Goal: Task Accomplishment & Management: Complete application form

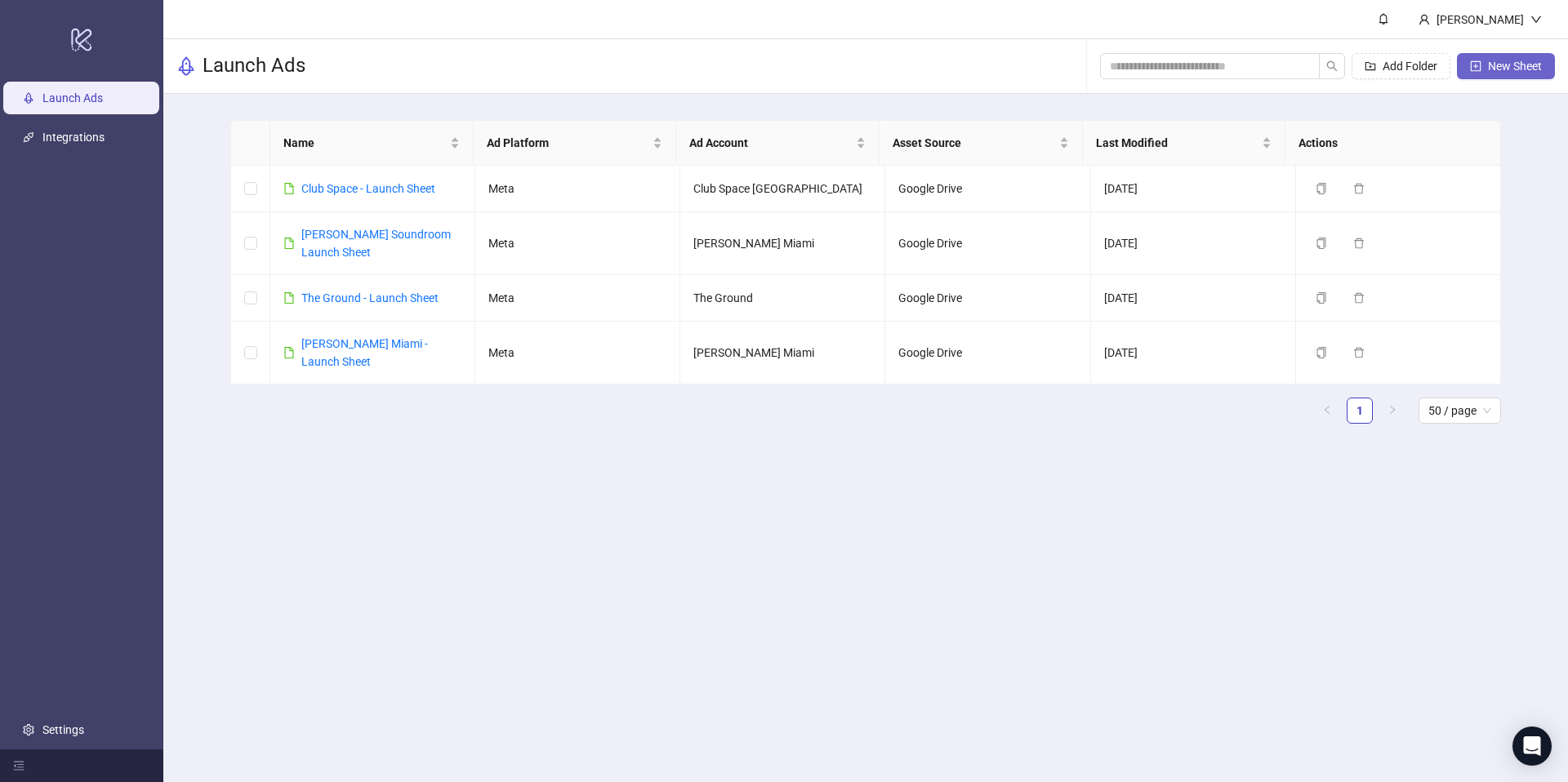
click at [1503, 69] on span "New Sheet" at bounding box center [1515, 66] width 54 height 13
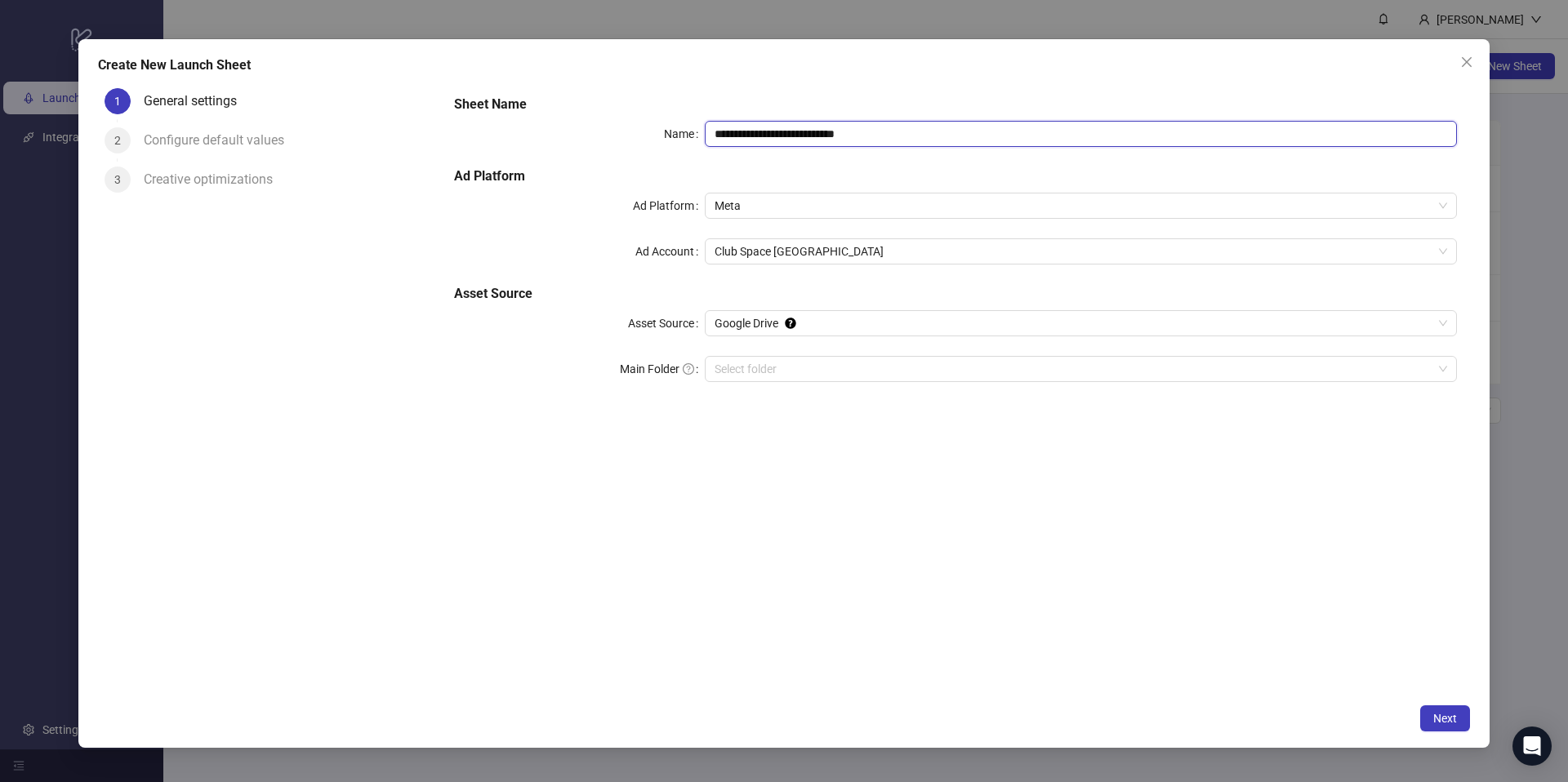
drag, startPoint x: 951, startPoint y: 130, endPoint x: 552, endPoint y: 97, distance: 400.4
click at [552, 97] on div "**********" at bounding box center [956, 248] width 1016 height 320
type input "*"
click at [833, 262] on span "Club Space [GEOGRAPHIC_DATA]" at bounding box center [1081, 251] width 733 height 24
type input "**********"
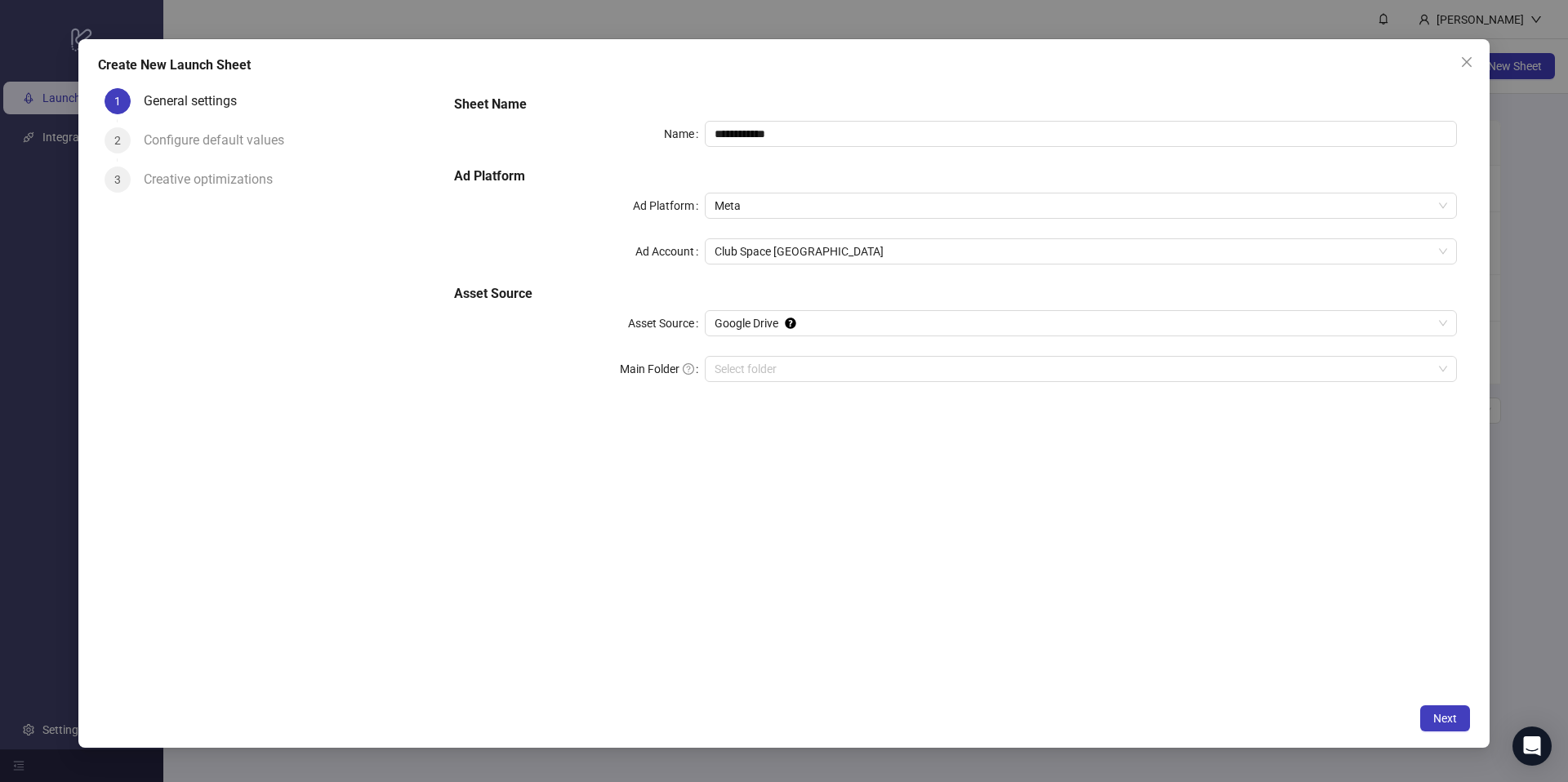
click at [550, 420] on div "**********" at bounding box center [956, 388] width 1029 height 614
click at [780, 249] on span "Club Space [GEOGRAPHIC_DATA]" at bounding box center [1081, 251] width 733 height 24
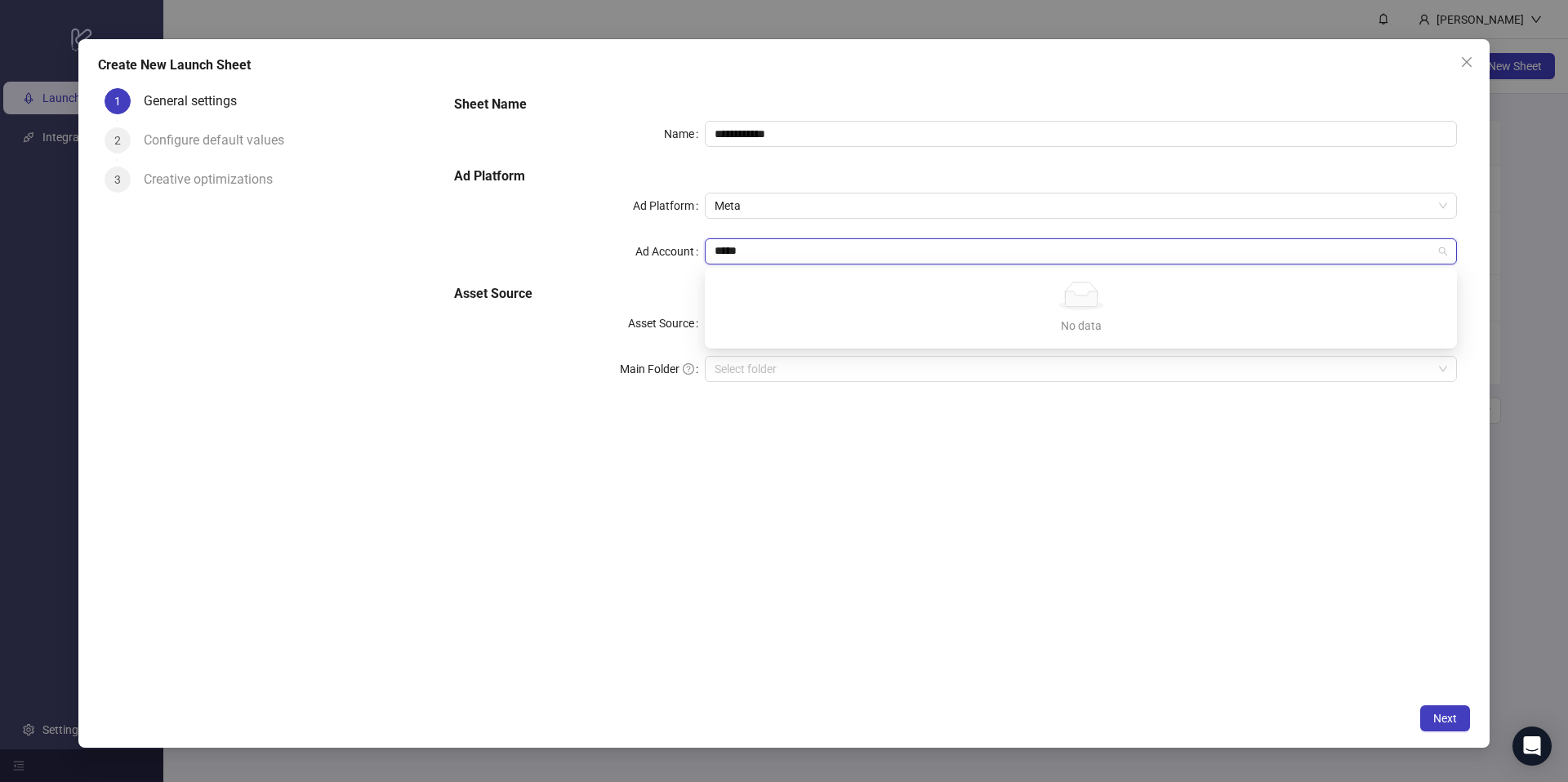
type input "*****"
click at [576, 25] on div "**********" at bounding box center [784, 391] width 1568 height 782
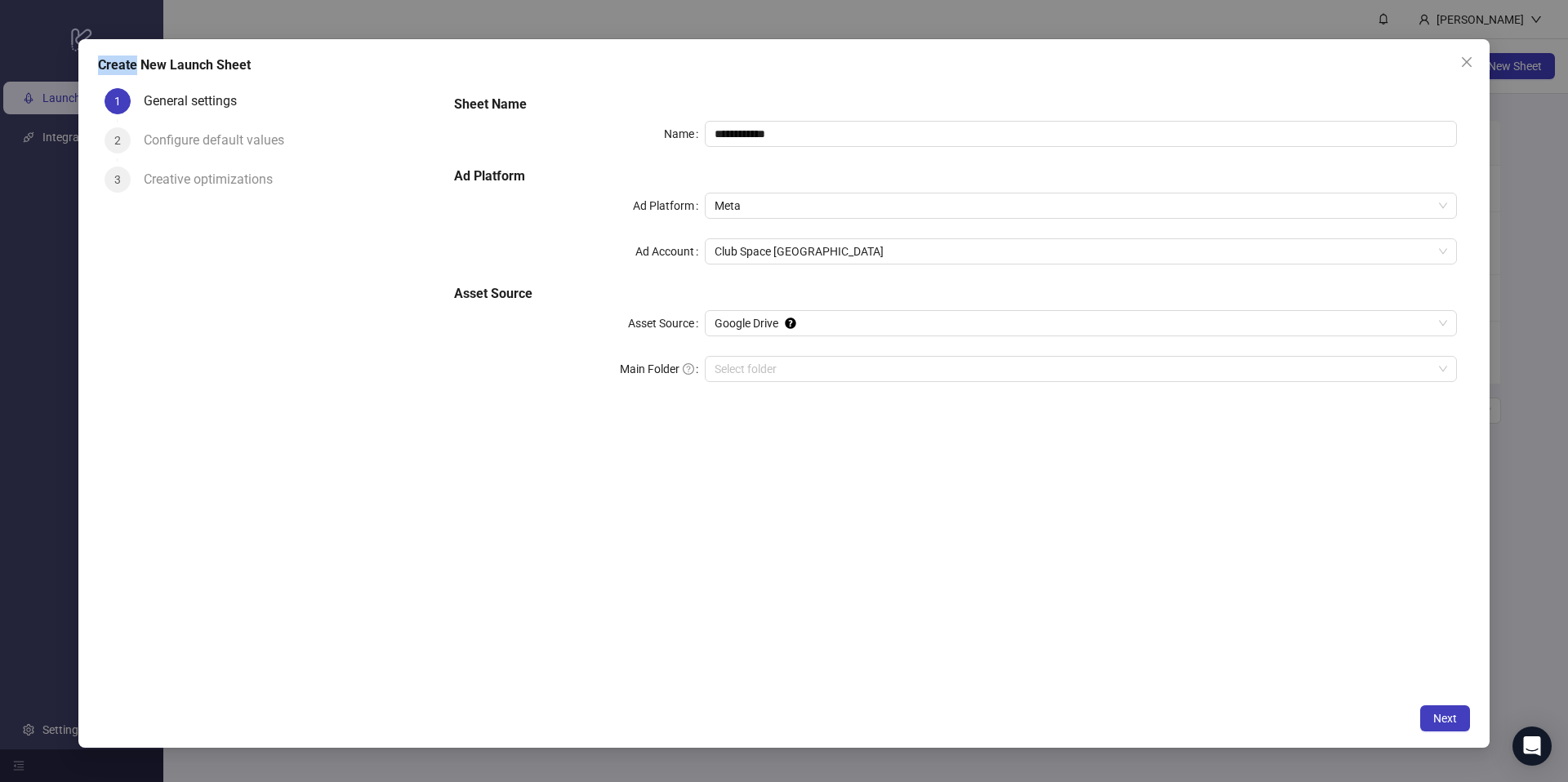
click at [576, 25] on div "**********" at bounding box center [784, 391] width 1568 height 782
click at [1477, 65] on span "Close" at bounding box center [1466, 62] width 26 height 13
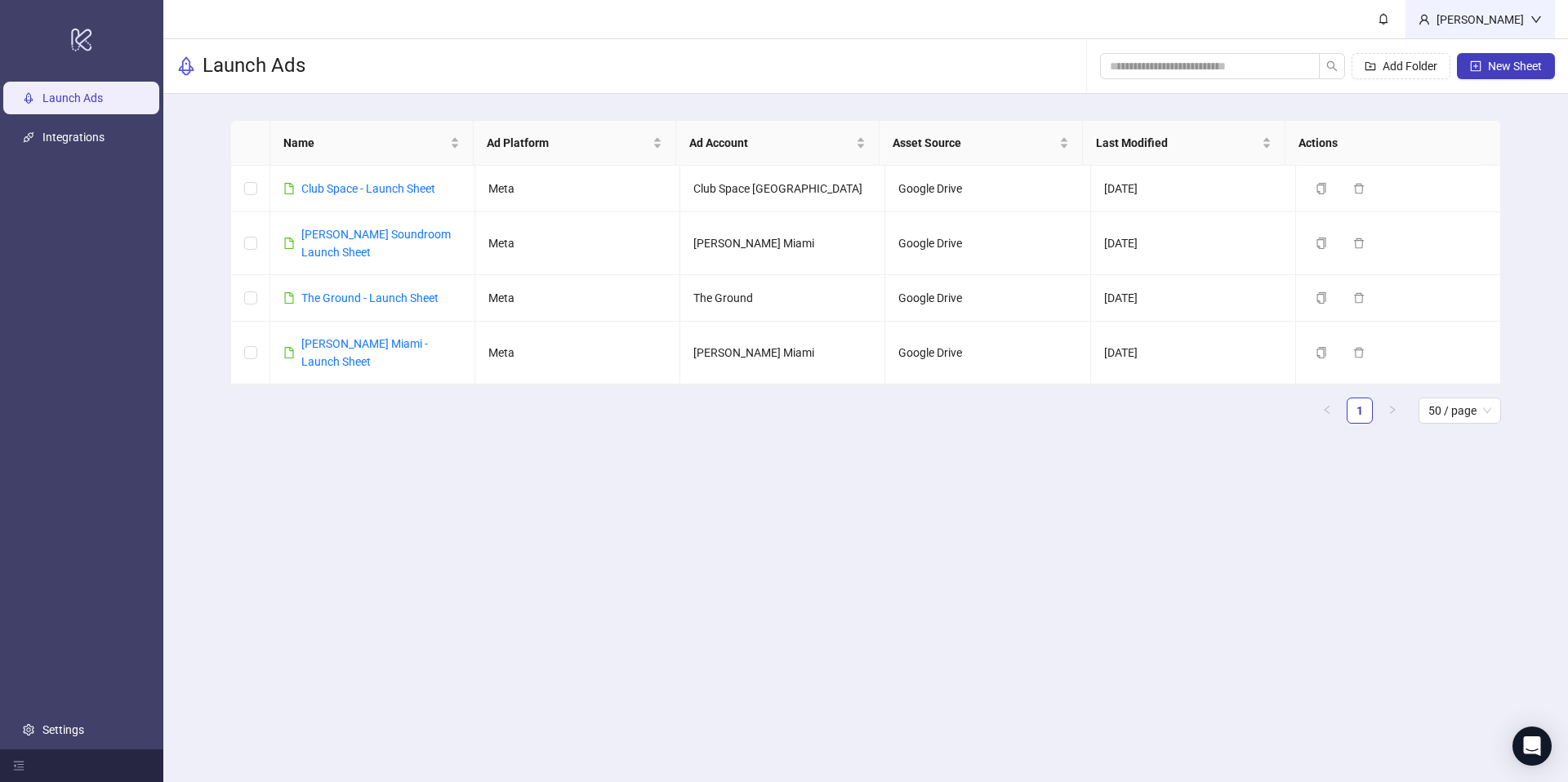
click at [1478, 20] on div "[PERSON_NAME]" at bounding box center [1481, 20] width 101 height 18
click at [90, 144] on link "Integrations" at bounding box center [73, 137] width 62 height 13
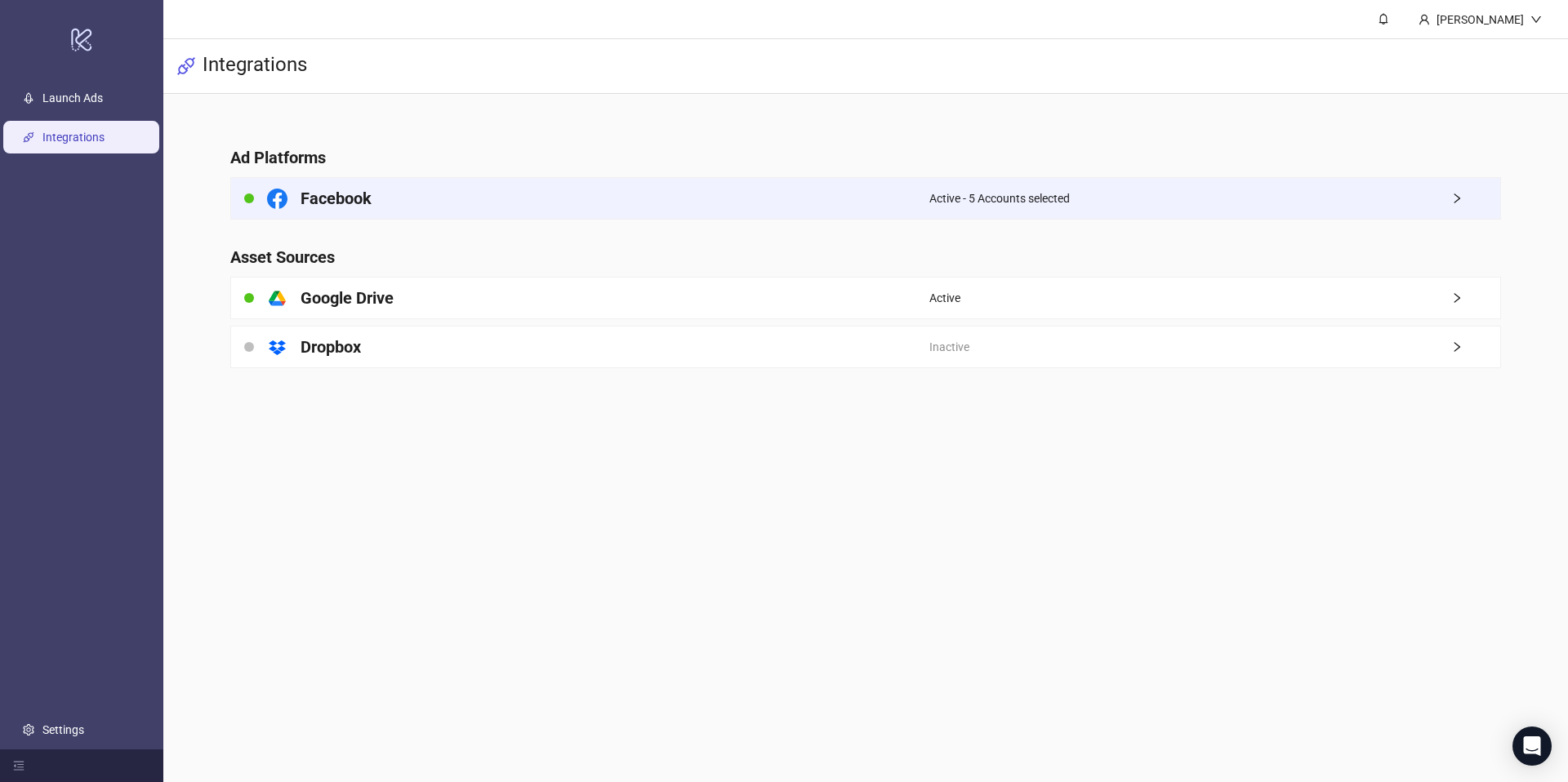
click at [388, 204] on div "Facebook" at bounding box center [580, 198] width 699 height 40
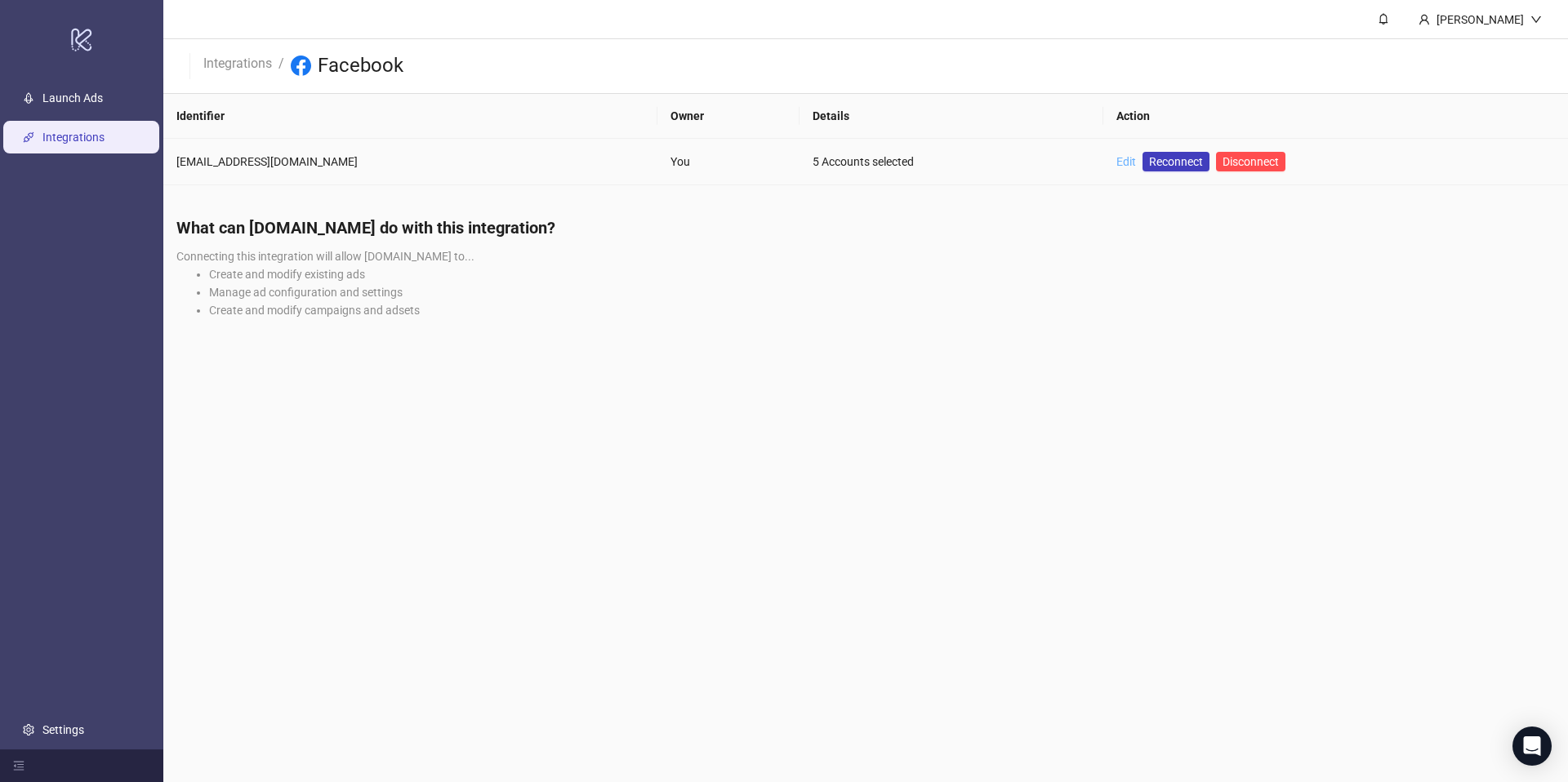
click at [1117, 159] on link "Edit" at bounding box center [1127, 162] width 20 height 13
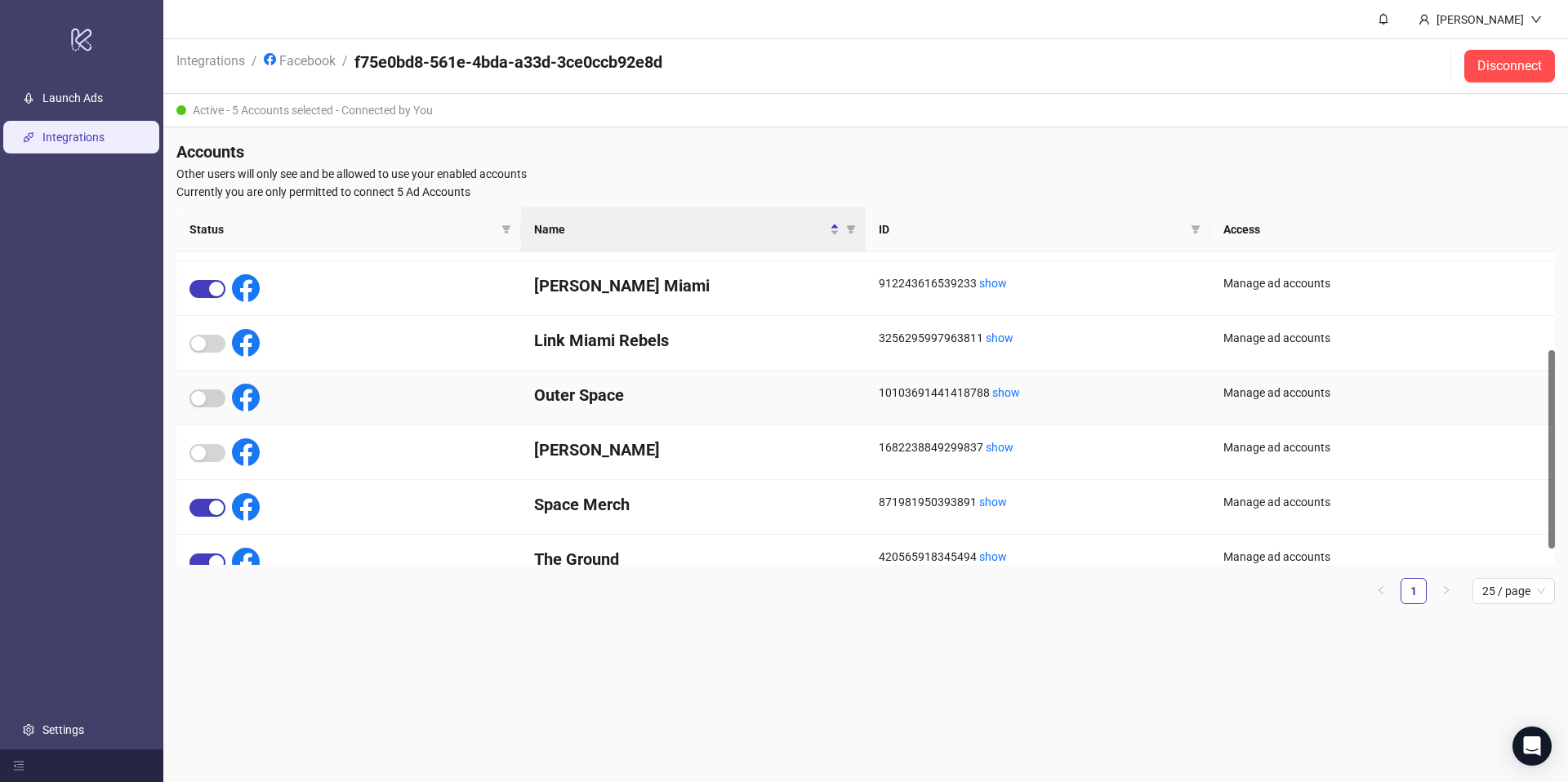
scroll to position [154, 0]
click at [205, 505] on span "button" at bounding box center [208, 510] width 36 height 18
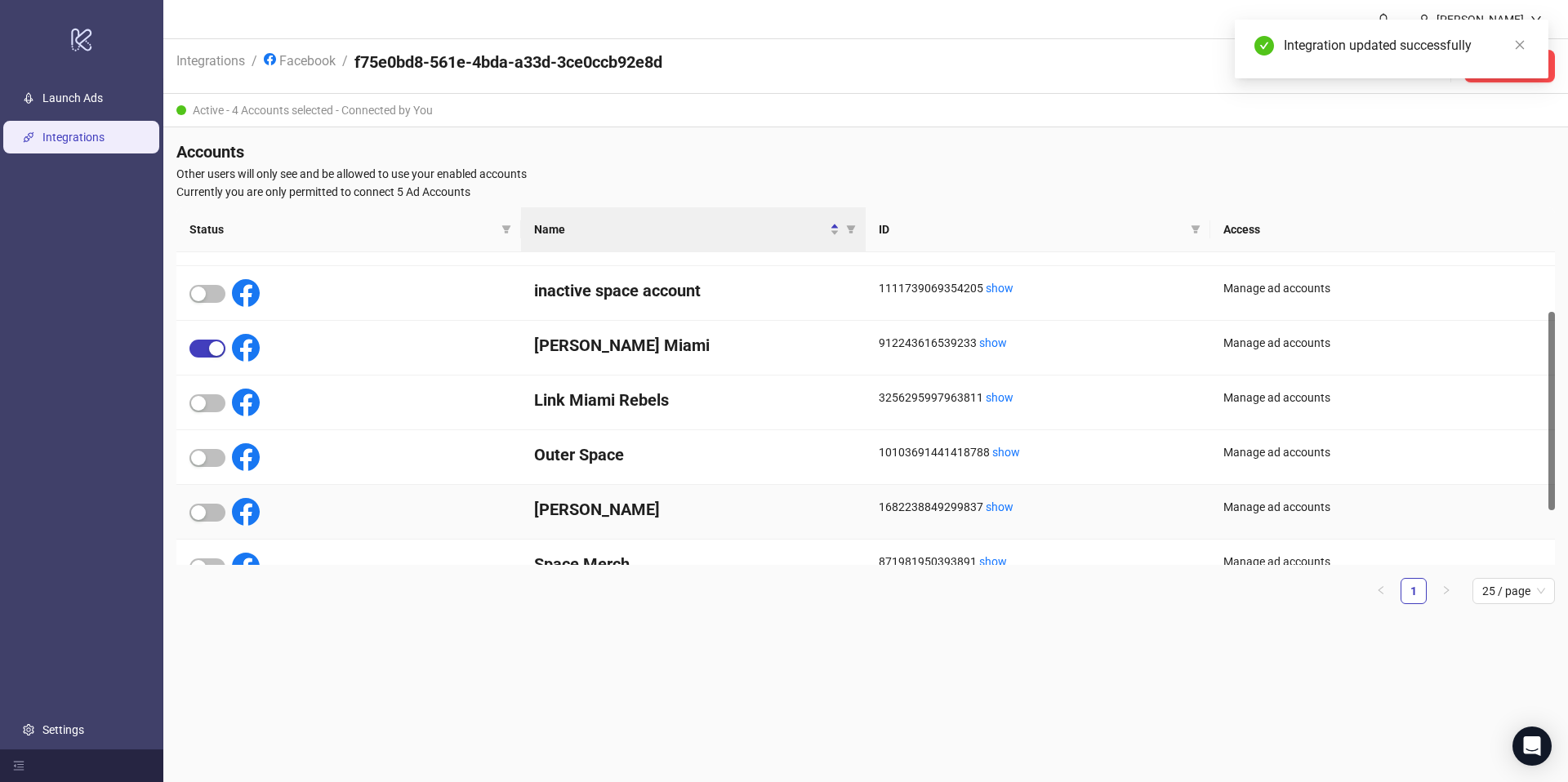
scroll to position [94, 0]
click at [213, 467] on div at bounding box center [225, 458] width 70 height 28
click at [208, 463] on span "button" at bounding box center [208, 459] width 36 height 18
click at [1250, 165] on span "Other users will only see and be allowed to use your enabled accounts" at bounding box center [866, 174] width 1379 height 18
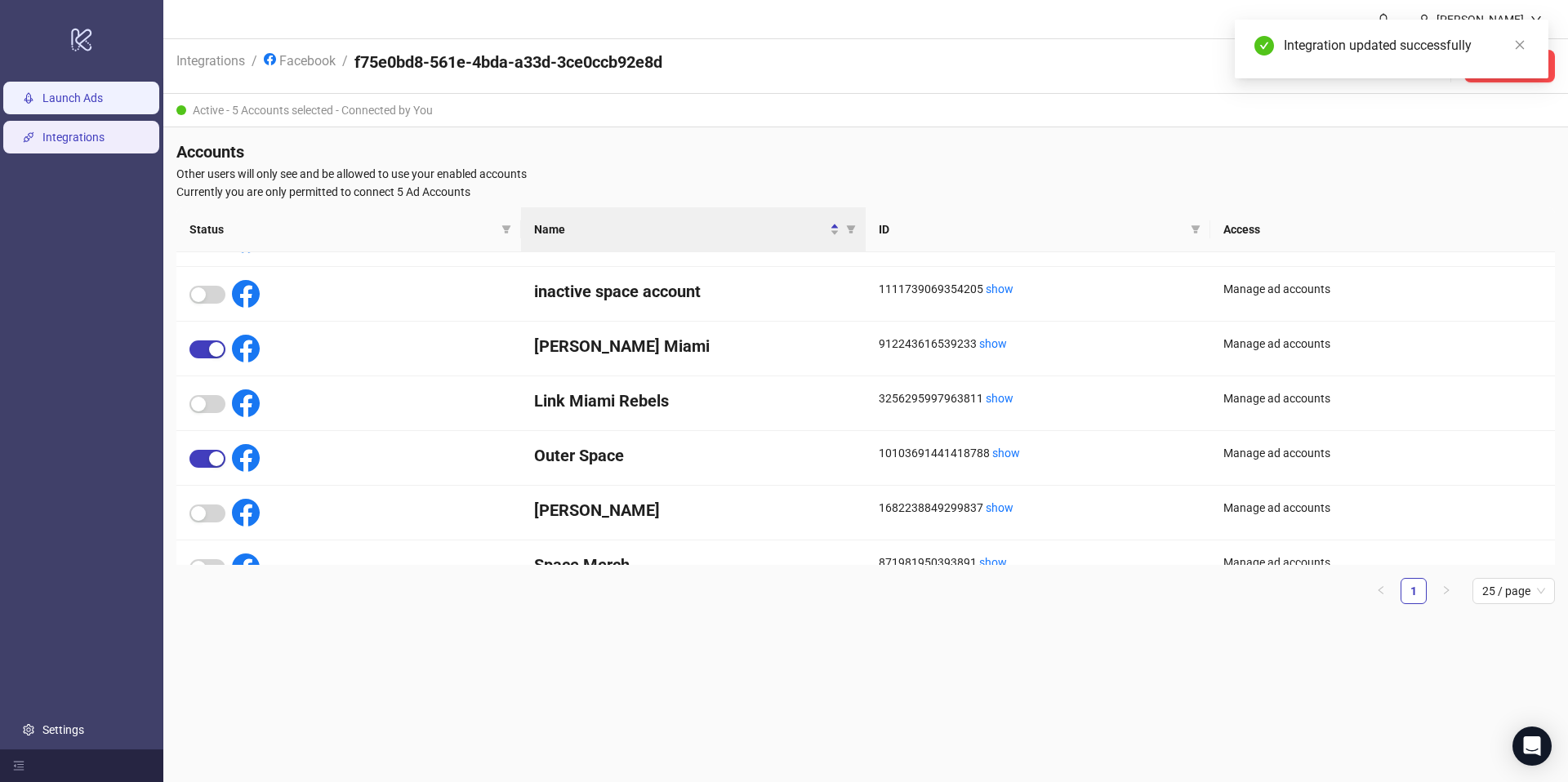
click at [42, 100] on link "Launch Ads" at bounding box center [72, 98] width 60 height 13
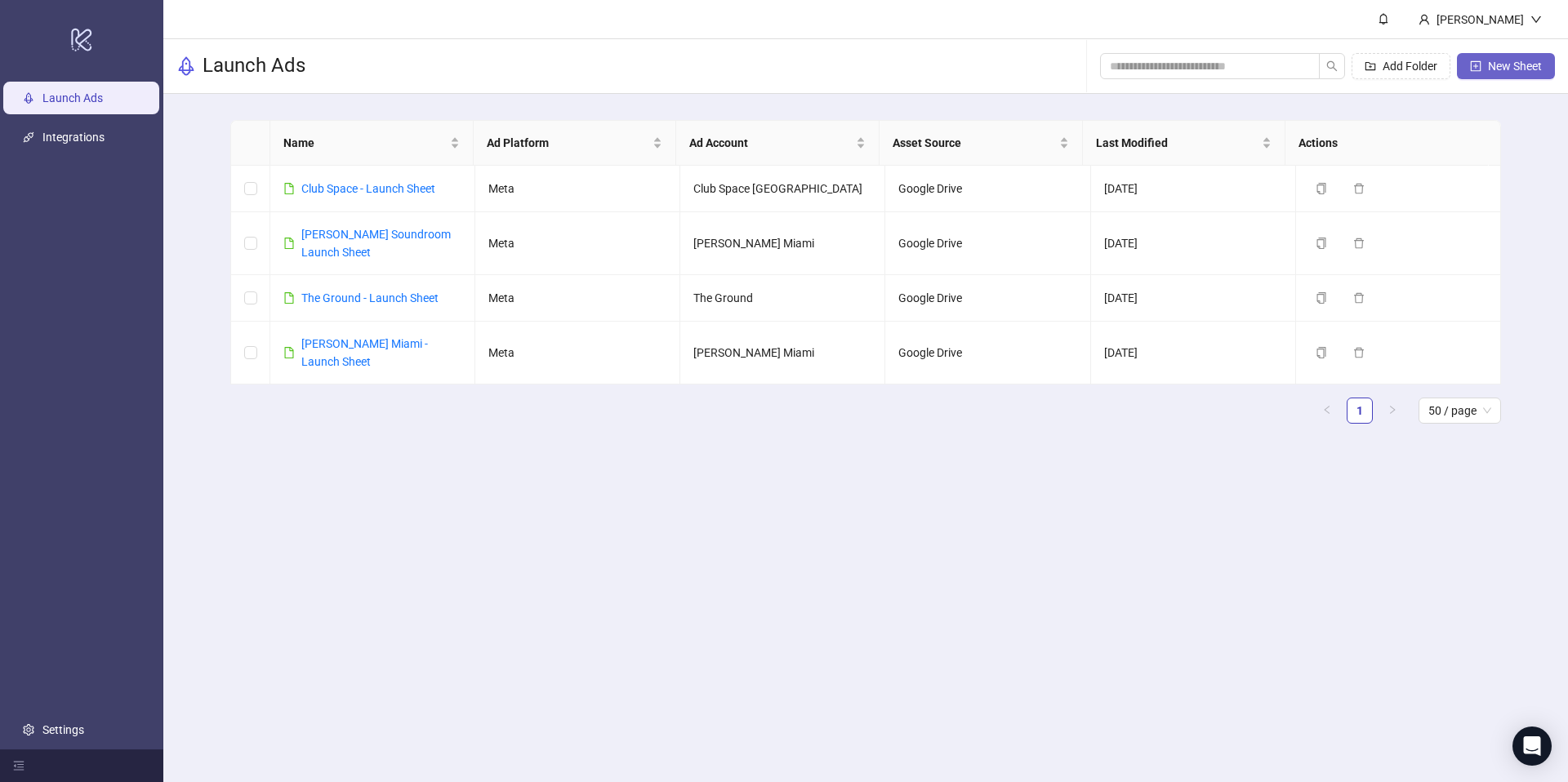
click at [1554, 67] on button "New Sheet" at bounding box center [1506, 66] width 98 height 26
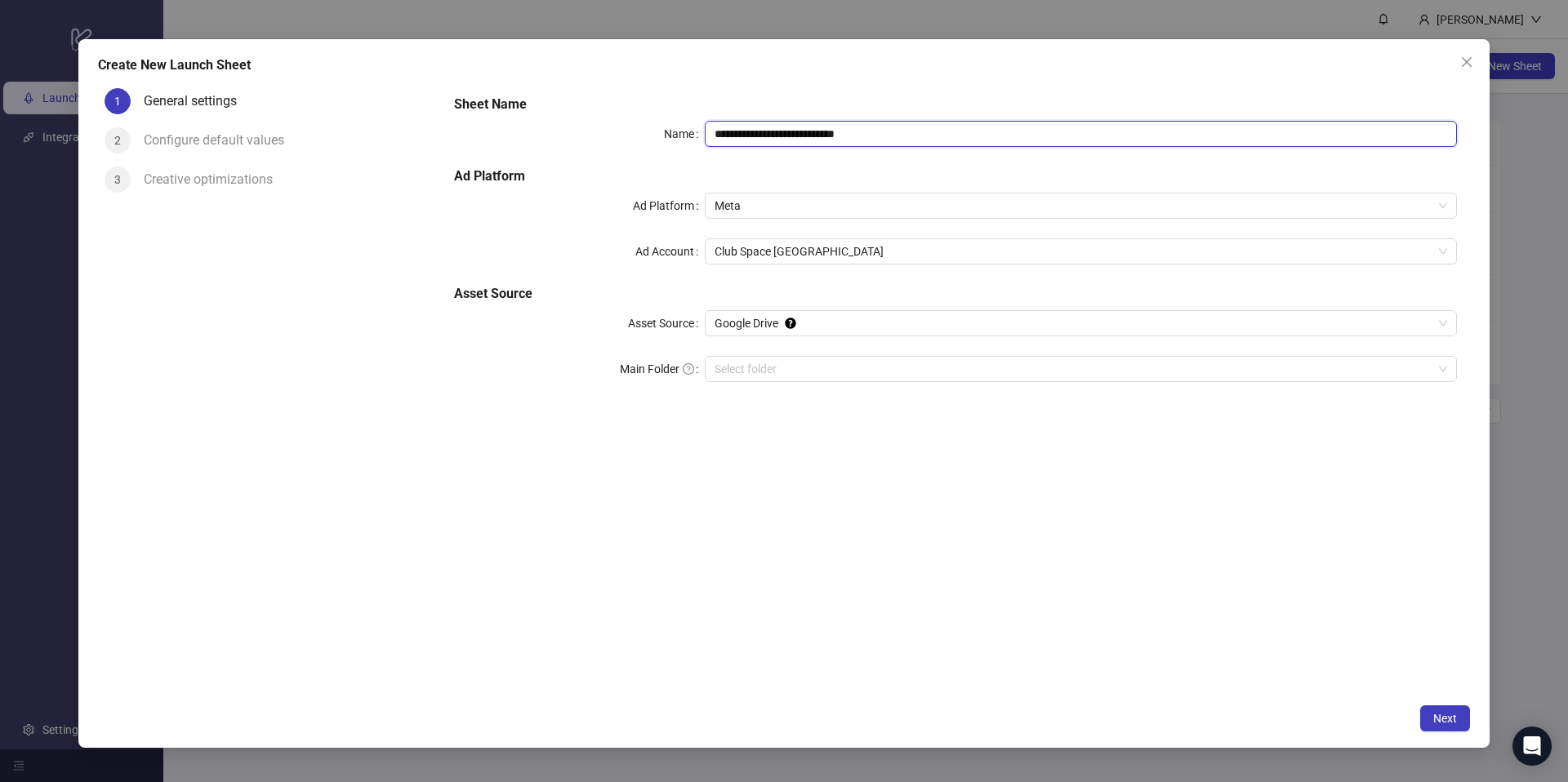
drag, startPoint x: 947, startPoint y: 132, endPoint x: 519, endPoint y: 124, distance: 428.1
click at [519, 124] on div "**********" at bounding box center [956, 133] width 1003 height 26
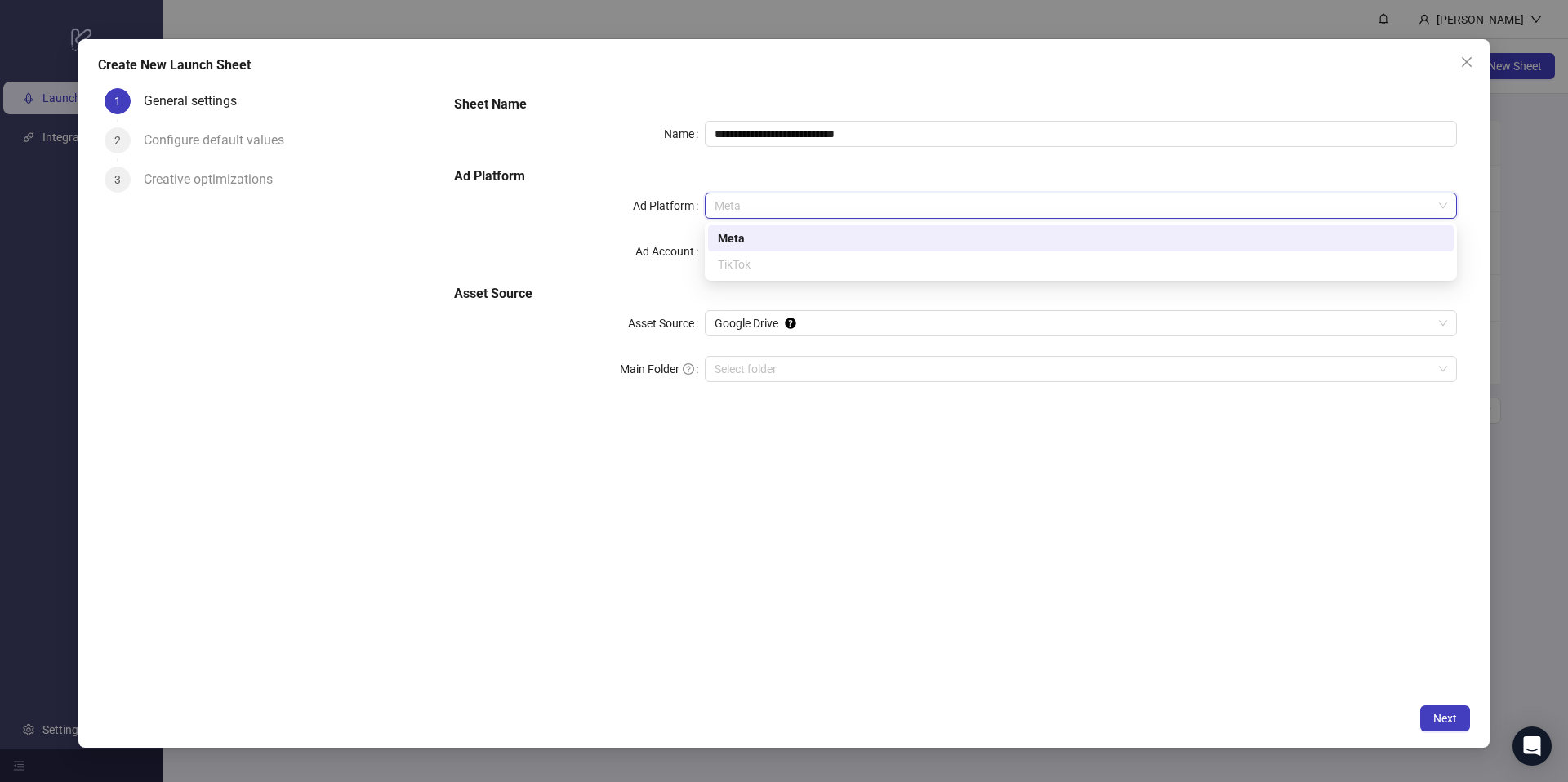
click at [727, 241] on div "Meta" at bounding box center [1082, 238] width 726 height 18
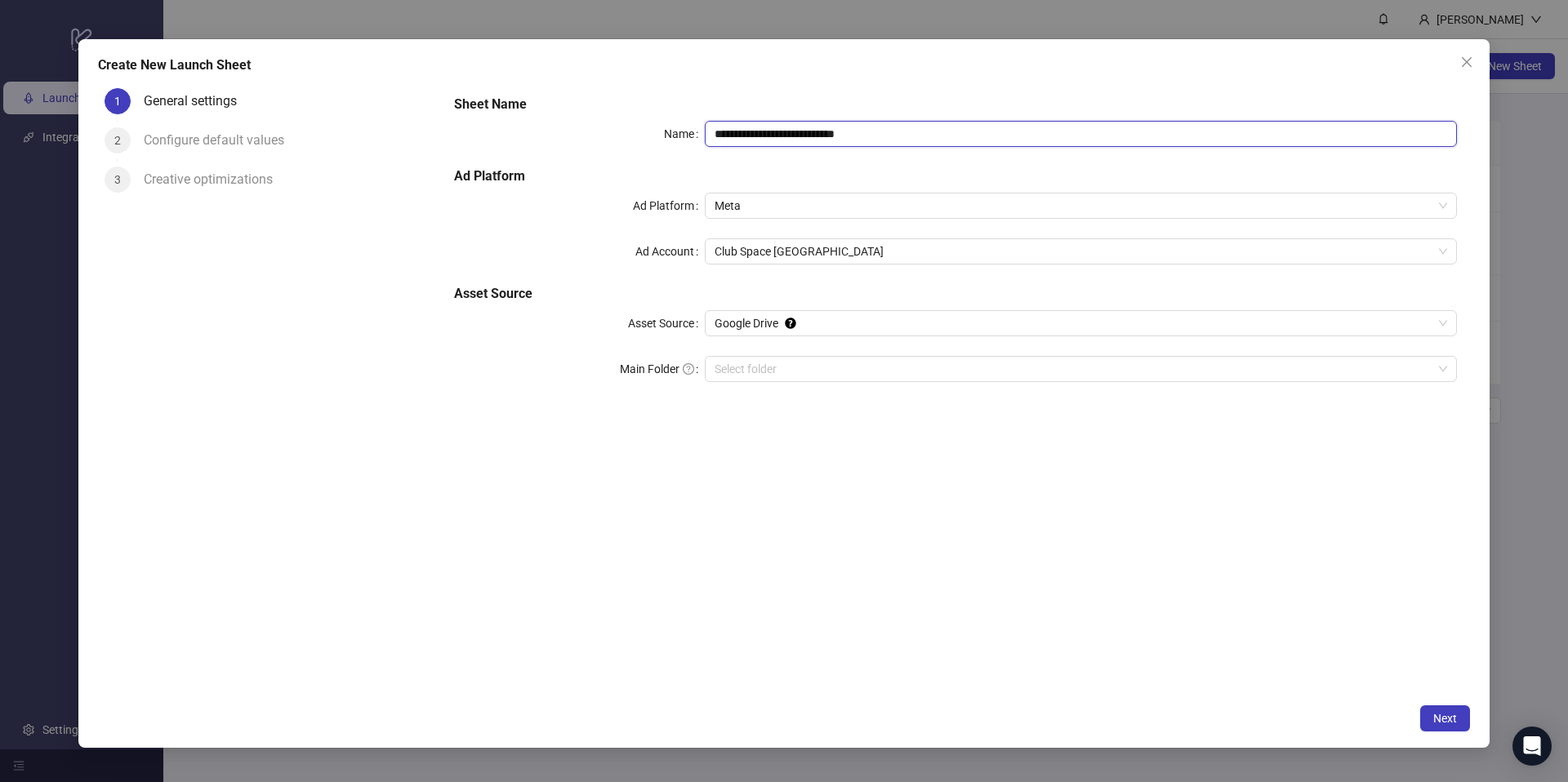
drag, startPoint x: 932, startPoint y: 141, endPoint x: 614, endPoint y: 99, distance: 320.8
click at [614, 99] on div "**********" at bounding box center [956, 248] width 1016 height 320
type input "**********"
click at [782, 249] on span "Club Space [GEOGRAPHIC_DATA]" at bounding box center [1081, 251] width 733 height 24
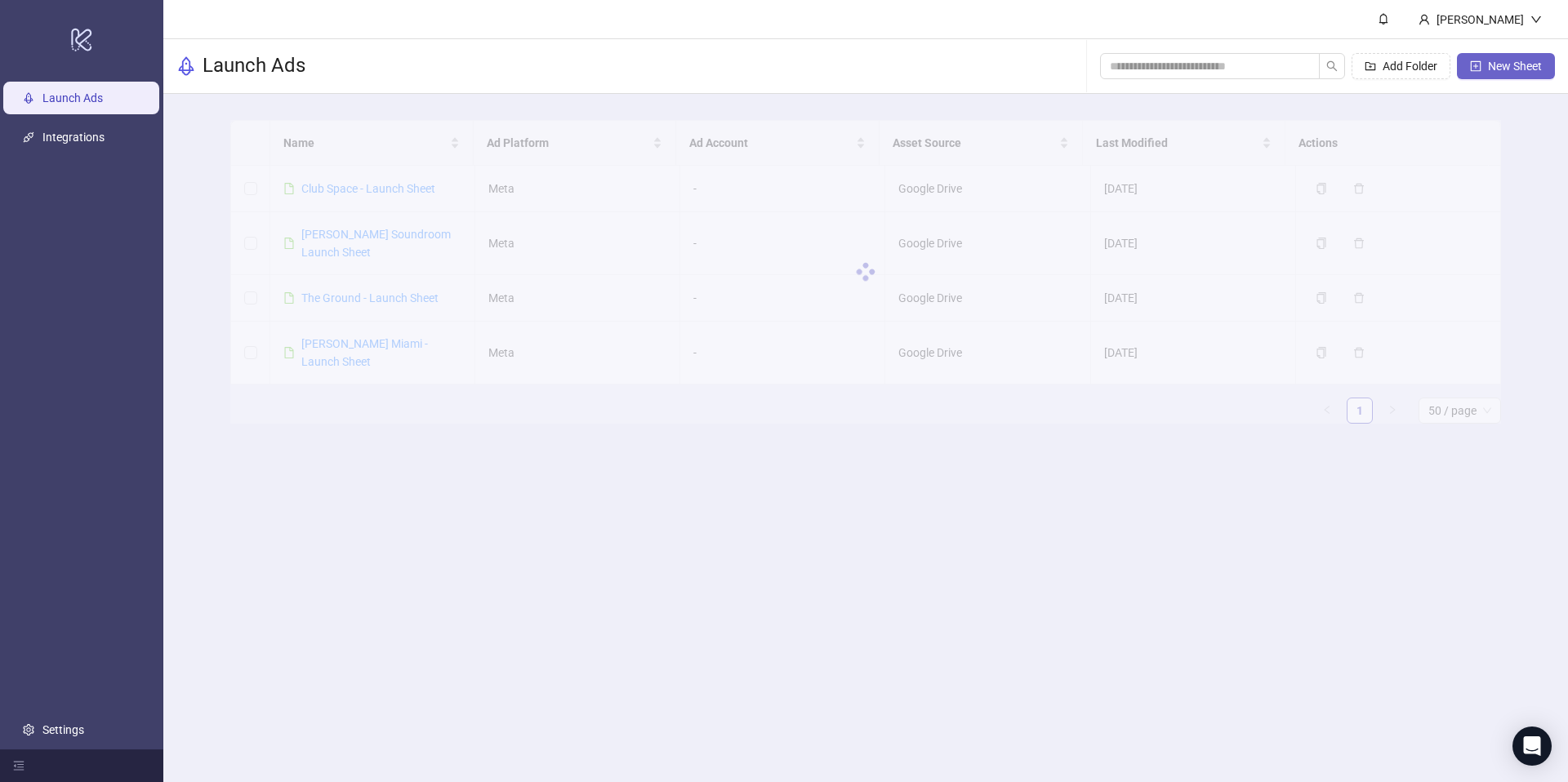
click at [1496, 67] on span "New Sheet" at bounding box center [1515, 66] width 54 height 13
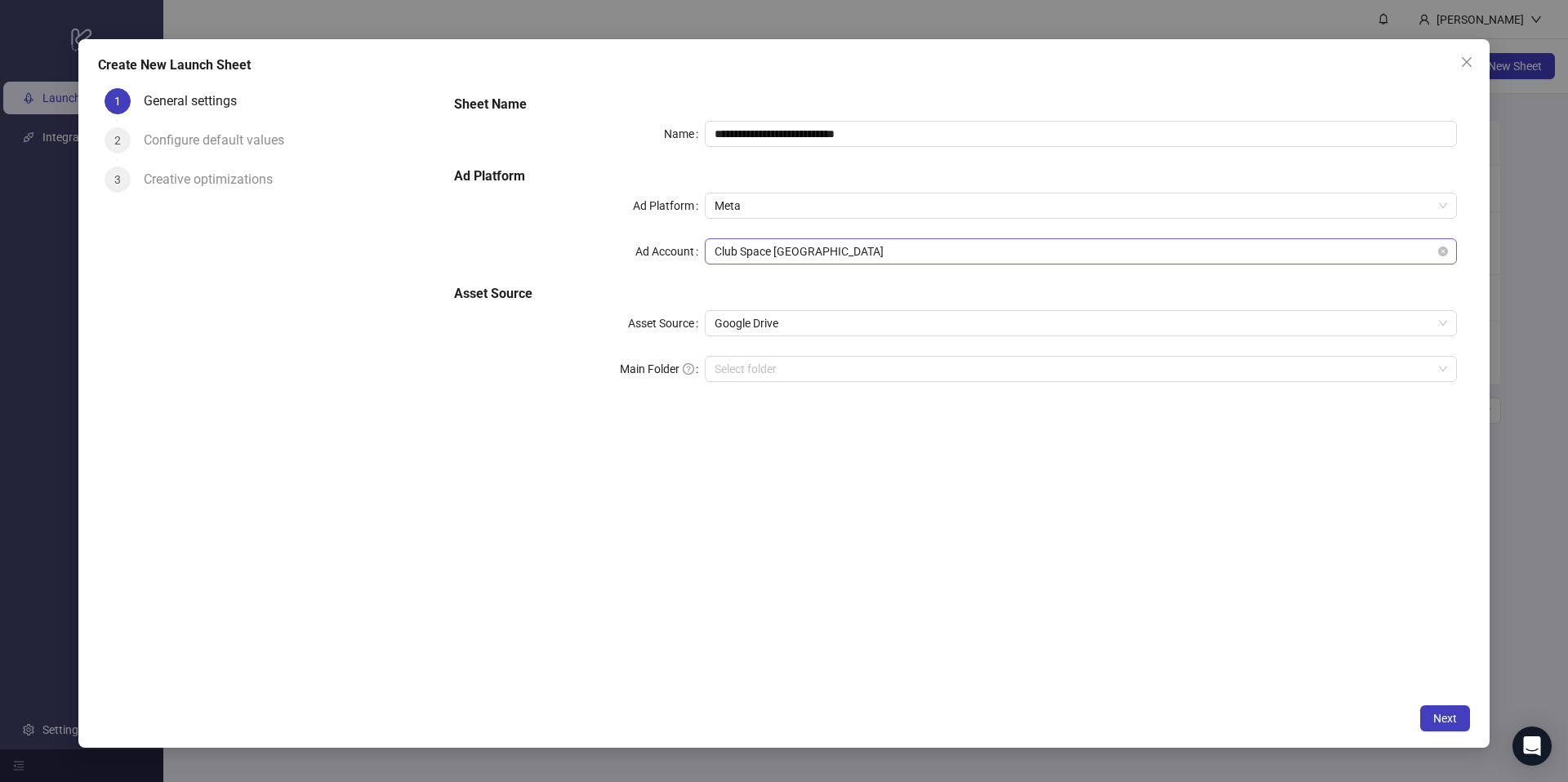
click at [789, 254] on span "Club Space [GEOGRAPHIC_DATA]" at bounding box center [1081, 251] width 733 height 24
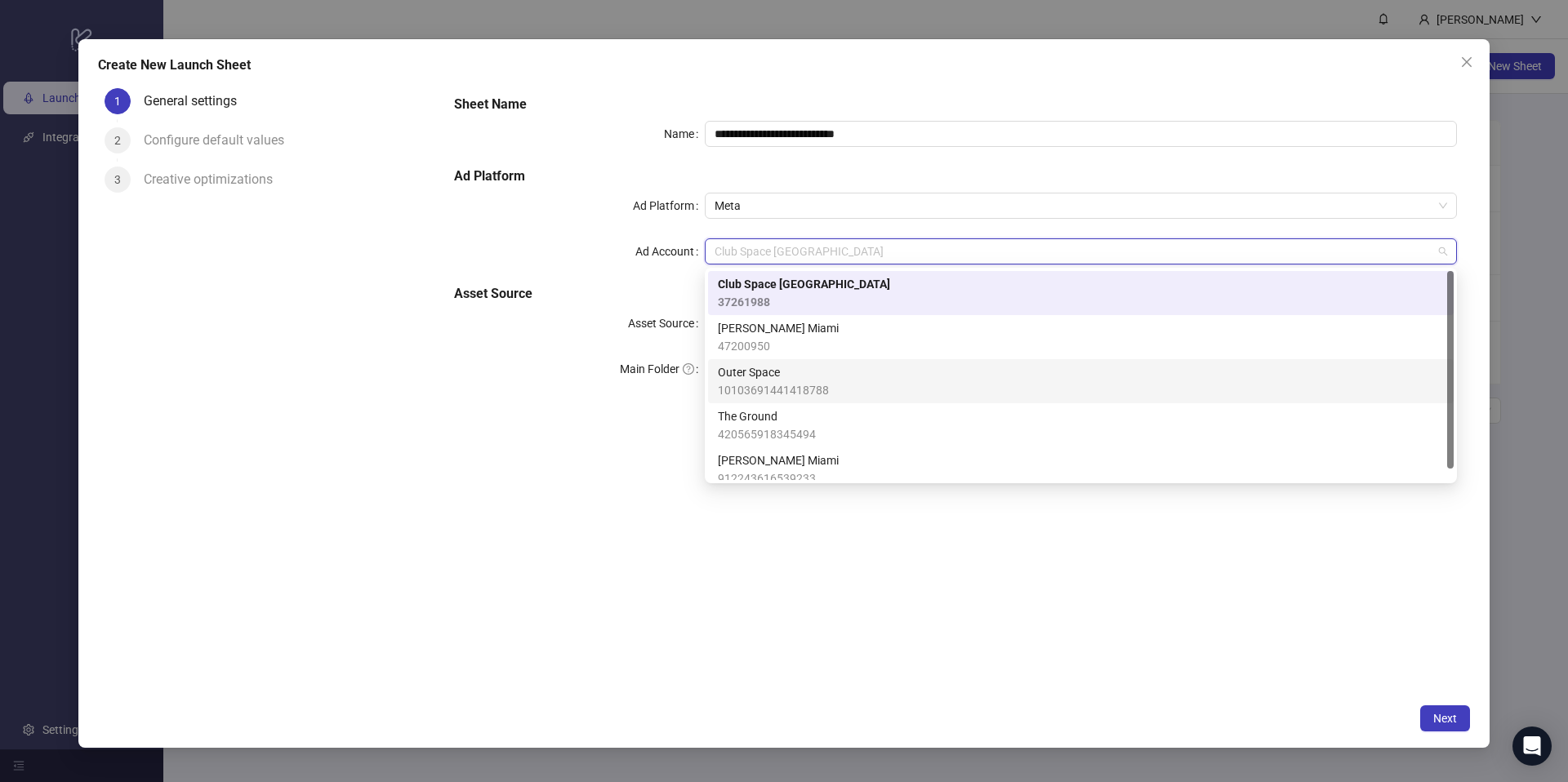
click at [791, 372] on span "Outer Space" at bounding box center [774, 372] width 111 height 18
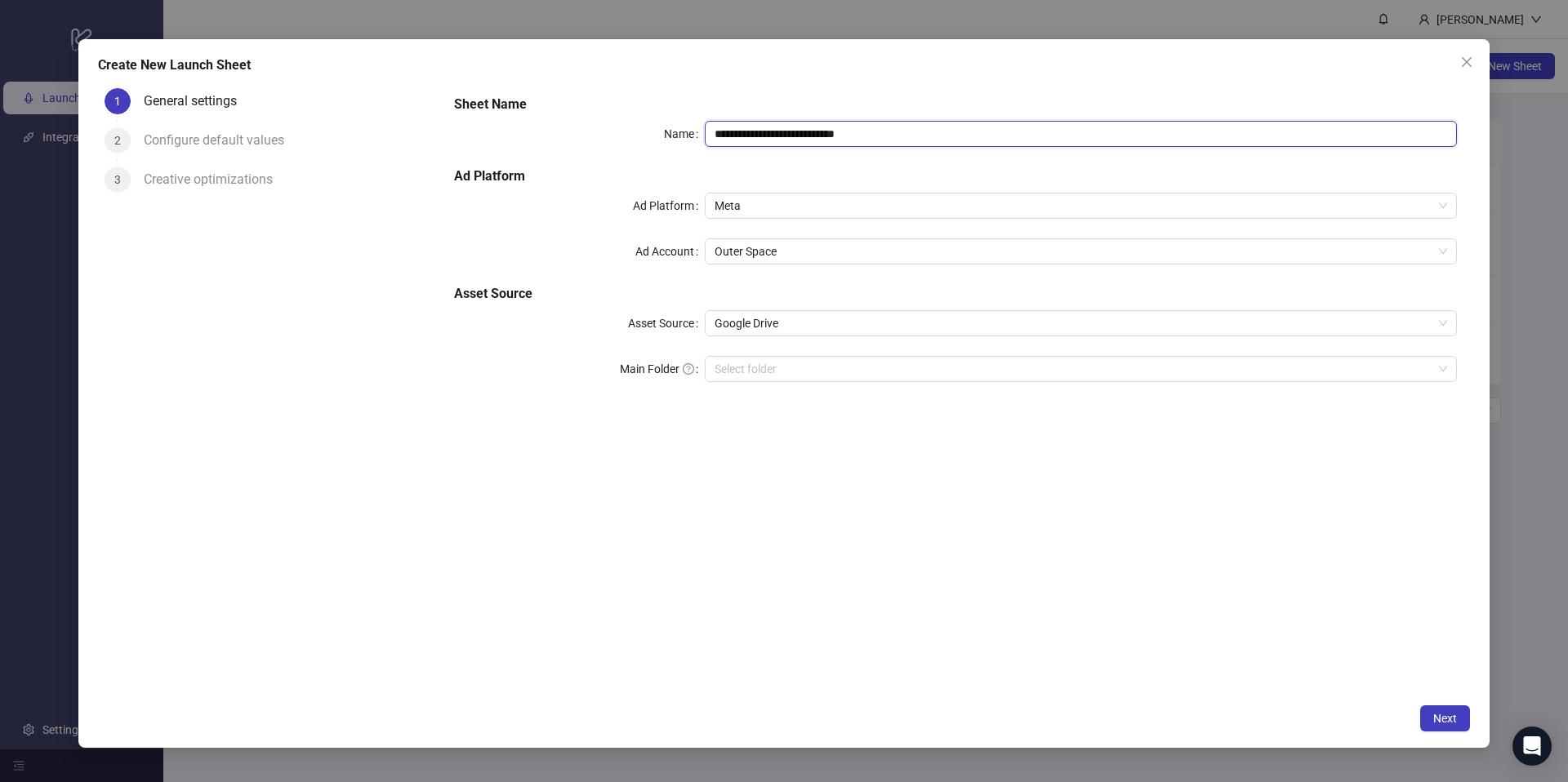
drag, startPoint x: 976, startPoint y: 133, endPoint x: 505, endPoint y: 109, distance: 471.6
click at [505, 109] on div "**********" at bounding box center [956, 248] width 1016 height 320
type input "*"
type input "**********"
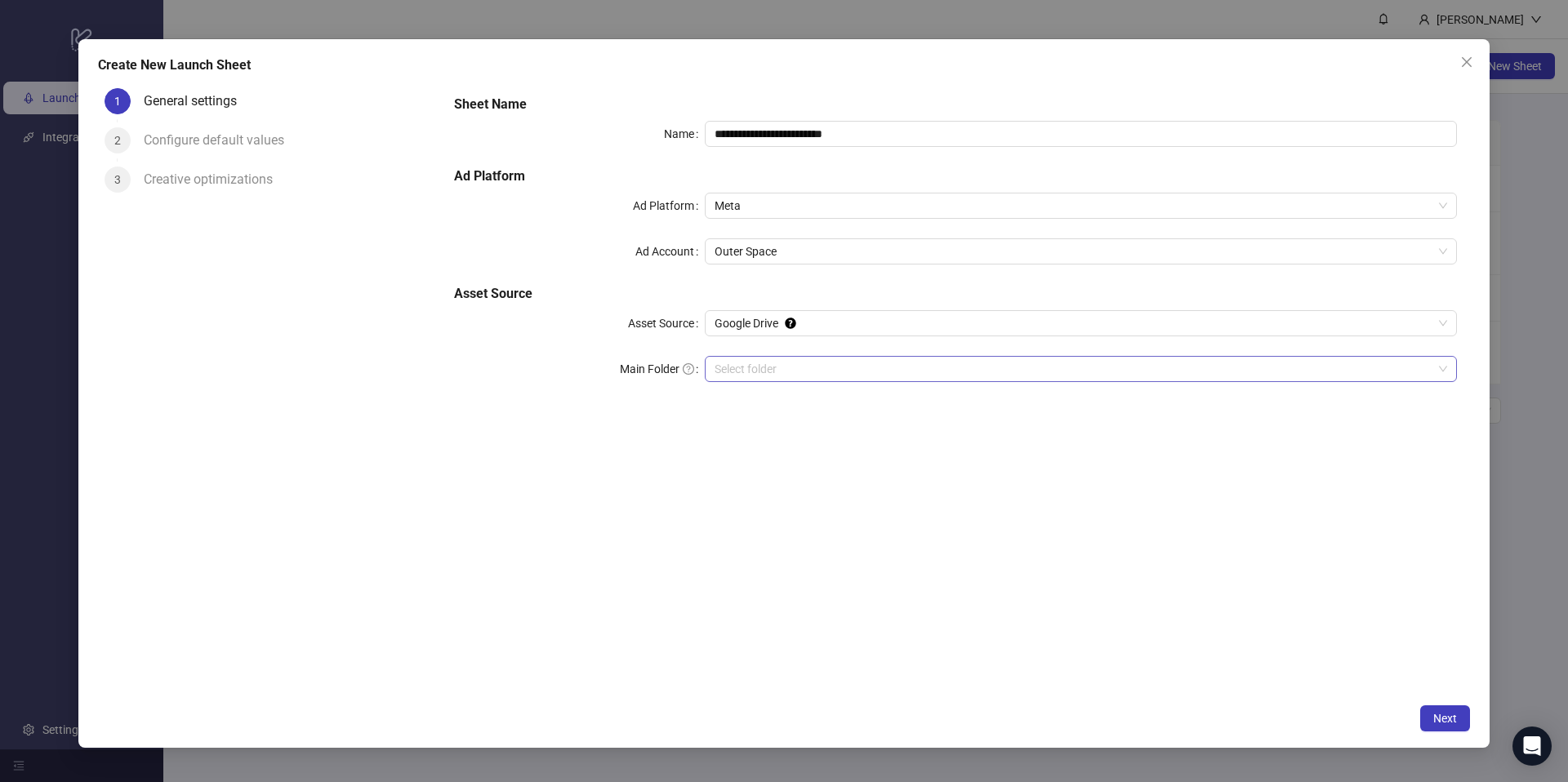
click at [754, 374] on input "Main Folder" at bounding box center [1074, 369] width 718 height 24
click at [1443, 721] on span "Next" at bounding box center [1446, 718] width 23 height 13
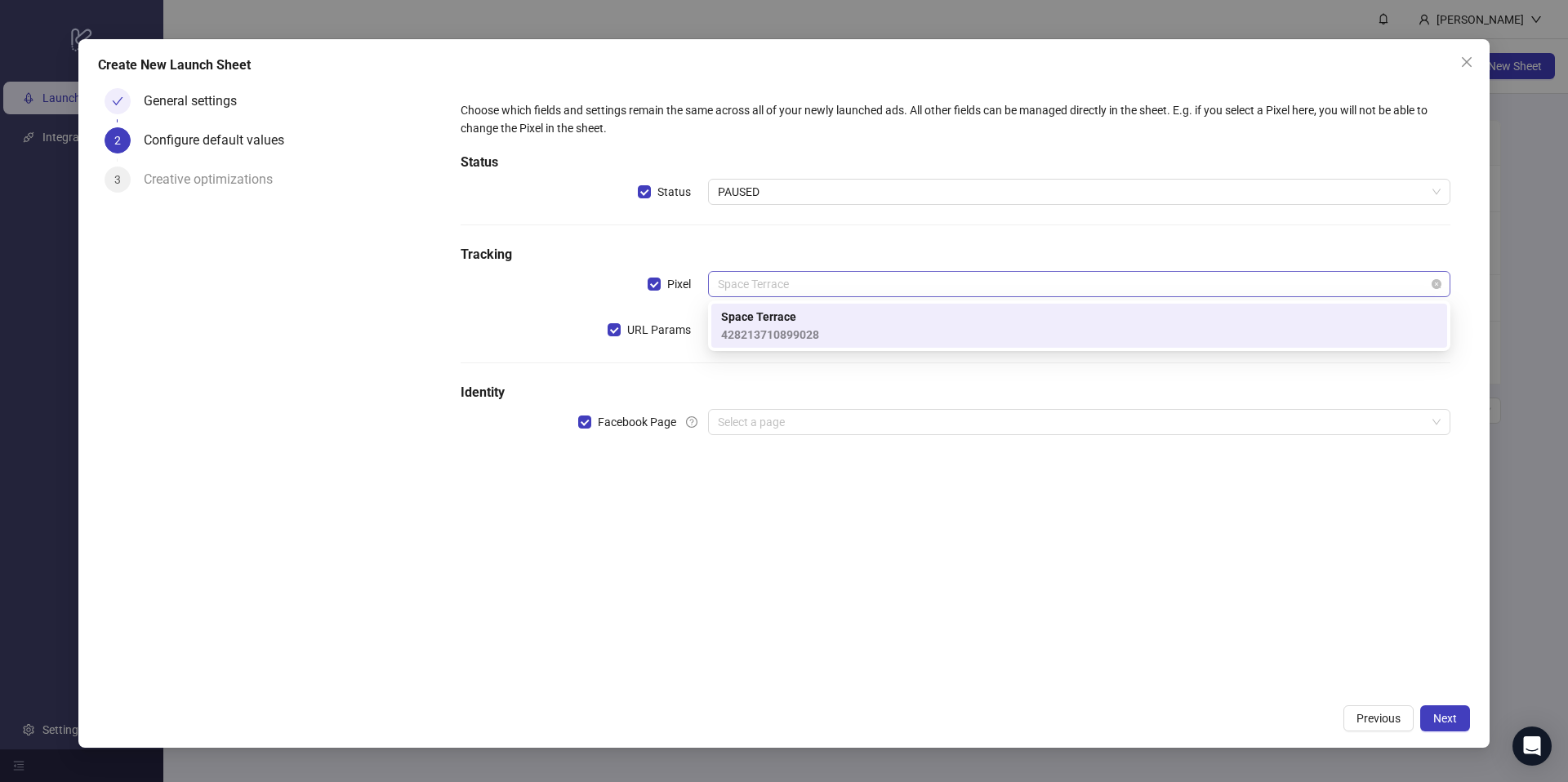
click at [785, 294] on span "Space Terrace" at bounding box center [1080, 284] width 723 height 24
click at [791, 236] on div "Choose which fields and settings remain the same across all of your newly launc…" at bounding box center [956, 278] width 1003 height 367
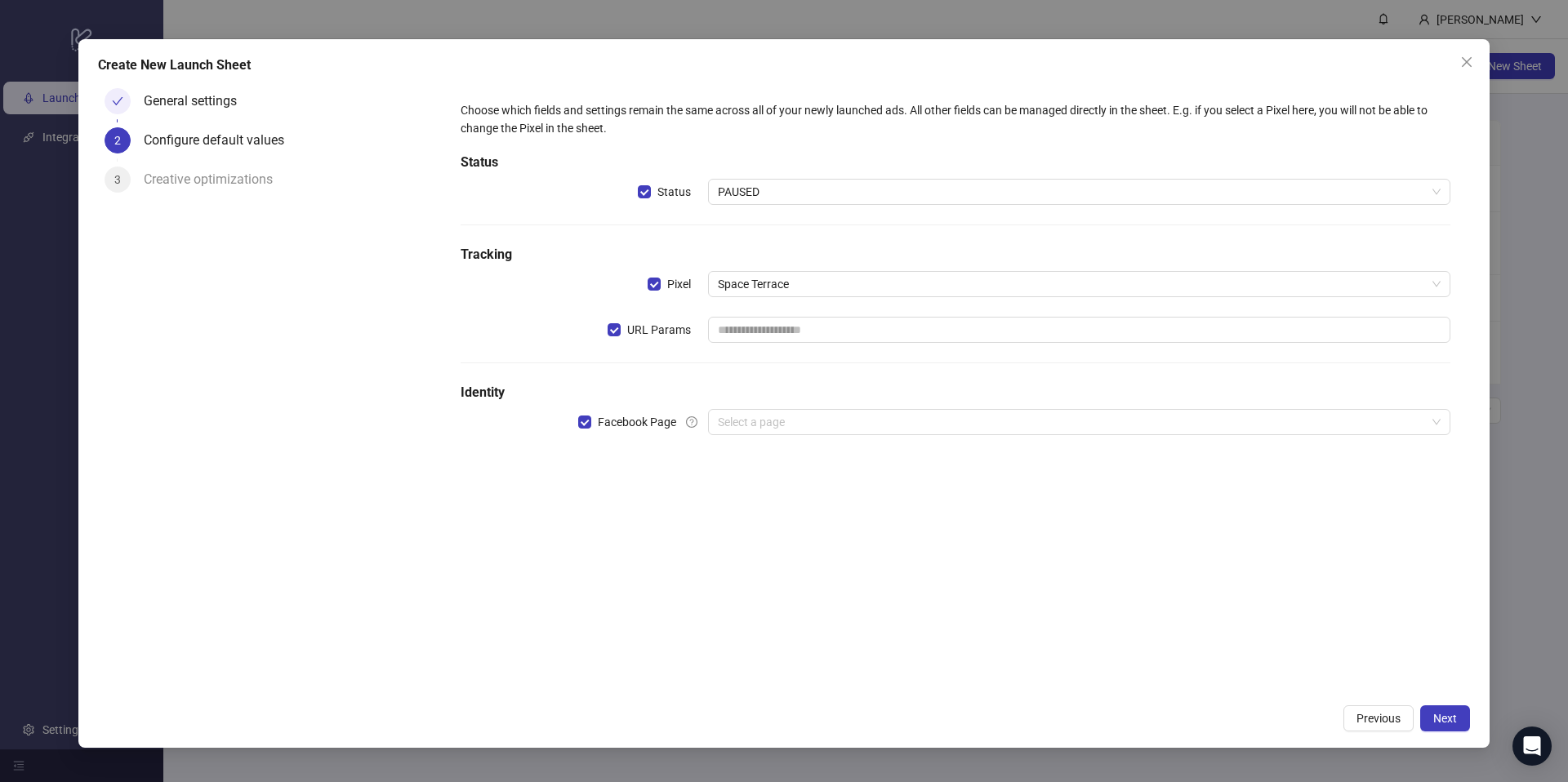
click at [610, 346] on div "Choose which fields and settings remain the same across all of your newly launc…" at bounding box center [956, 278] width 1003 height 367
click at [843, 183] on span "PAUSED" at bounding box center [1080, 191] width 723 height 24
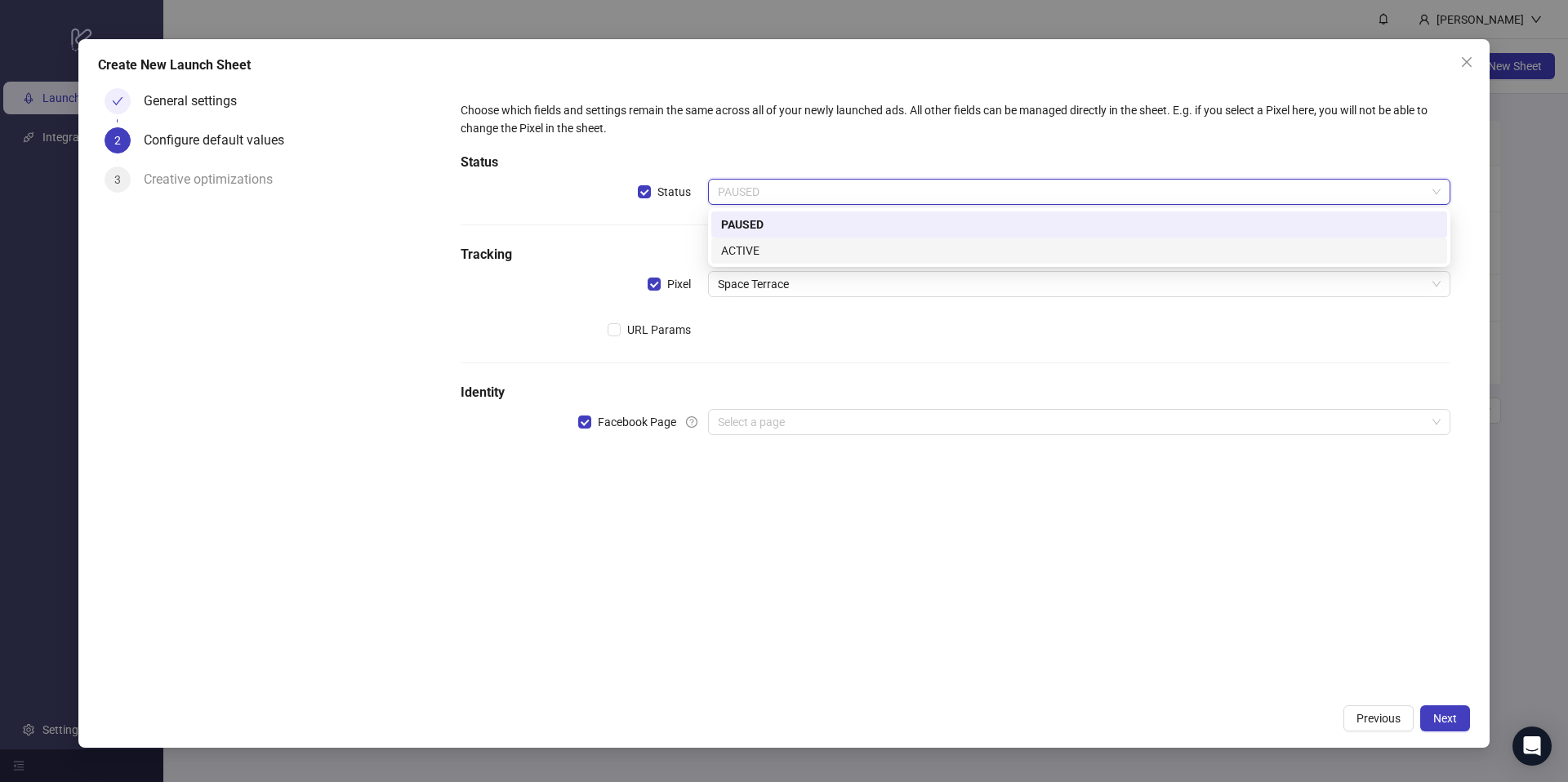
click at [804, 249] on div "ACTIVE" at bounding box center [1079, 251] width 717 height 18
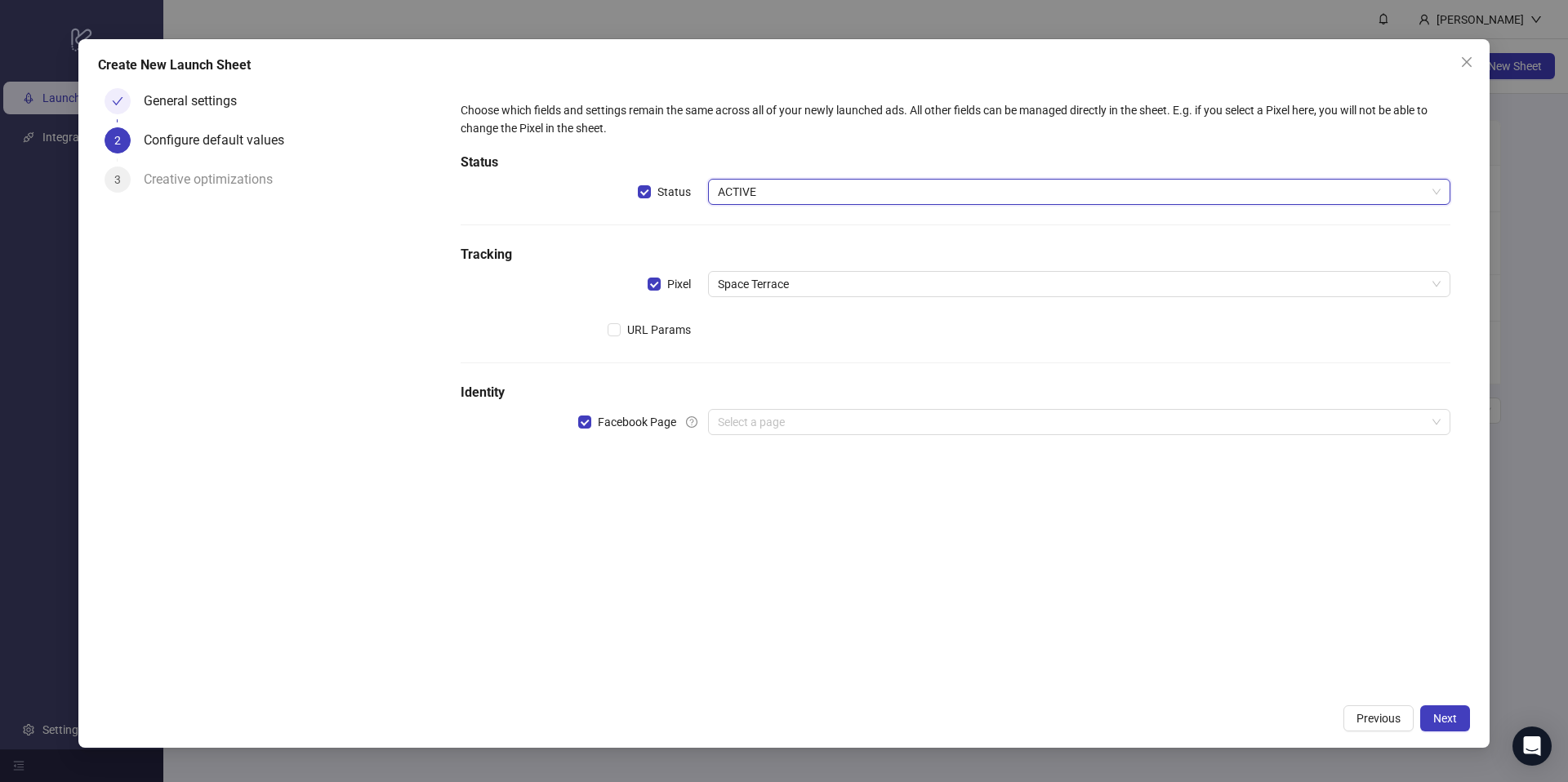
click at [780, 241] on div "Choose which fields and settings remain the same across all of your newly launc…" at bounding box center [956, 278] width 1003 height 367
click at [752, 431] on input "search" at bounding box center [1073, 422] width 708 height 24
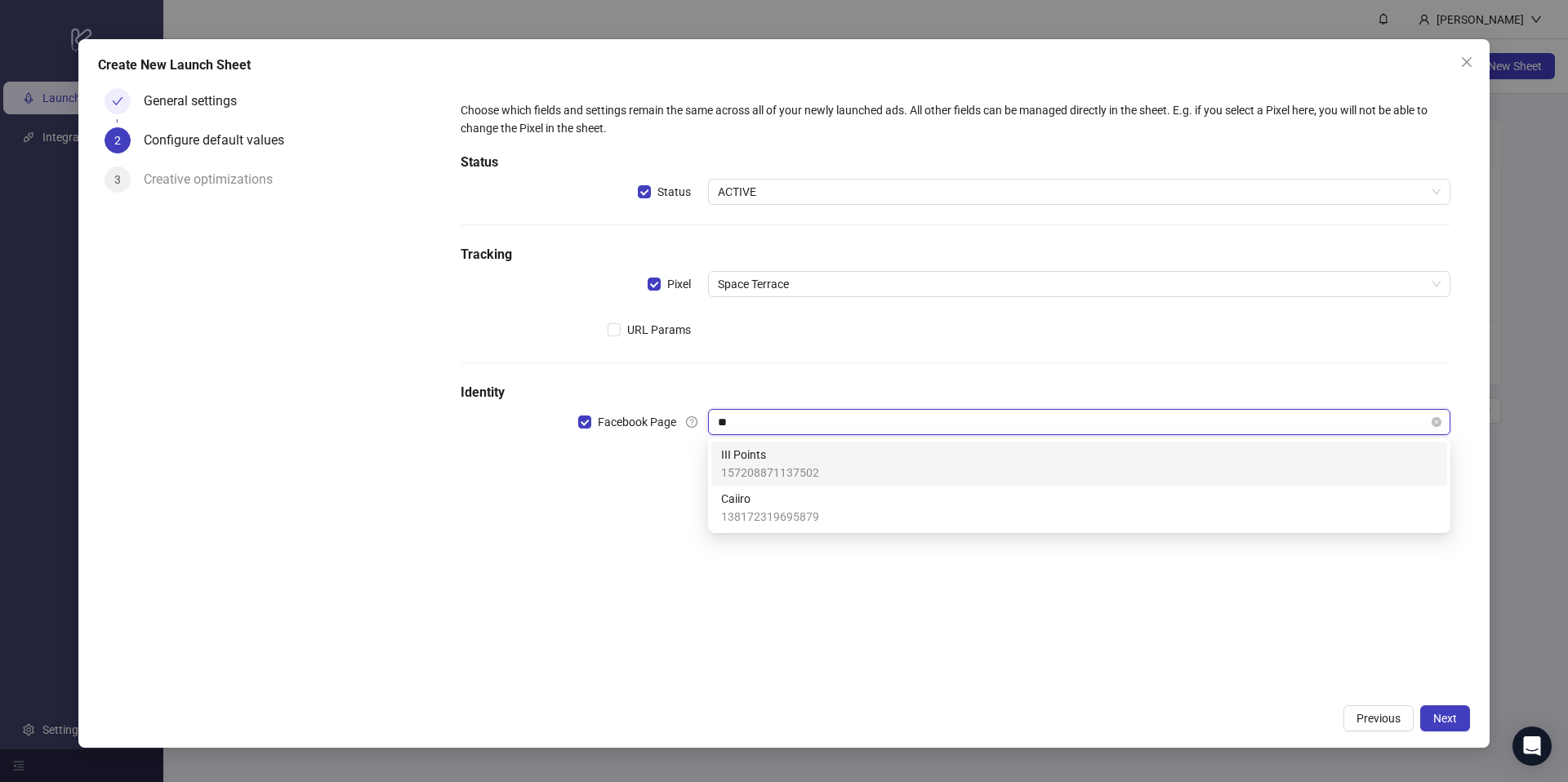
type input "***"
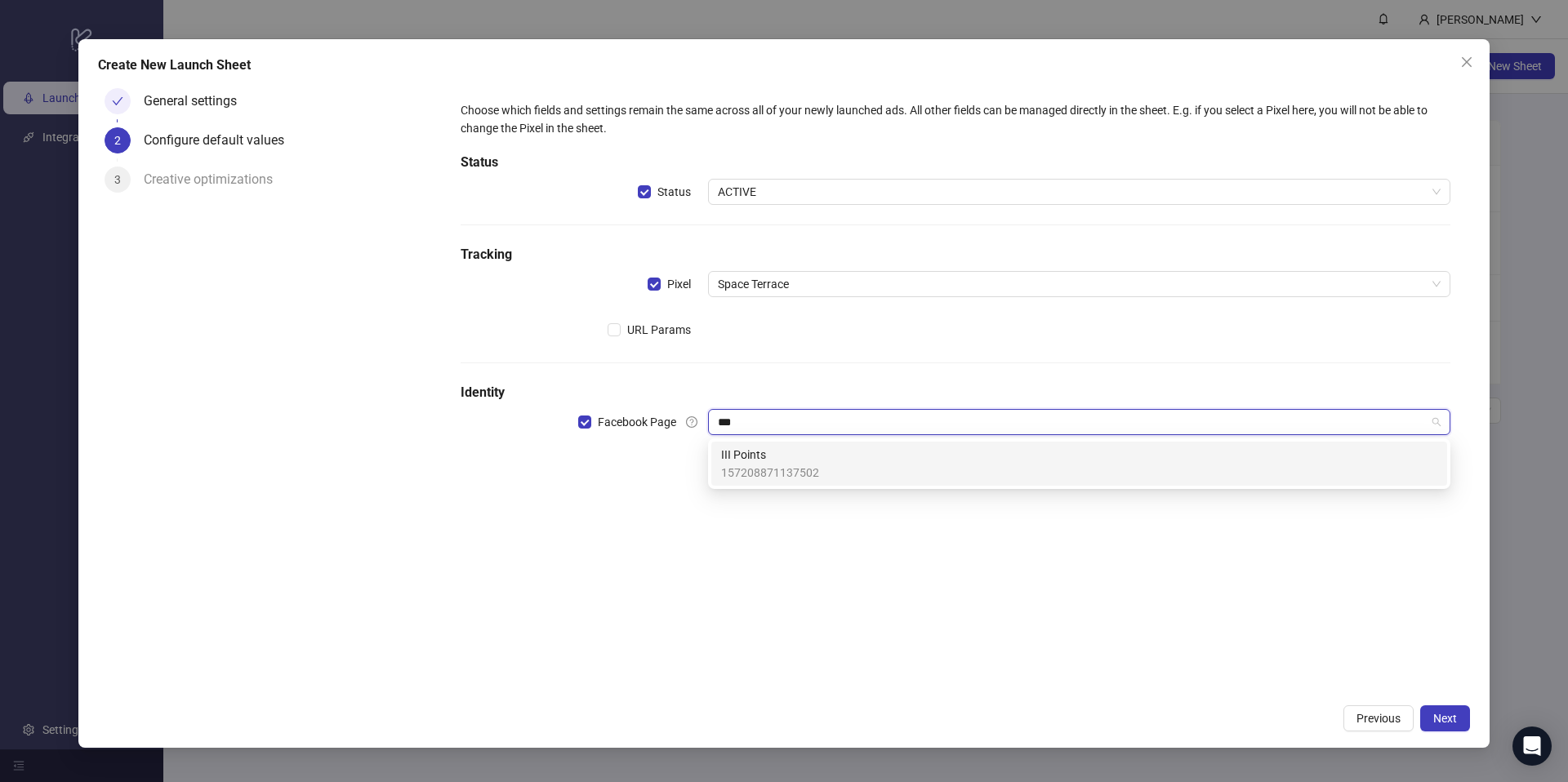
click at [806, 467] on span "157208871137502" at bounding box center [770, 473] width 98 height 18
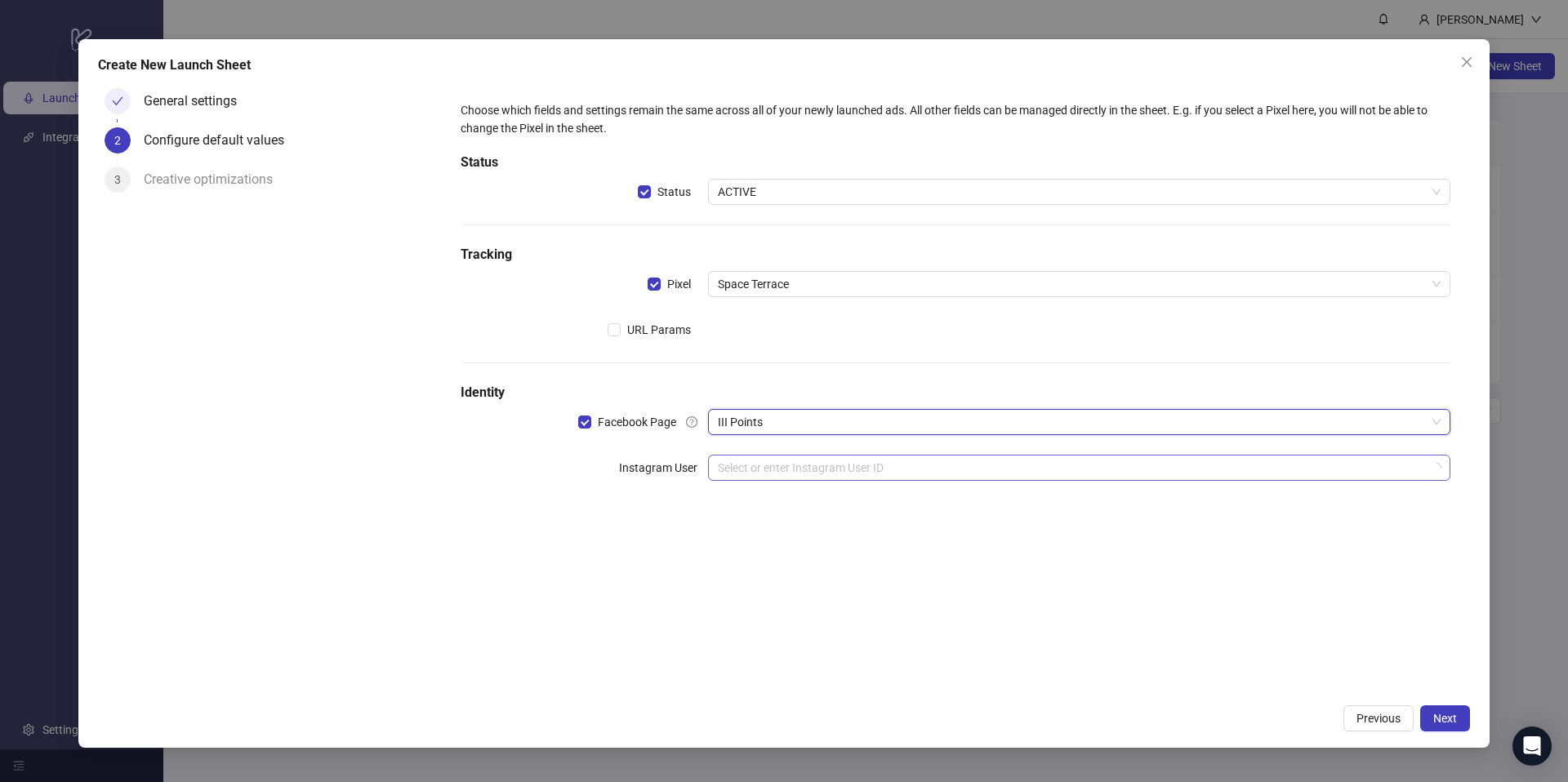
click at [950, 469] on input "search" at bounding box center [1073, 467] width 708 height 24
click at [830, 609] on div "Choose which fields and settings remain the same across all of your newly launc…" at bounding box center [956, 388] width 1029 height 614
click at [811, 471] on input "search" at bounding box center [1073, 467] width 708 height 24
type input "*********"
click at [646, 538] on div "Choose which fields and settings remain the same across all of your newly launc…" at bounding box center [956, 388] width 1029 height 614
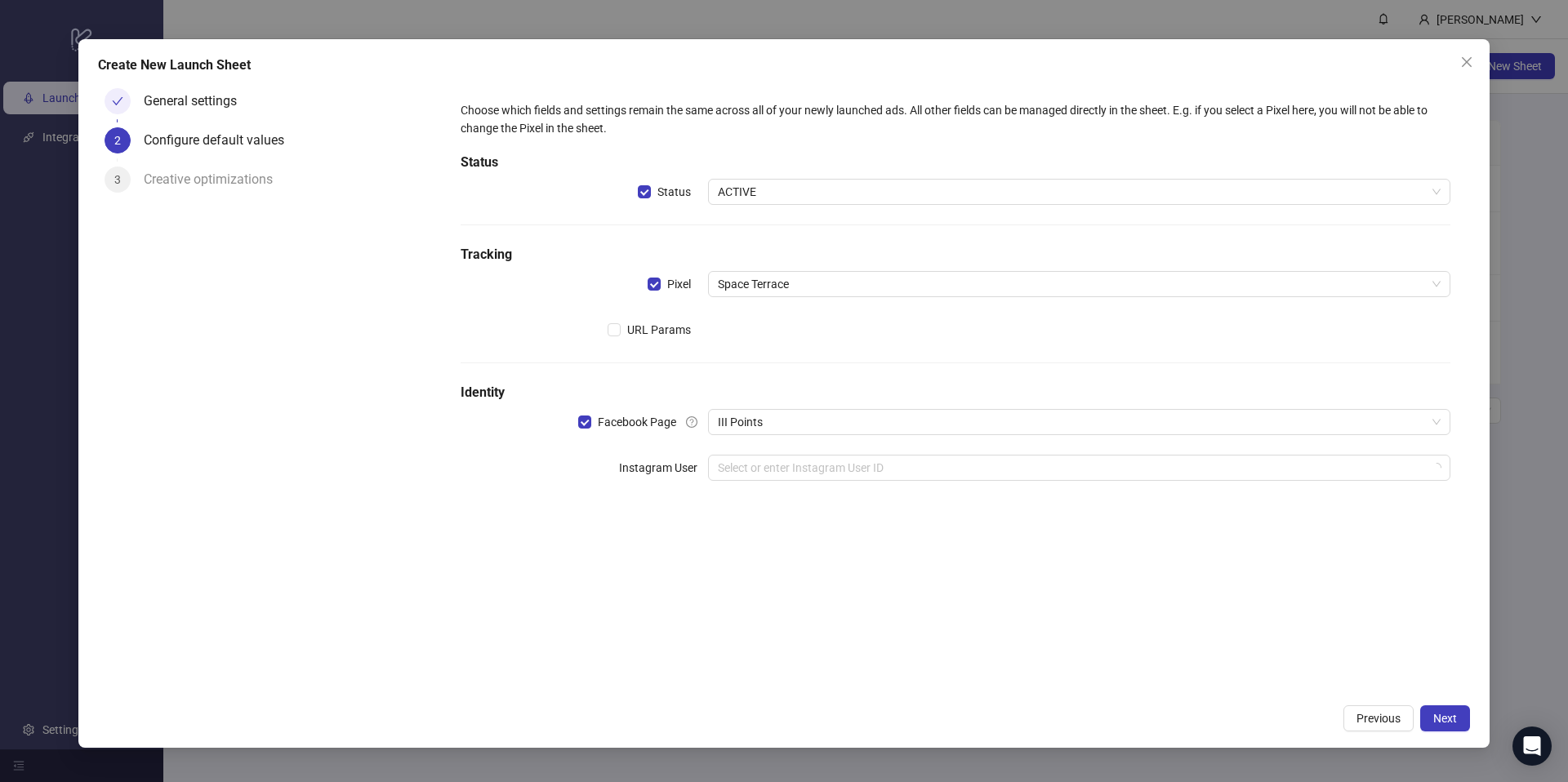
click at [784, 481] on div "Choose which fields and settings remain the same across all of your newly launc…" at bounding box center [956, 300] width 1003 height 413
click at [776, 465] on input "search" at bounding box center [1073, 467] width 708 height 24
click at [629, 582] on div "Choose which fields and settings remain the same across all of your newly launc…" at bounding box center [956, 388] width 1029 height 614
click at [1434, 718] on span "Next" at bounding box center [1446, 718] width 23 height 13
click at [844, 467] on input "search" at bounding box center [1073, 467] width 708 height 24
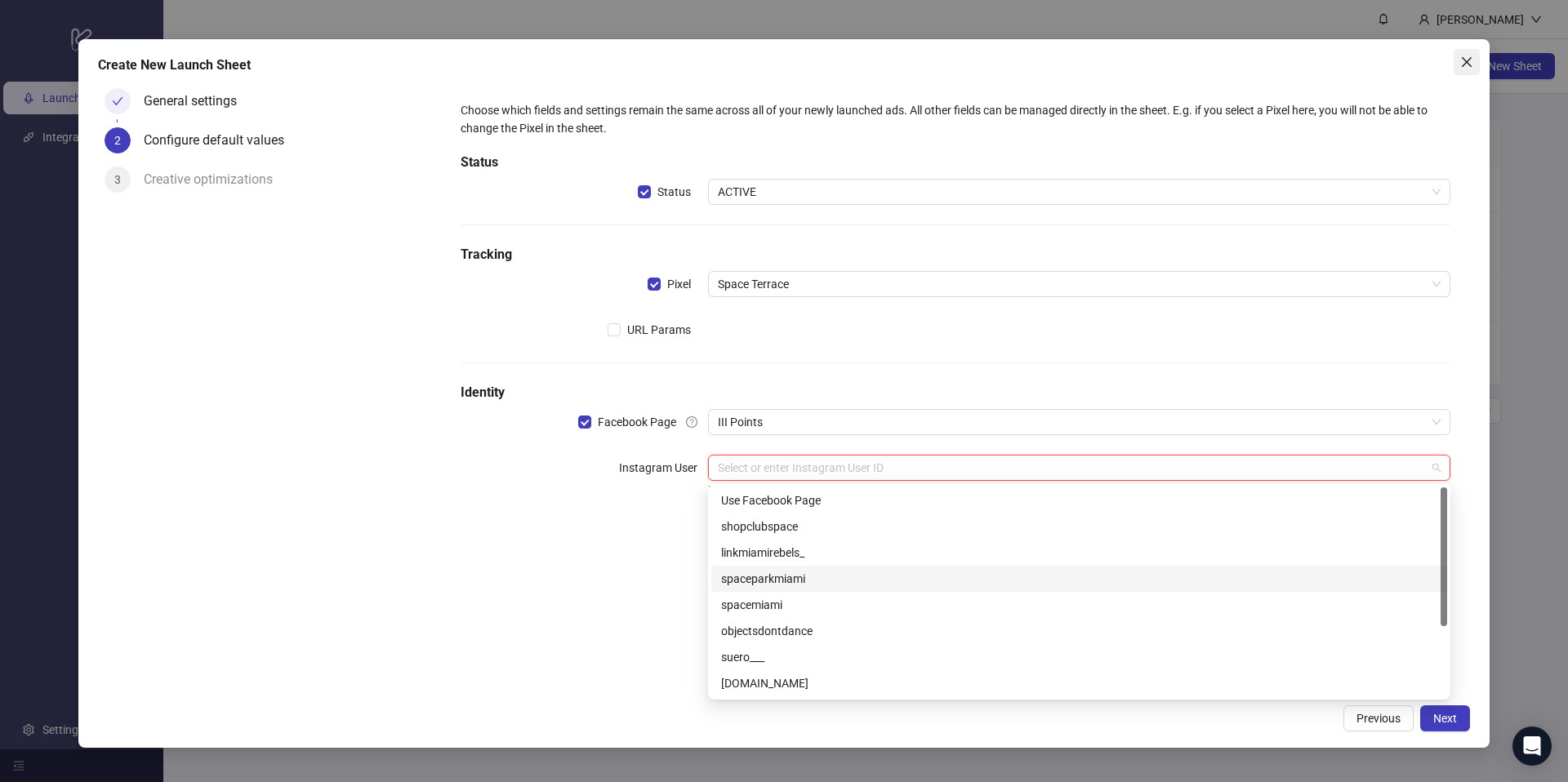
click at [1467, 63] on icon "close" at bounding box center [1467, 62] width 13 height 13
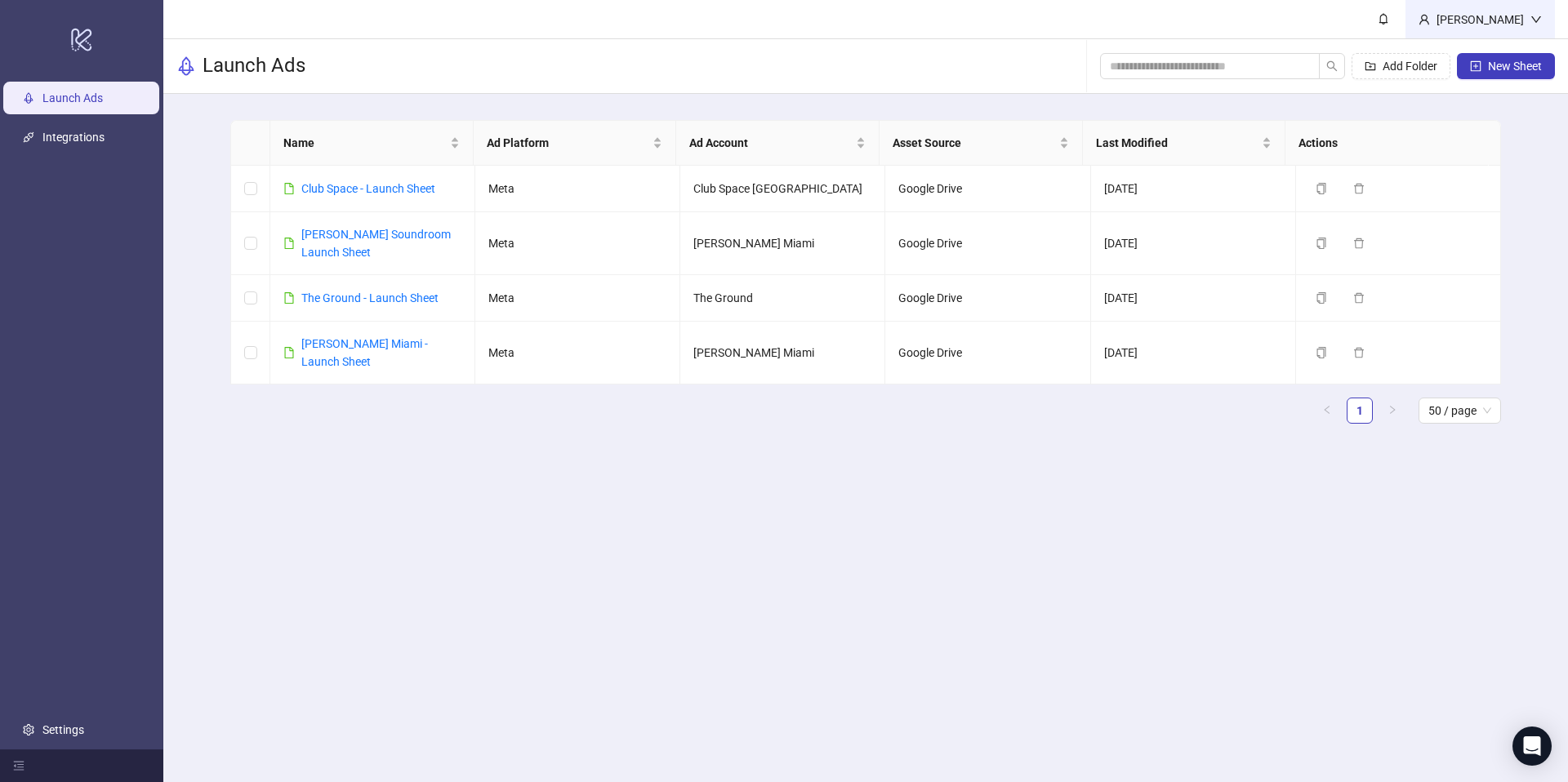
click at [1483, 21] on div "[PERSON_NAME]" at bounding box center [1481, 20] width 101 height 18
click at [42, 132] on link "Integrations" at bounding box center [73, 137] width 62 height 13
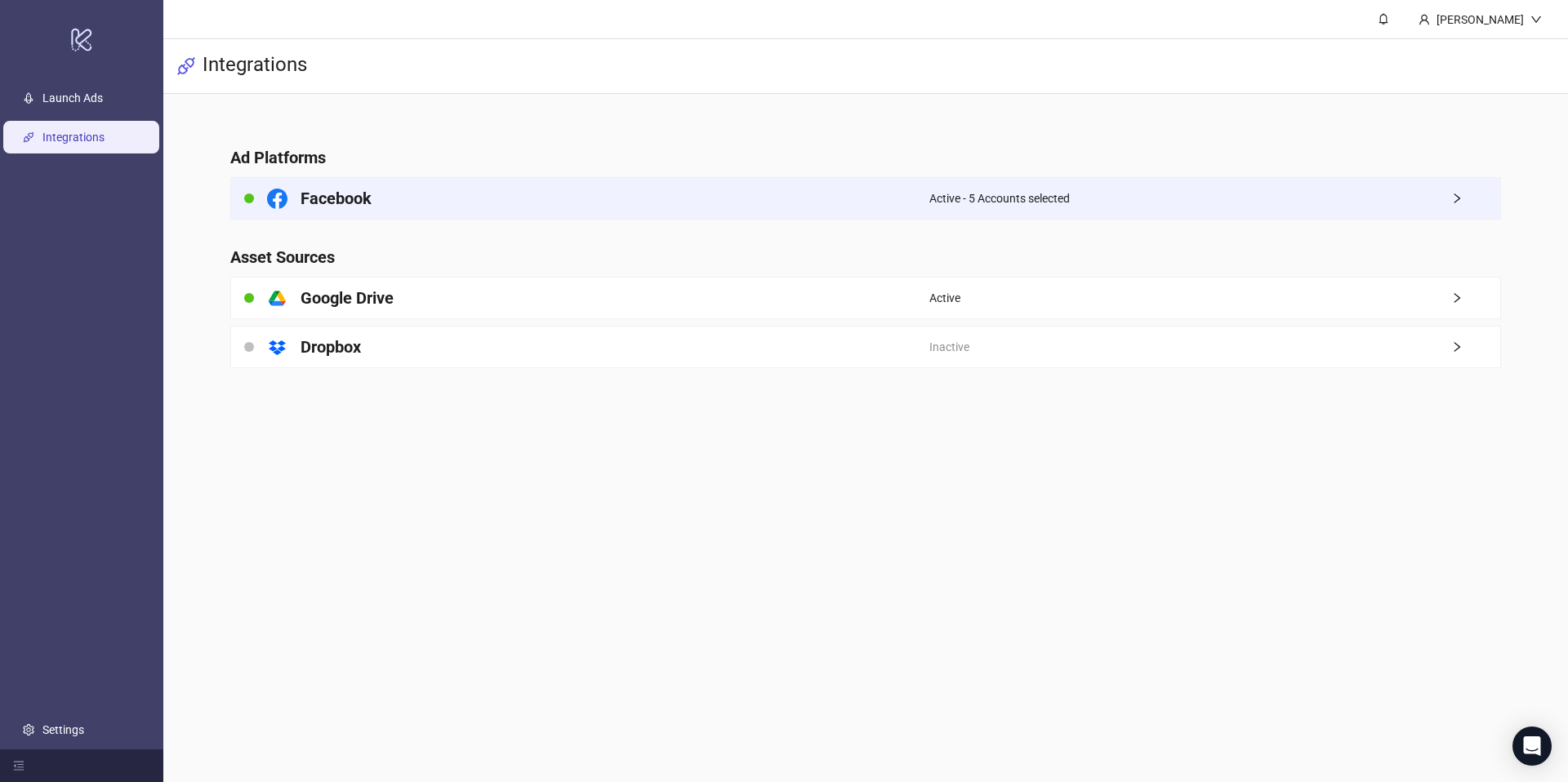
click at [355, 191] on h4 "Facebook" at bounding box center [335, 198] width 71 height 22
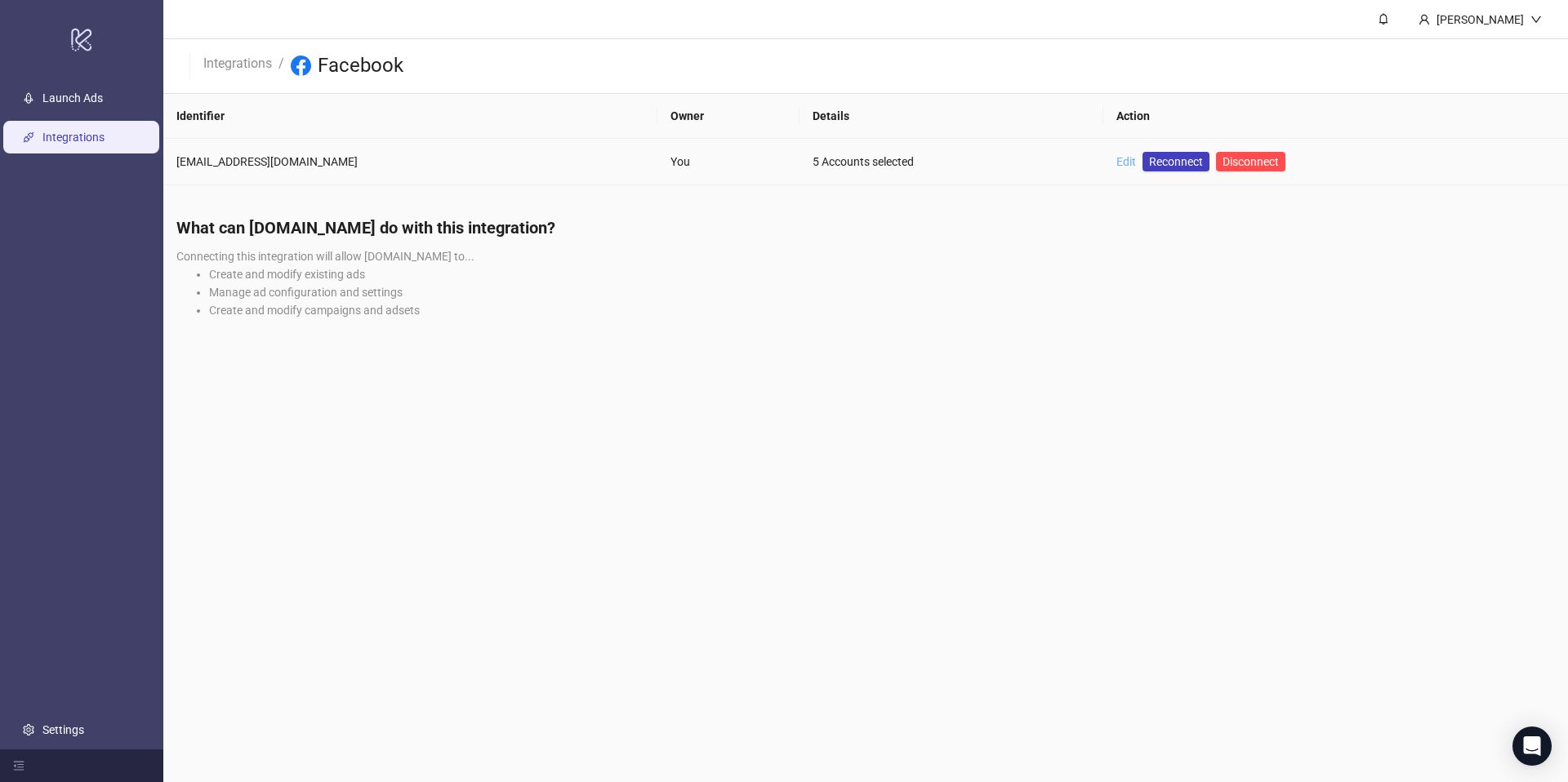
click at [1117, 165] on link "Edit" at bounding box center [1127, 162] width 20 height 13
click at [245, 64] on link "Integrations" at bounding box center [238, 62] width 76 height 18
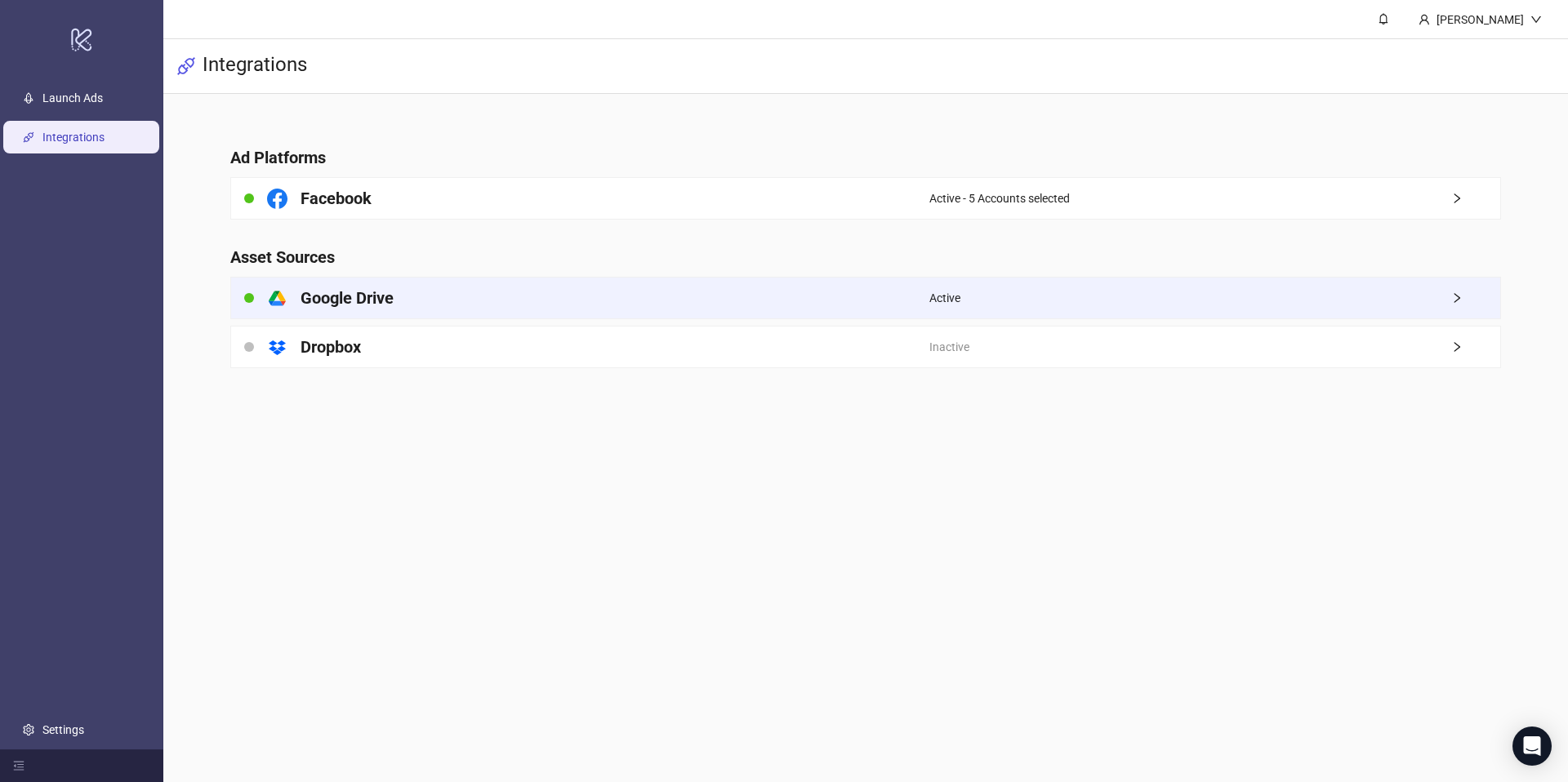
click at [392, 283] on div "platform/google_drive Google Drive" at bounding box center [580, 298] width 699 height 40
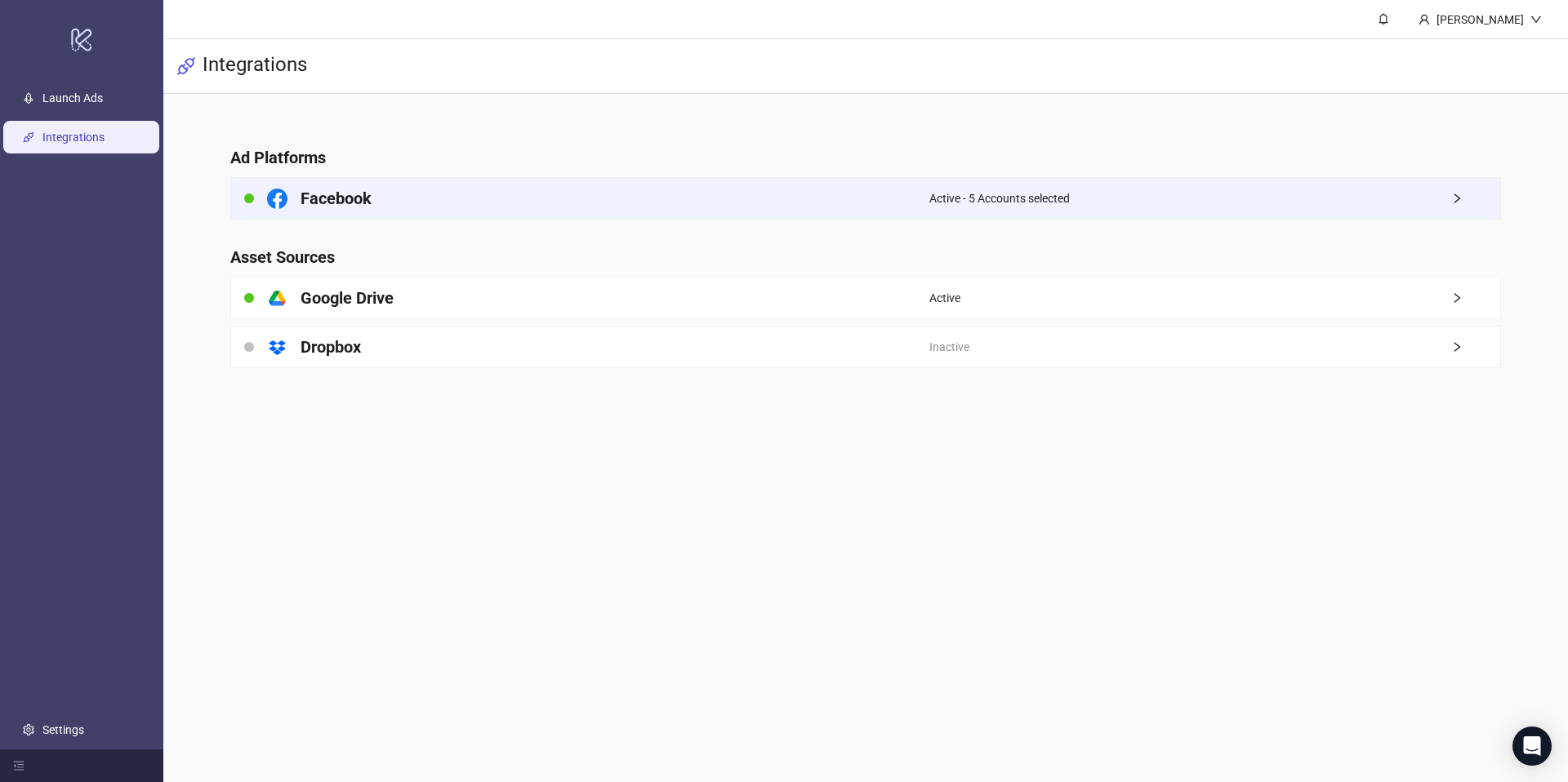
click at [853, 186] on div "Facebook" at bounding box center [580, 198] width 699 height 40
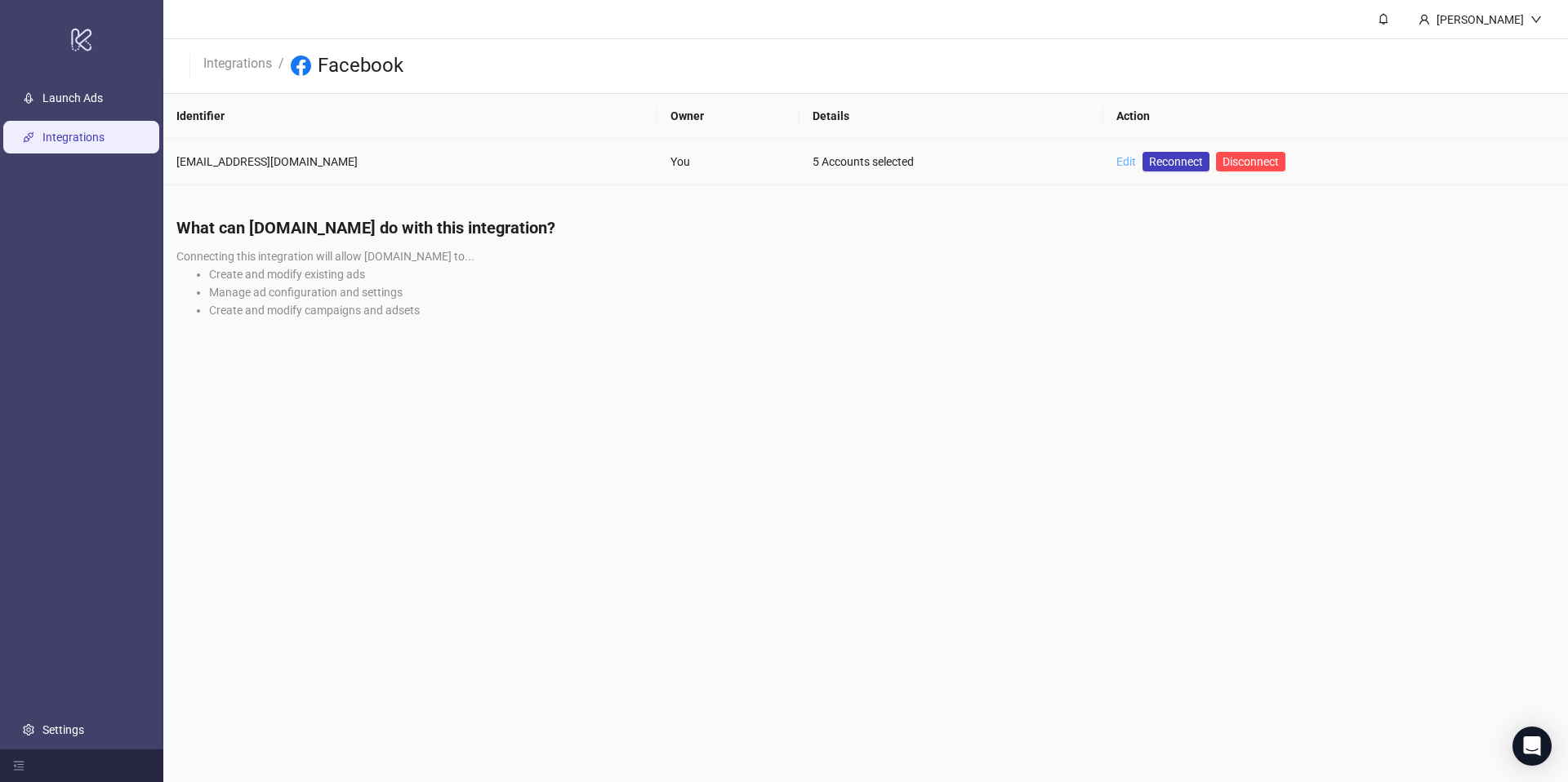
click at [1117, 160] on link "Edit" at bounding box center [1127, 162] width 20 height 13
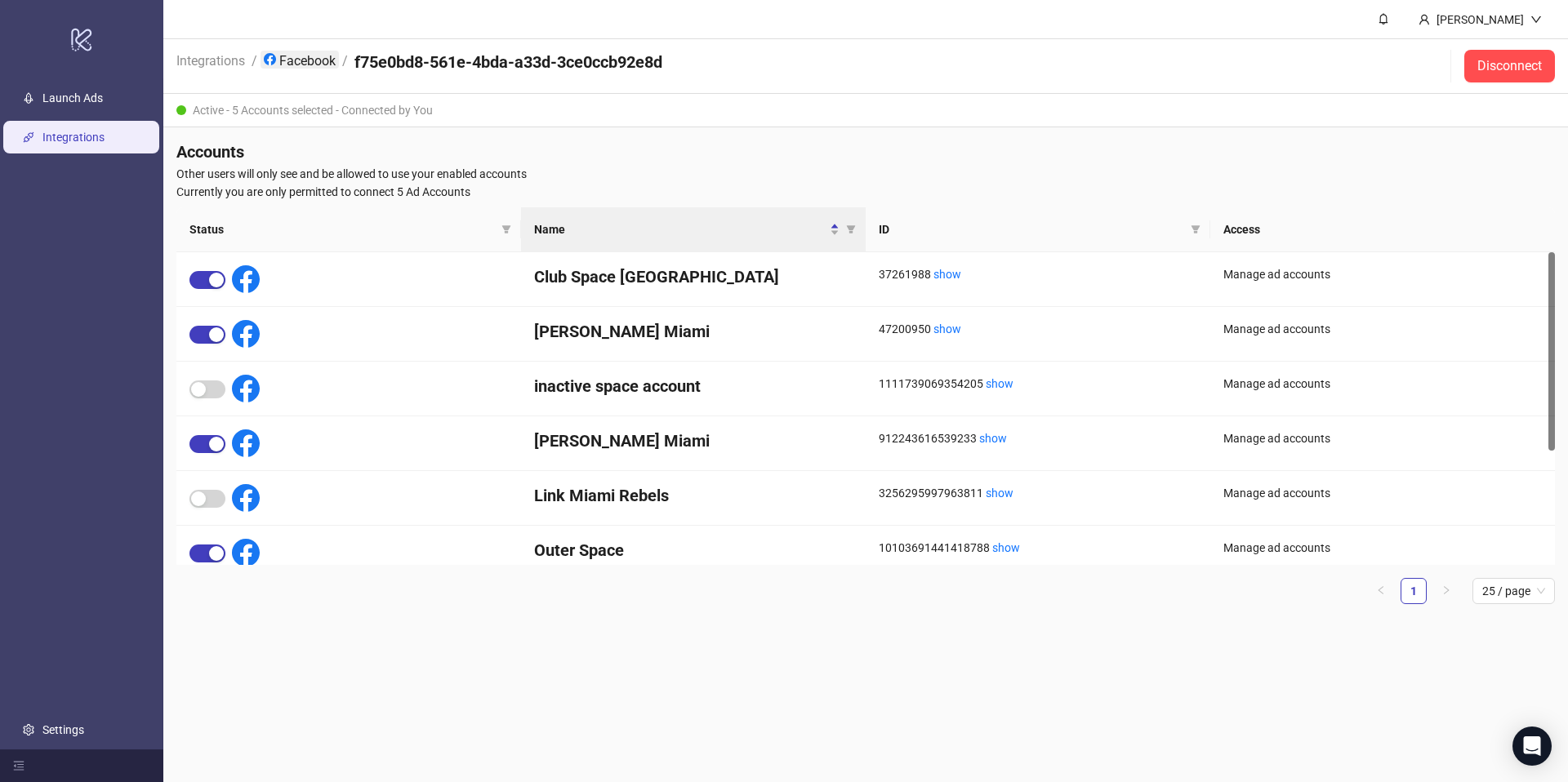
click at [281, 53] on link "Facebook" at bounding box center [299, 59] width 78 height 18
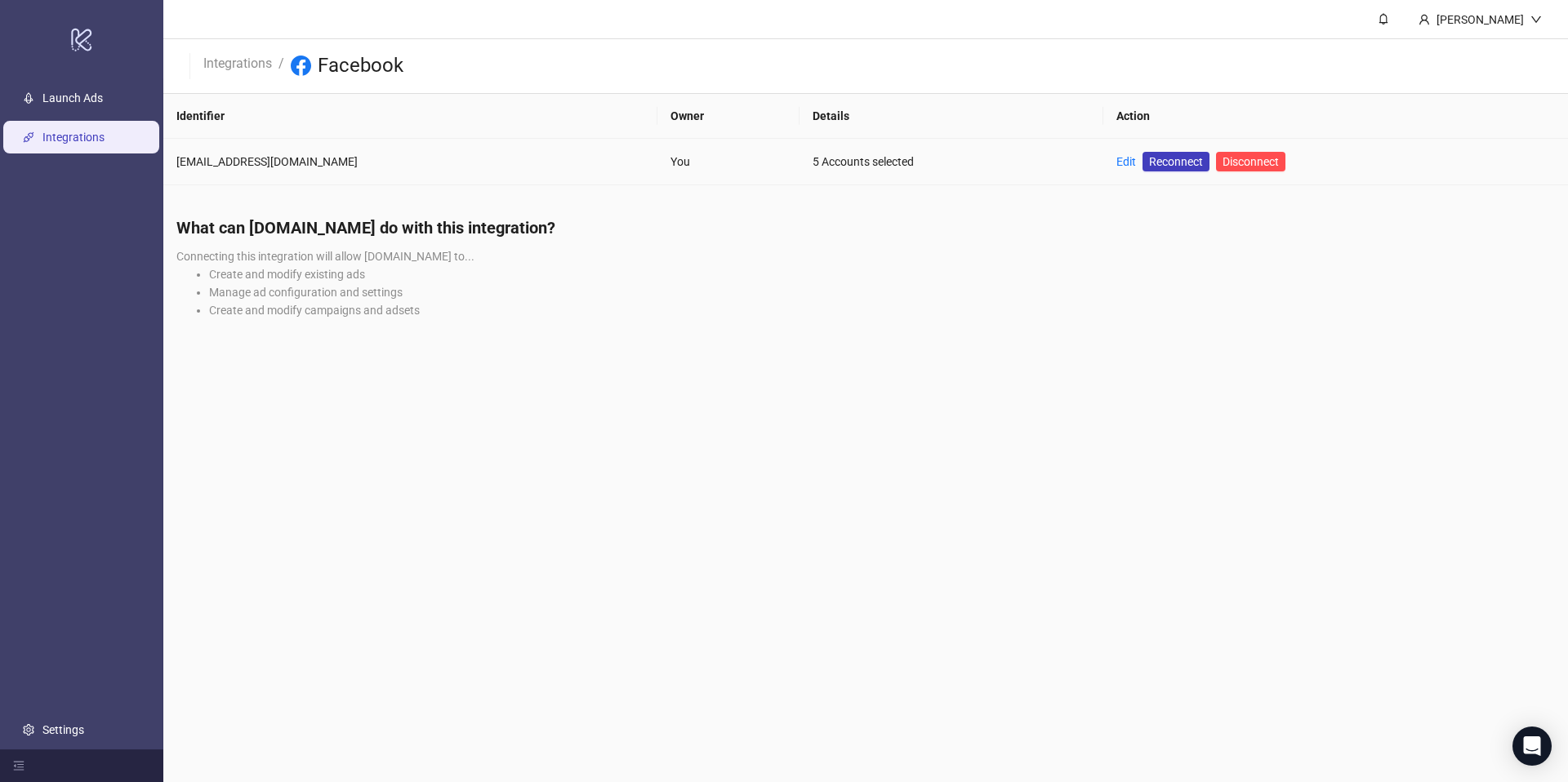
click at [813, 162] on div "5 Accounts selected" at bounding box center [951, 162] width 278 height 18
click at [58, 97] on link "Launch Ads" at bounding box center [72, 98] width 60 height 13
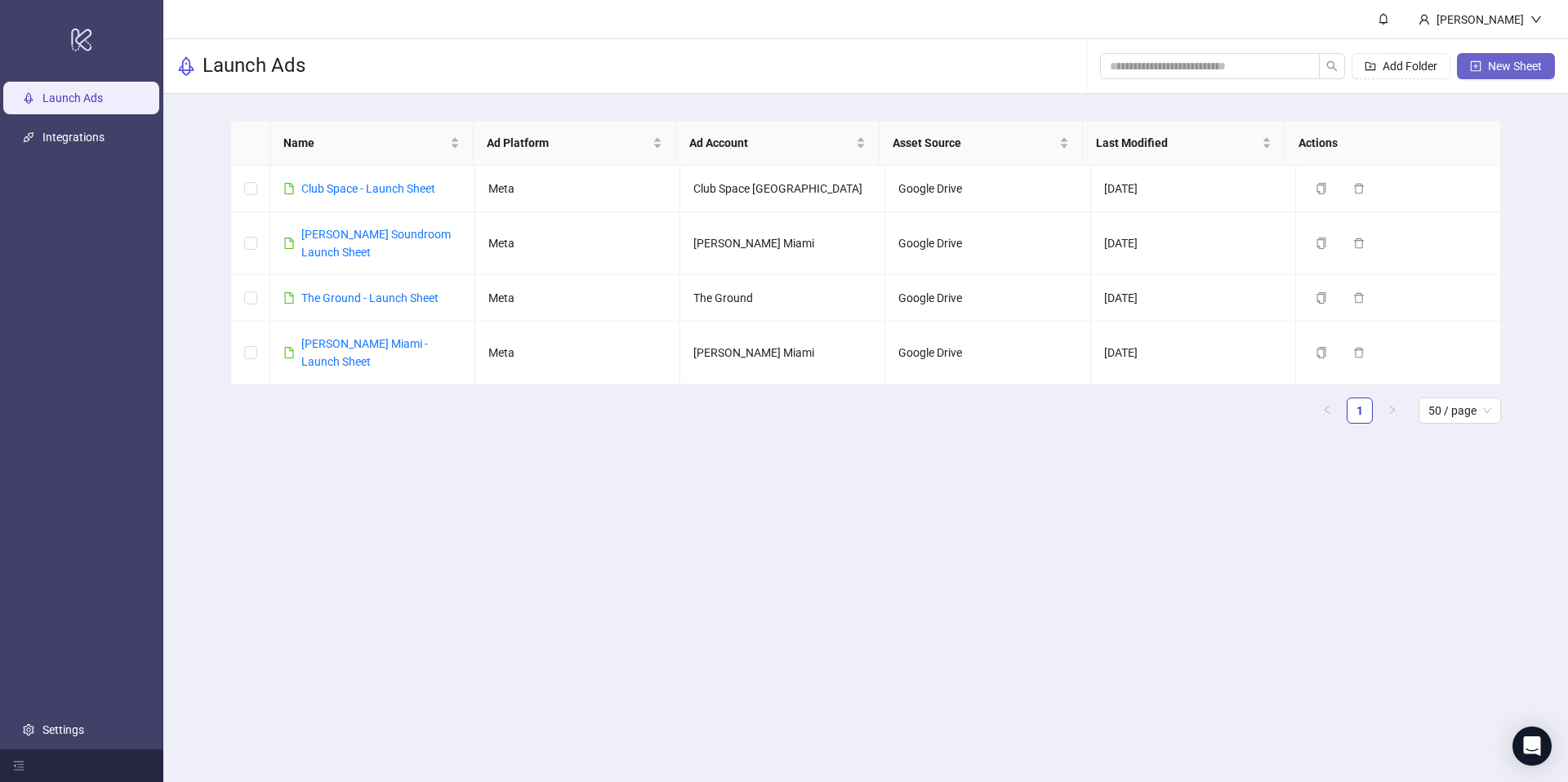
click at [1505, 60] on span "New Sheet" at bounding box center [1515, 66] width 54 height 13
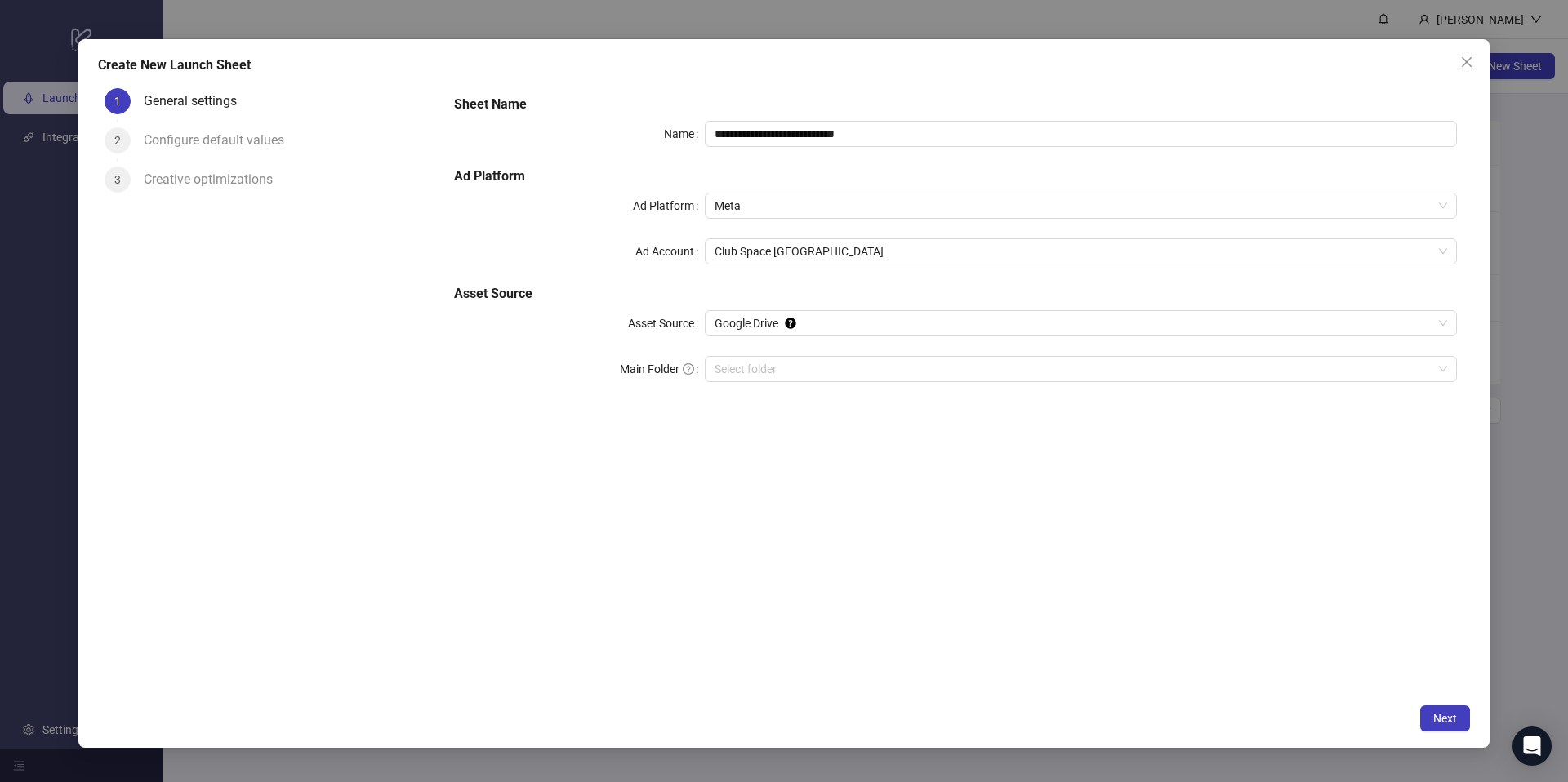
click at [765, 347] on div "**********" at bounding box center [956, 248] width 1016 height 320
click at [755, 307] on div "**********" at bounding box center [956, 248] width 1016 height 320
click at [760, 209] on span "Meta" at bounding box center [1081, 205] width 733 height 24
click at [641, 235] on div "**********" at bounding box center [956, 248] width 1016 height 320
click at [804, 246] on span "Club Space [GEOGRAPHIC_DATA]" at bounding box center [1081, 251] width 733 height 24
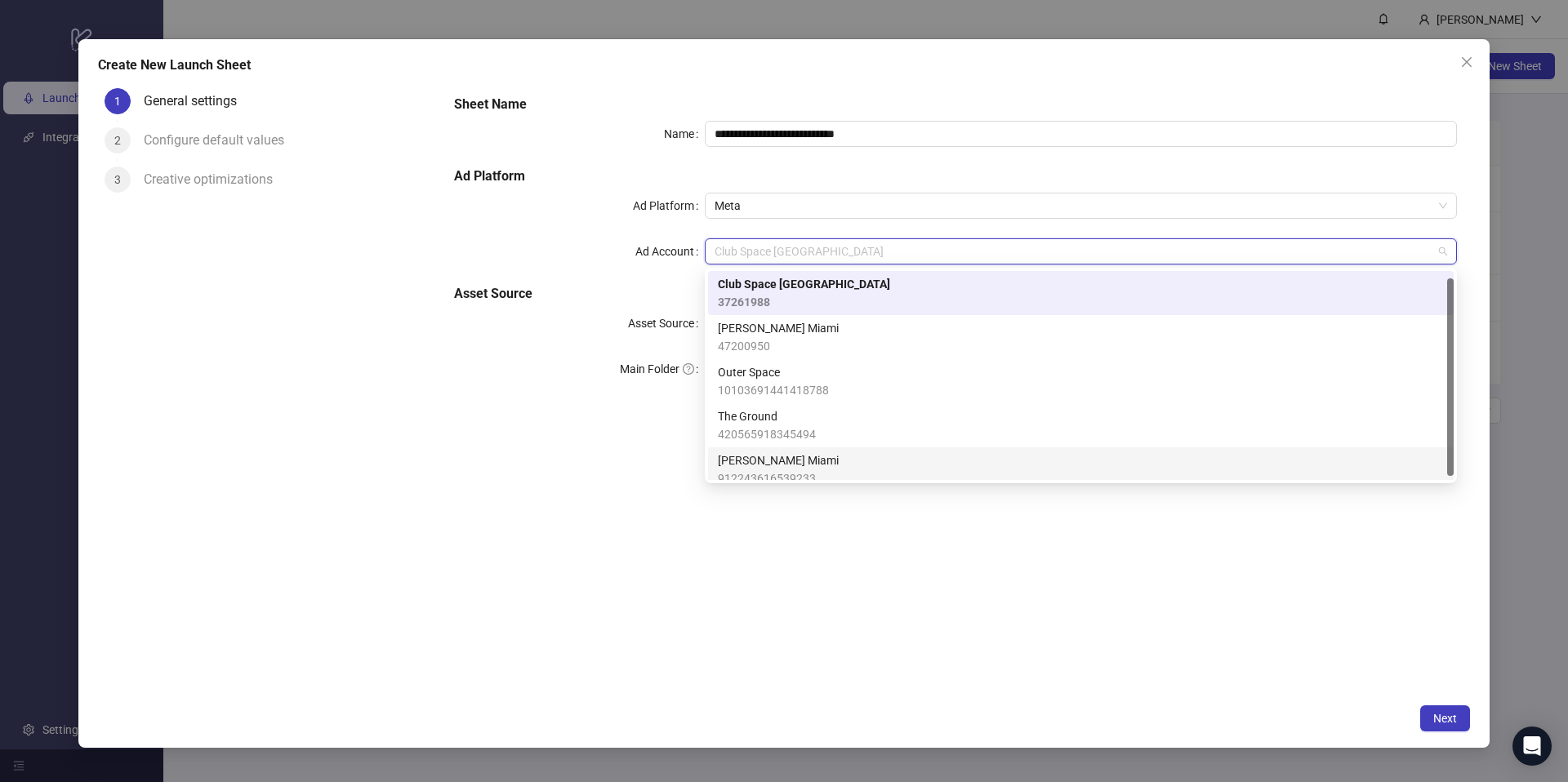
scroll to position [12, 0]
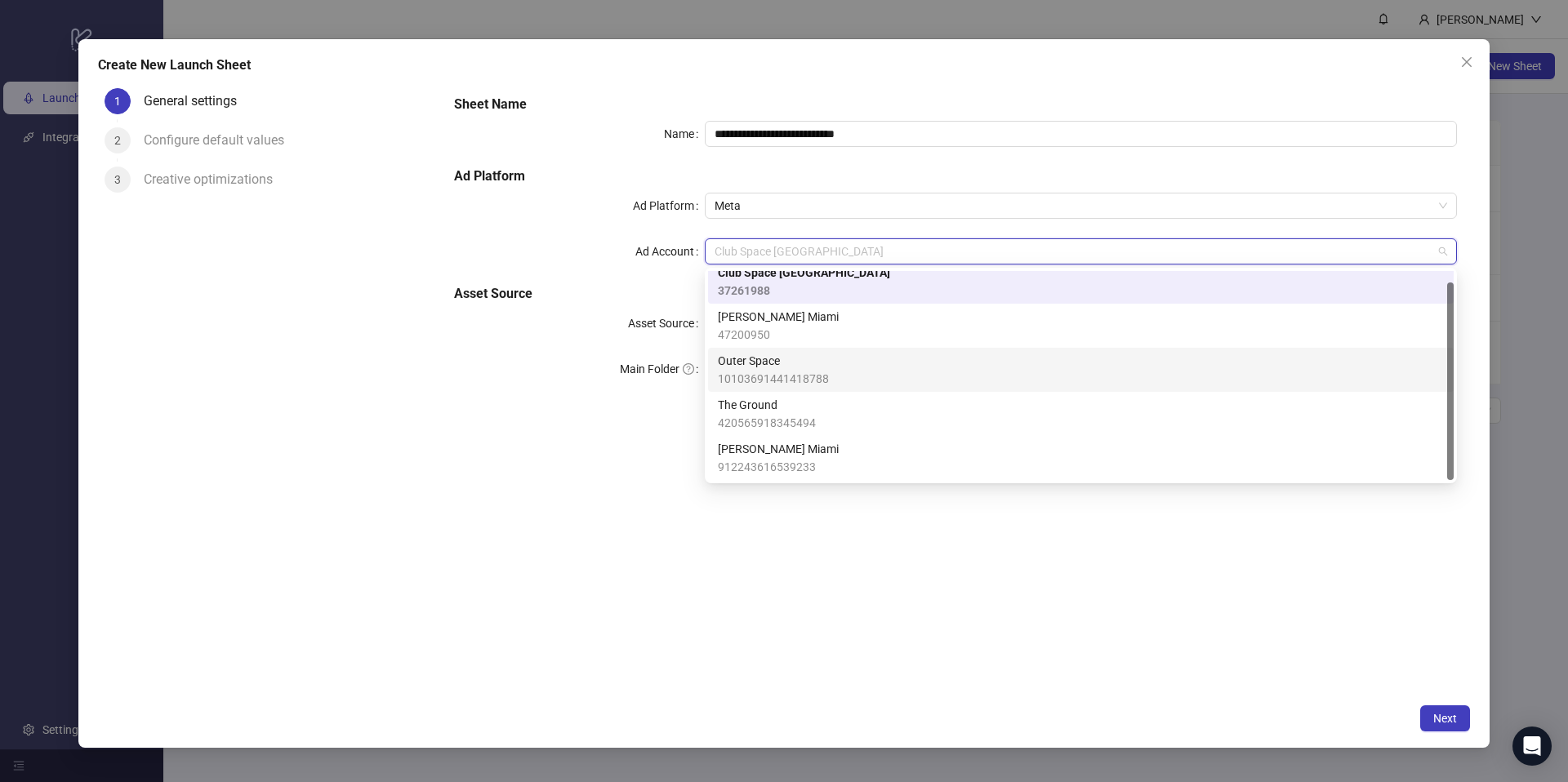
click at [764, 367] on span "Outer Space" at bounding box center [774, 361] width 111 height 18
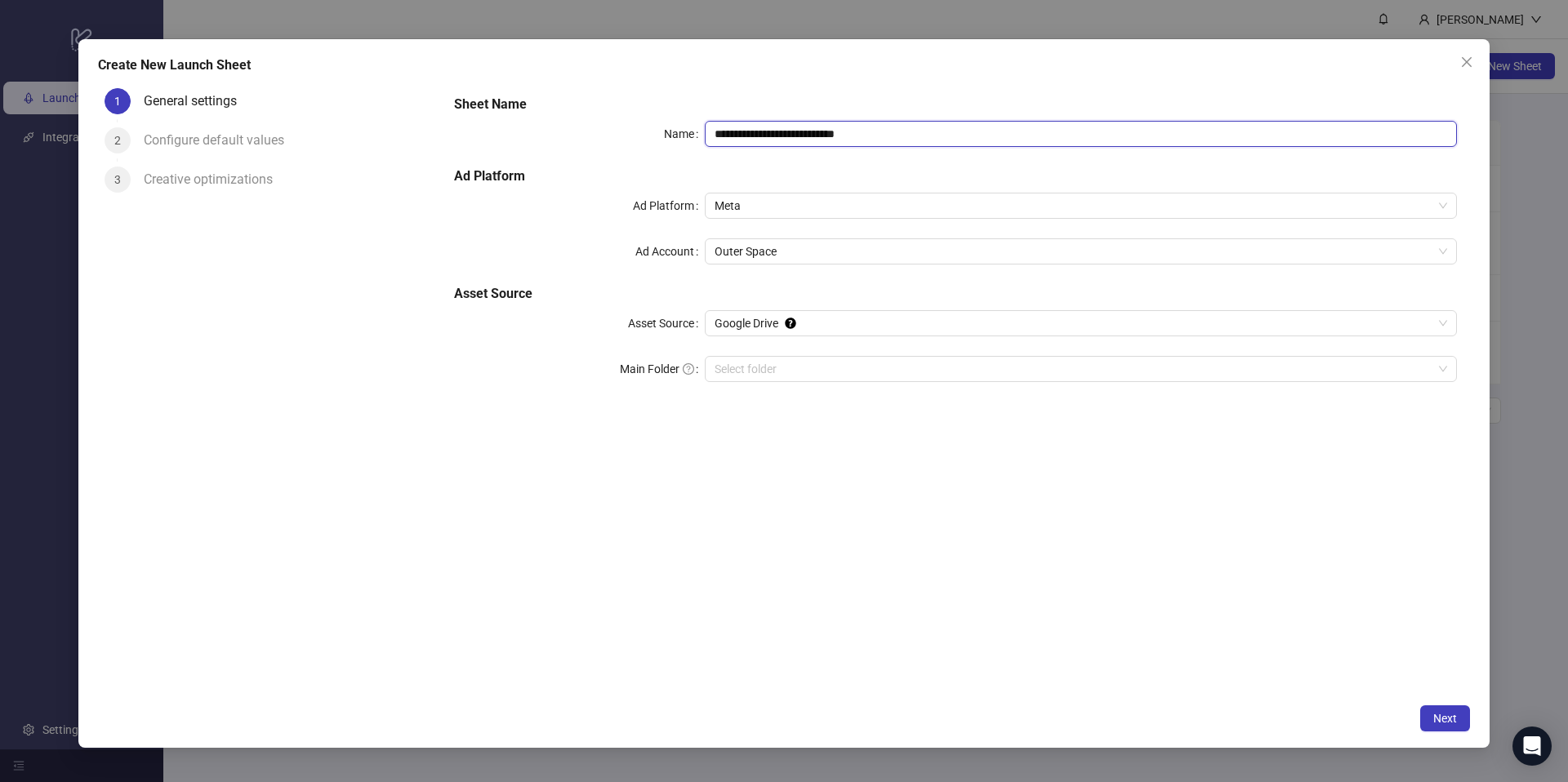
drag, startPoint x: 739, startPoint y: 132, endPoint x: 648, endPoint y: 129, distance: 91.0
click at [648, 129] on div "**********" at bounding box center [956, 133] width 1003 height 26
type input "**********"
click at [707, 182] on h5 "Ad Platform" at bounding box center [956, 176] width 1003 height 20
click at [762, 369] on input "Main Folder" at bounding box center [1074, 369] width 718 height 24
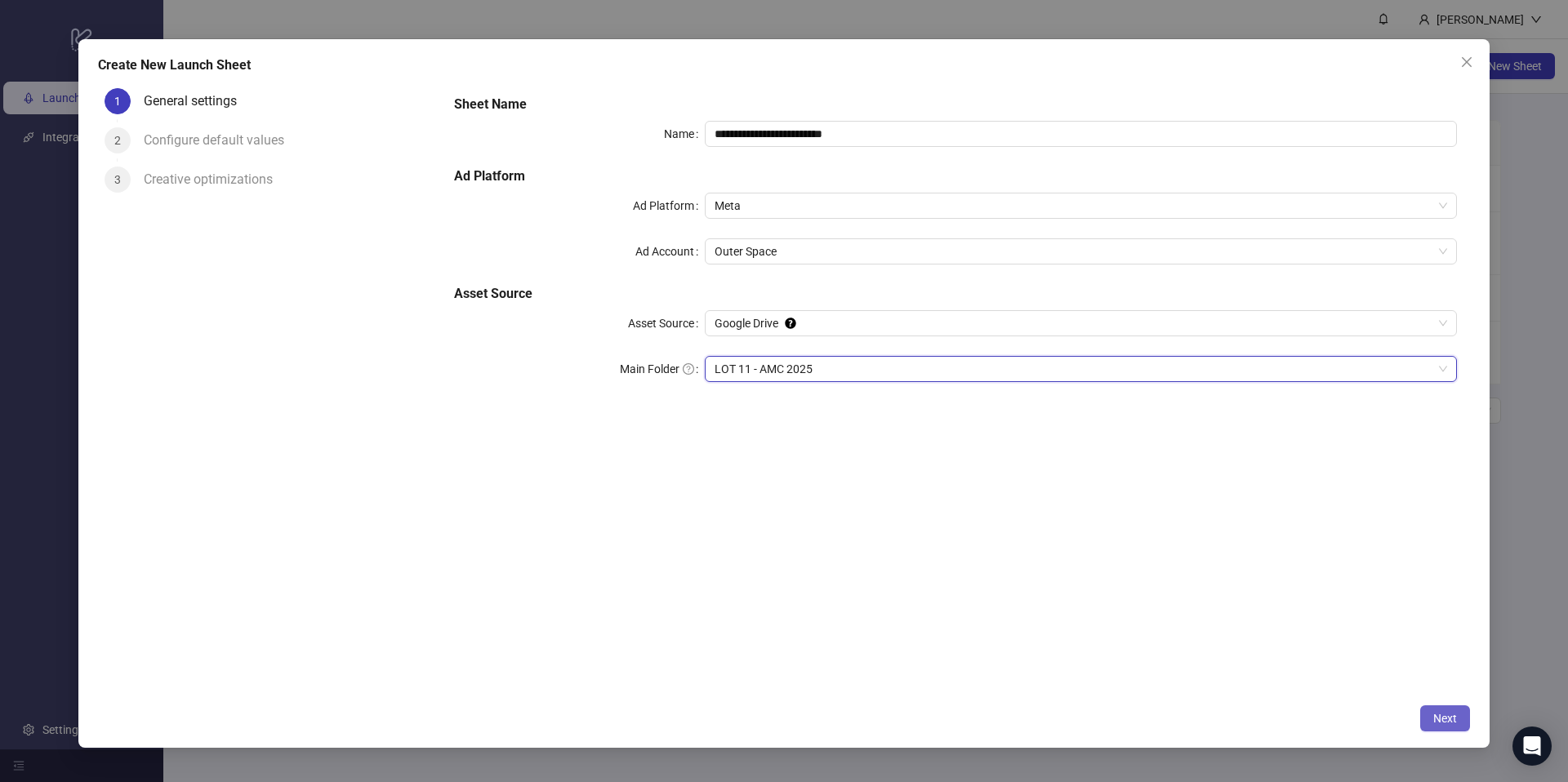
click at [1425, 715] on button "Next" at bounding box center [1445, 718] width 49 height 26
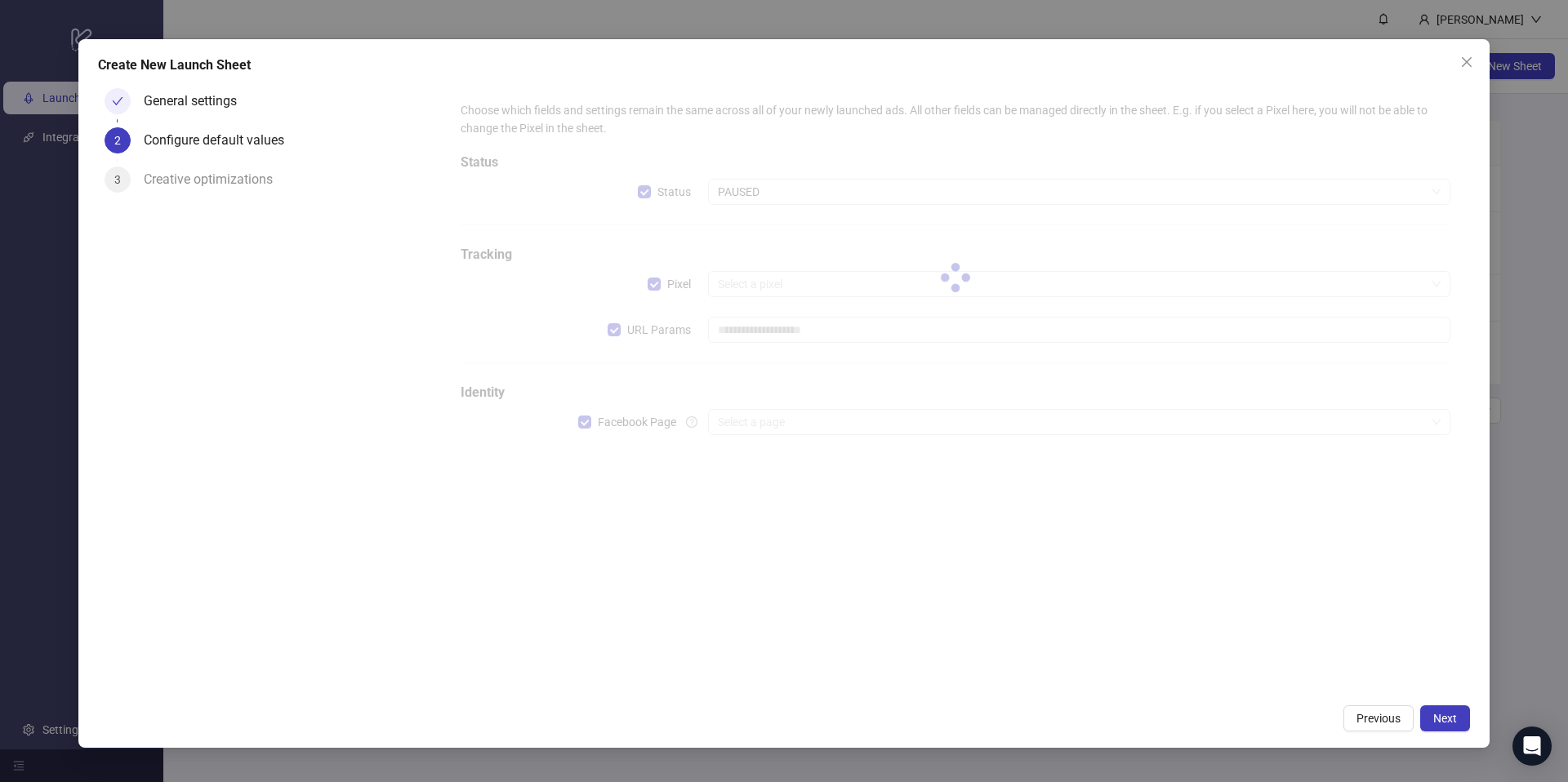
click at [772, 192] on div at bounding box center [956, 278] width 1016 height 379
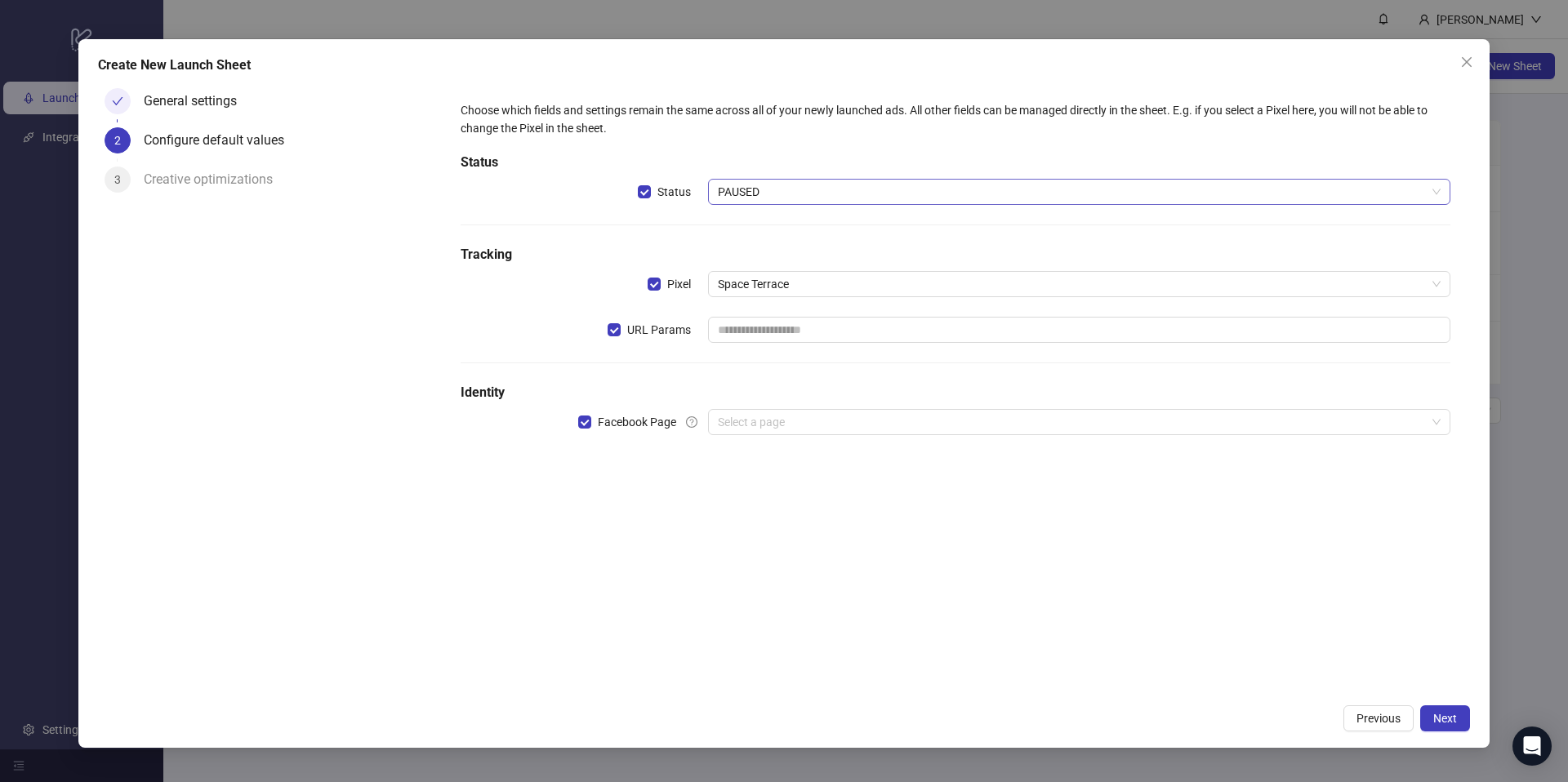
click at [786, 196] on span "PAUSED" at bounding box center [1080, 191] width 723 height 24
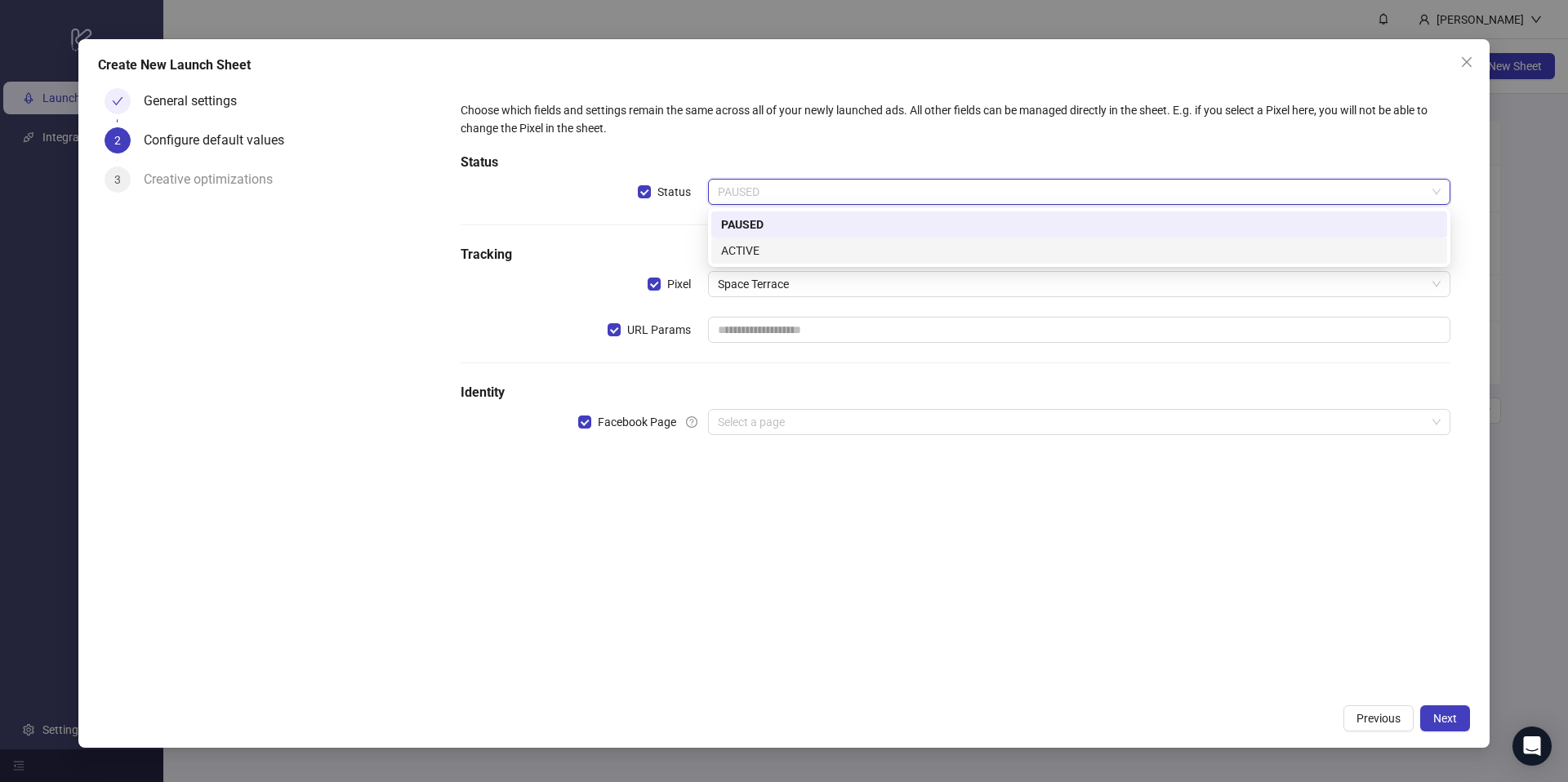
click at [762, 246] on div "ACTIVE" at bounding box center [1079, 251] width 717 height 18
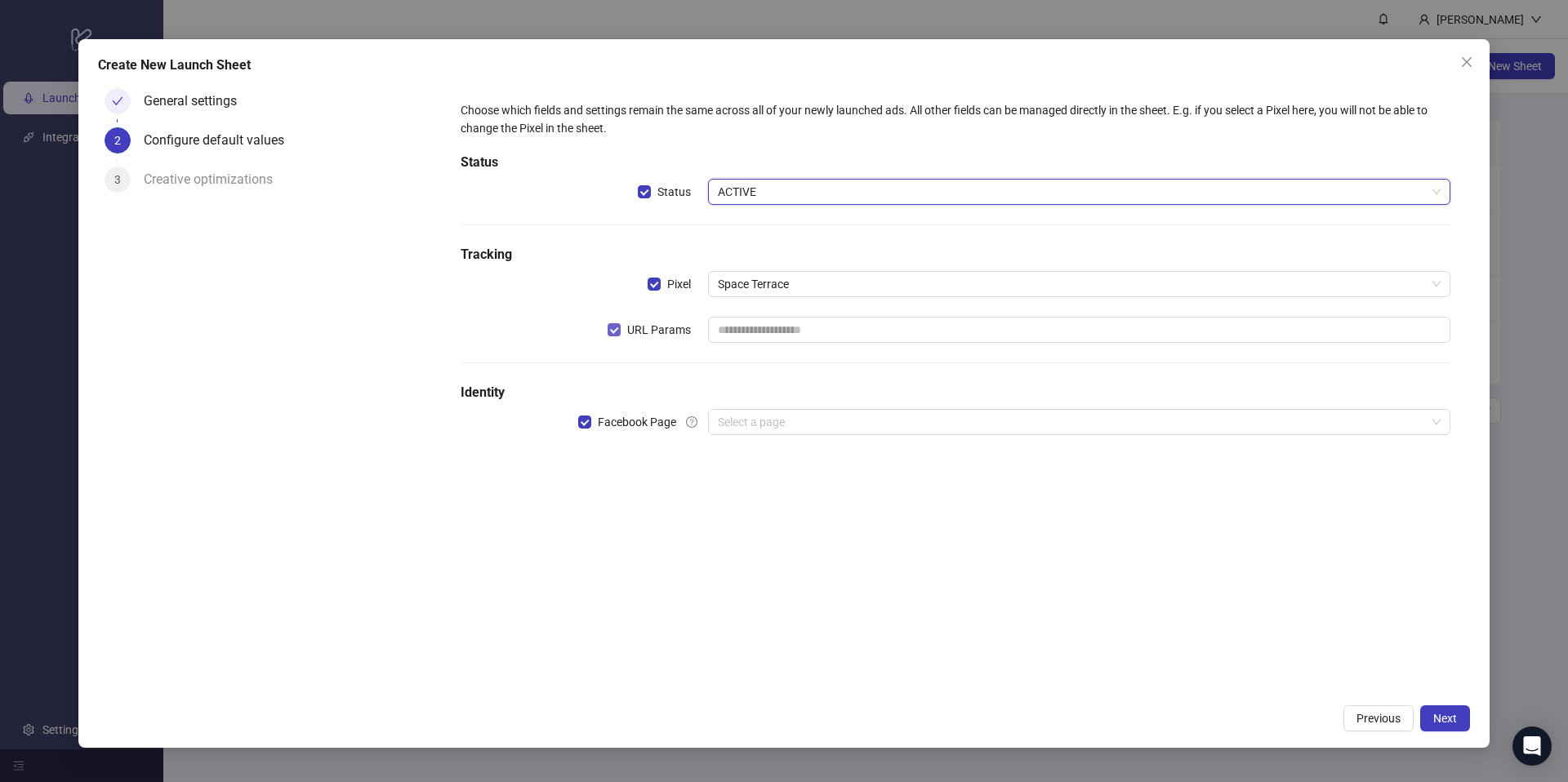
click at [619, 336] on label "URL Params" at bounding box center [653, 330] width 90 height 18
click at [797, 423] on input "search" at bounding box center [1073, 422] width 708 height 24
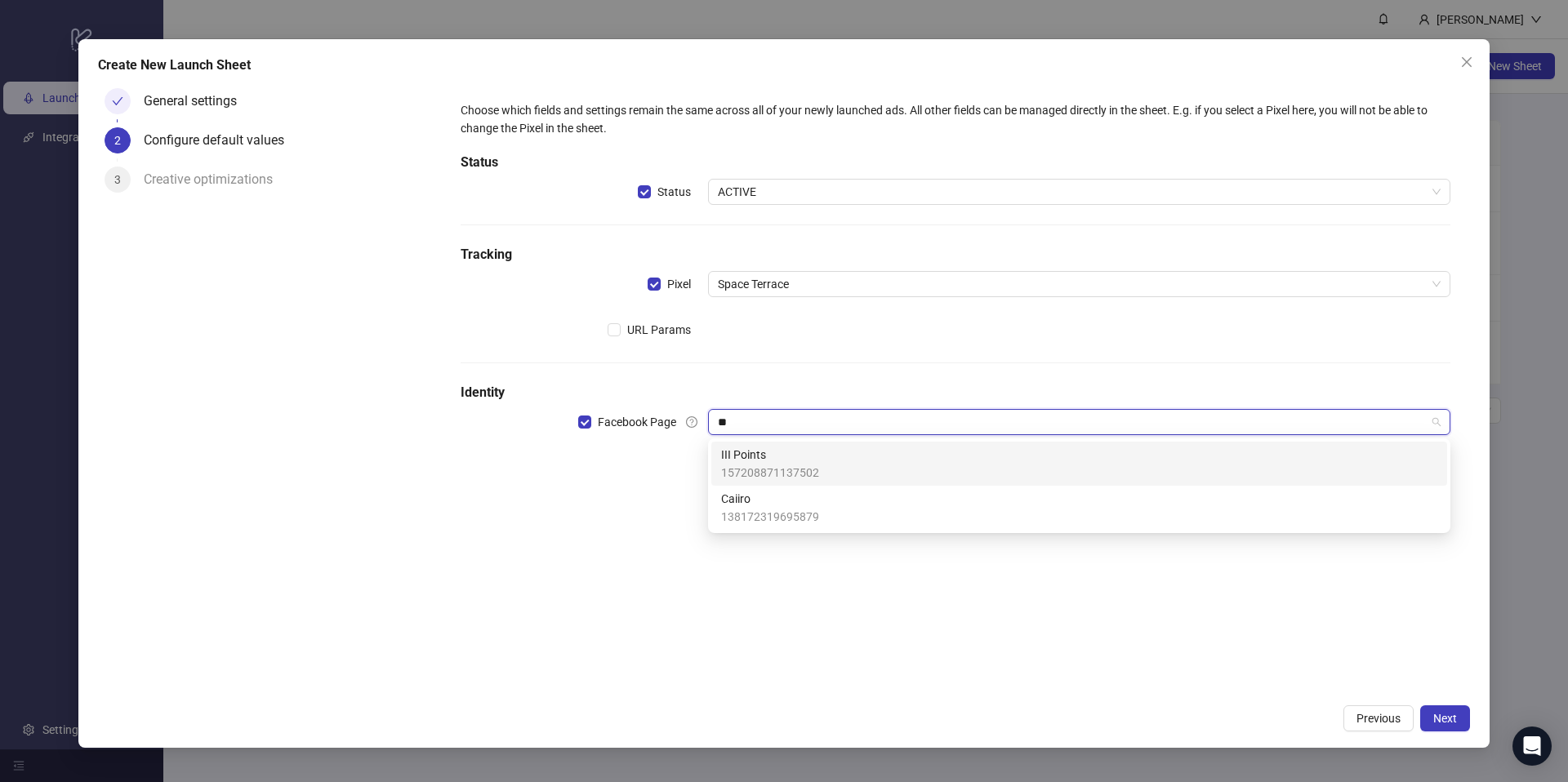
scroll to position [0, 0]
type input "***"
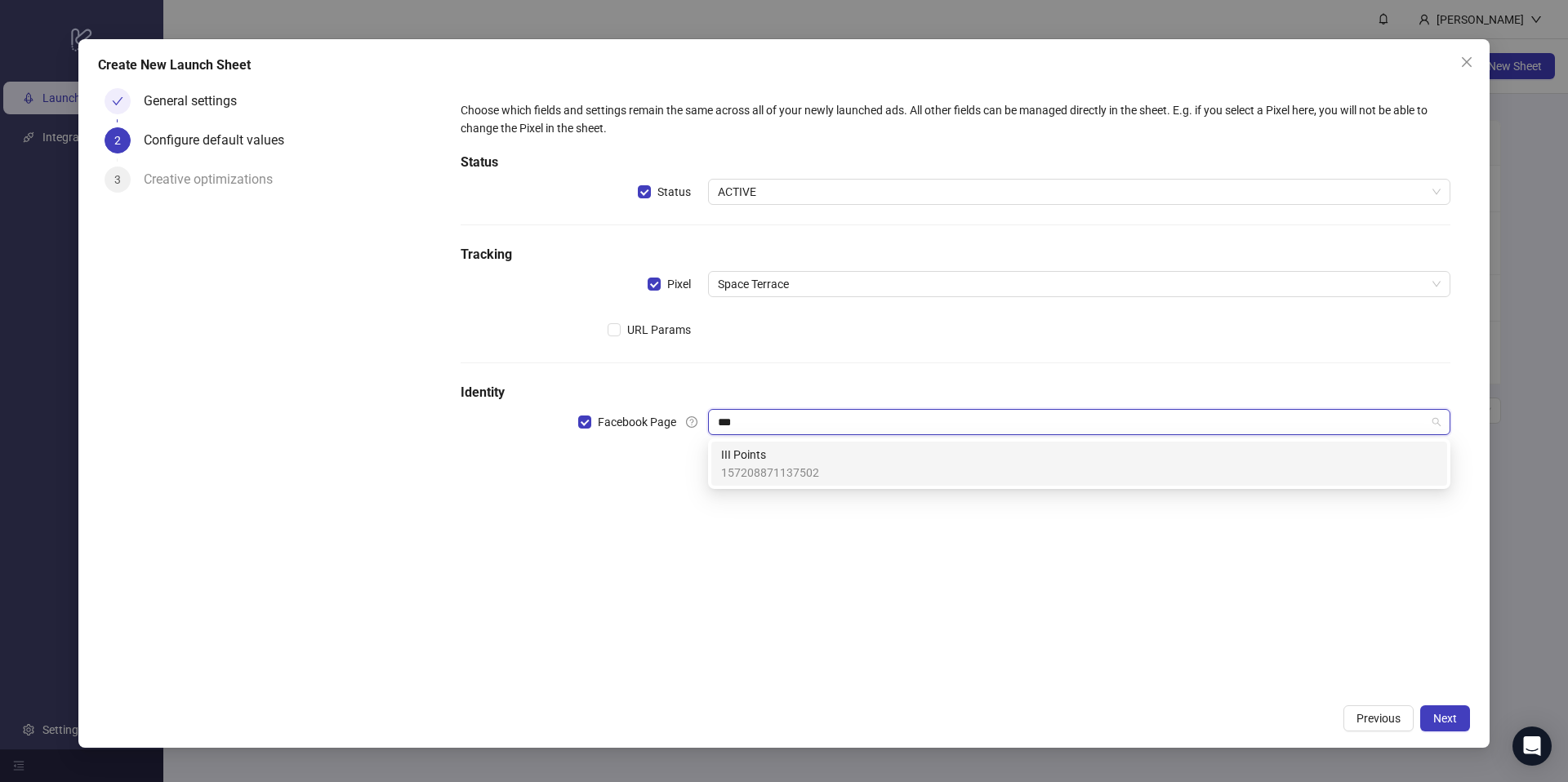
click at [781, 461] on span "III Points" at bounding box center [770, 455] width 98 height 18
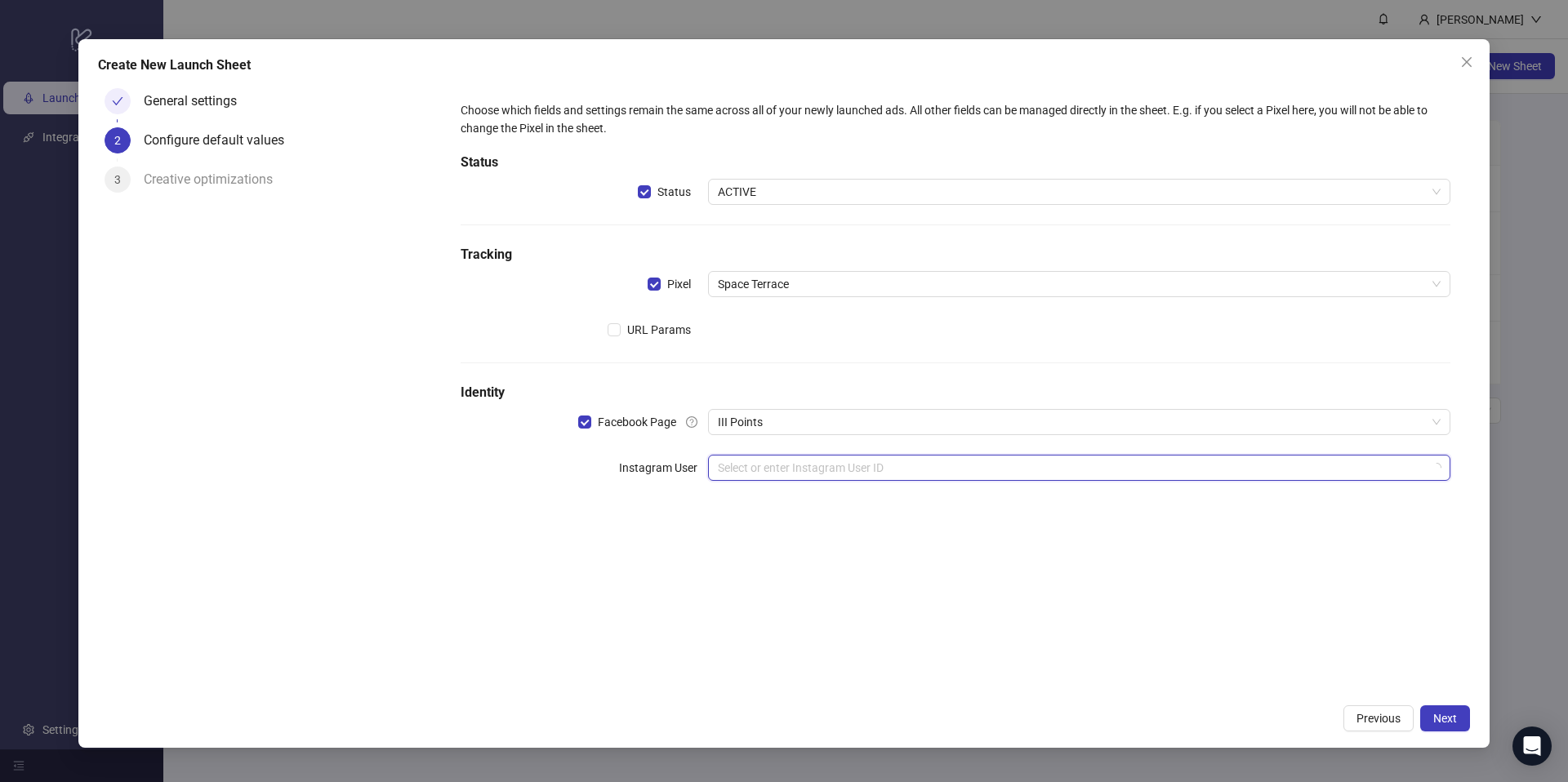
click at [740, 464] on input "search" at bounding box center [1073, 467] width 708 height 24
click at [643, 529] on div "Choose which fields and settings remain the same across all of your newly launc…" at bounding box center [956, 388] width 1029 height 614
click at [797, 467] on input "search" at bounding box center [1073, 467] width 708 height 24
click at [774, 584] on div "Add new ID" at bounding box center [1079, 584] width 736 height 31
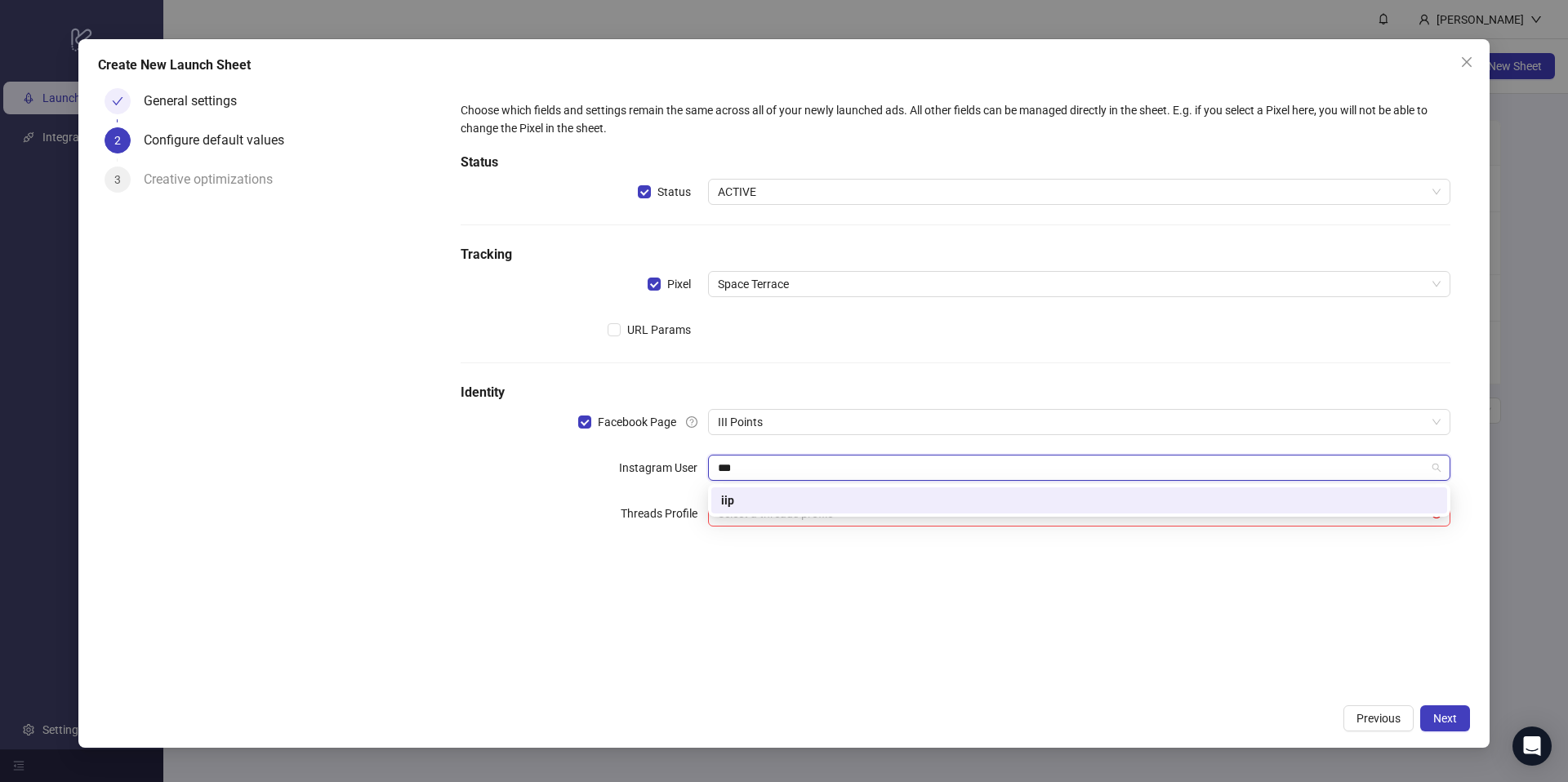
type input "***"
click at [648, 513] on label "Threads Profile" at bounding box center [664, 513] width 87 height 26
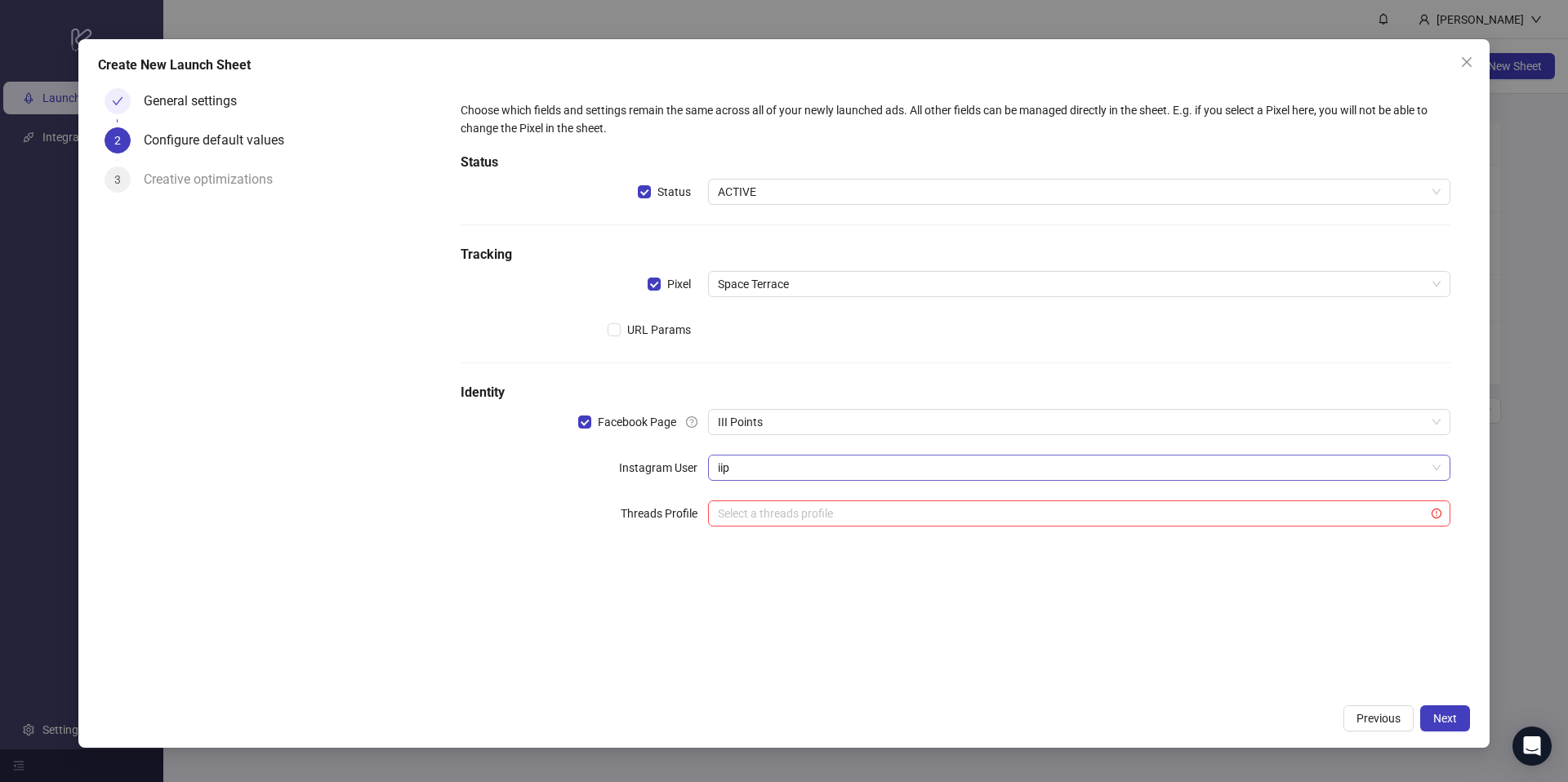
click at [764, 475] on span "iip" at bounding box center [1080, 467] width 723 height 24
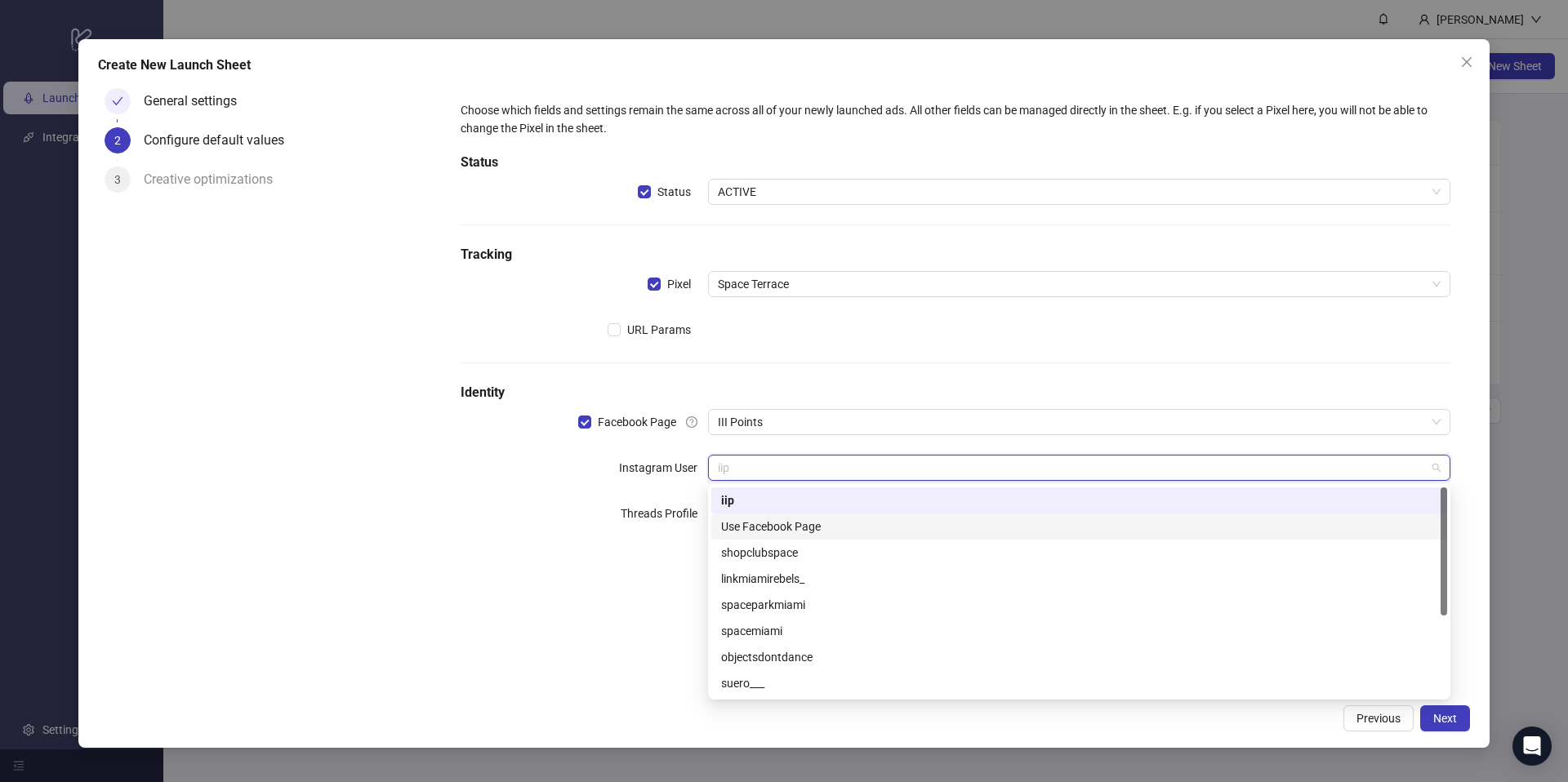
click at [764, 522] on div "Use Facebook Page" at bounding box center [1079, 527] width 717 height 18
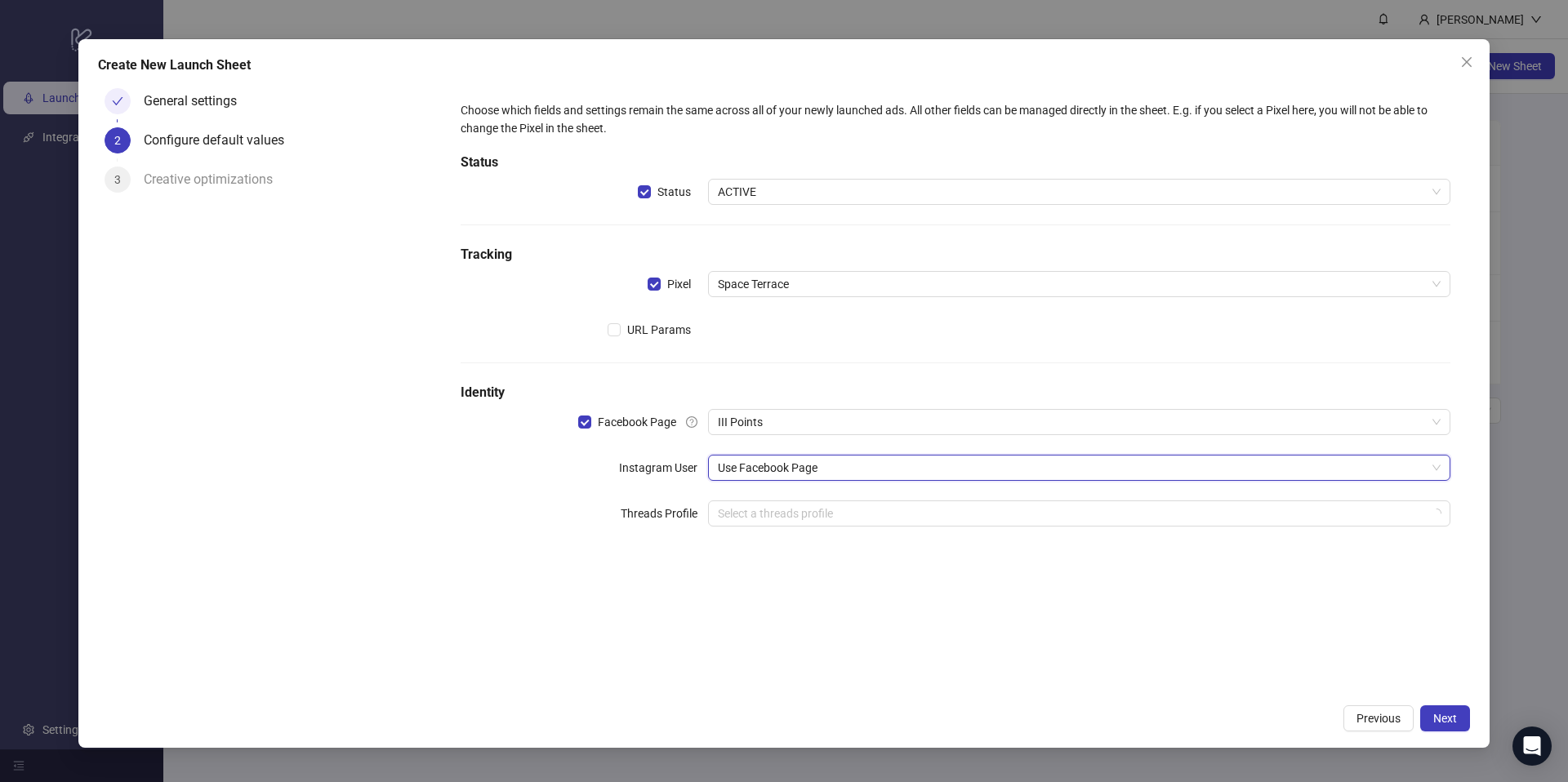
click at [582, 460] on div "Instagram User" at bounding box center [584, 467] width 247 height 26
click at [753, 505] on input "search" at bounding box center [1073, 513] width 708 height 24
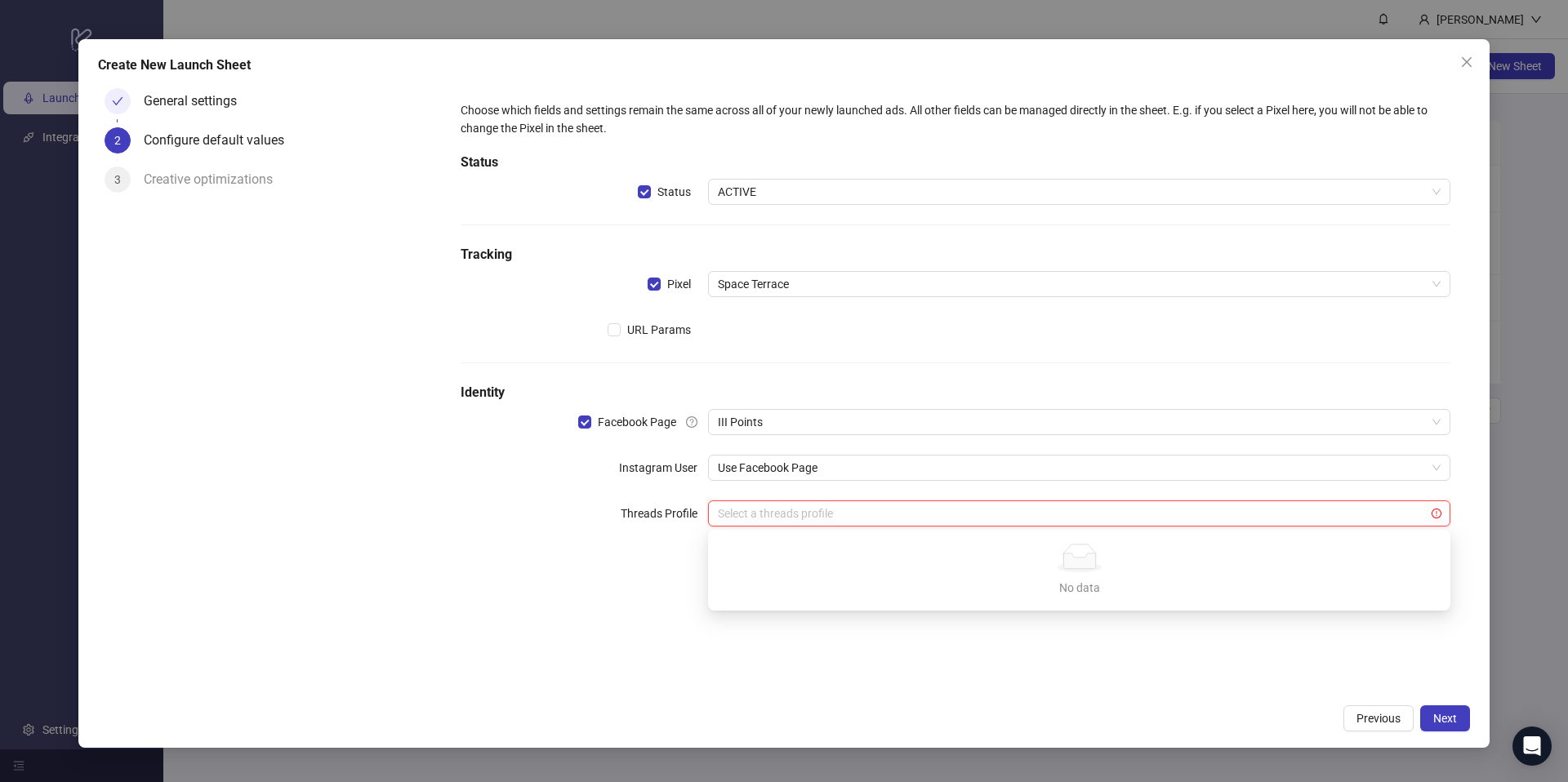
click at [603, 583] on div "Choose which fields and settings remain the same across all of your newly launc…" at bounding box center [956, 388] width 1029 height 614
click at [756, 507] on input "search" at bounding box center [1073, 513] width 708 height 24
click at [654, 510] on label "Threads Profile" at bounding box center [664, 513] width 87 height 26
click at [836, 451] on div "Choose which fields and settings remain the same across all of your newly launc…" at bounding box center [956, 324] width 1003 height 458
click at [838, 460] on span "Use Facebook Page" at bounding box center [1080, 467] width 723 height 24
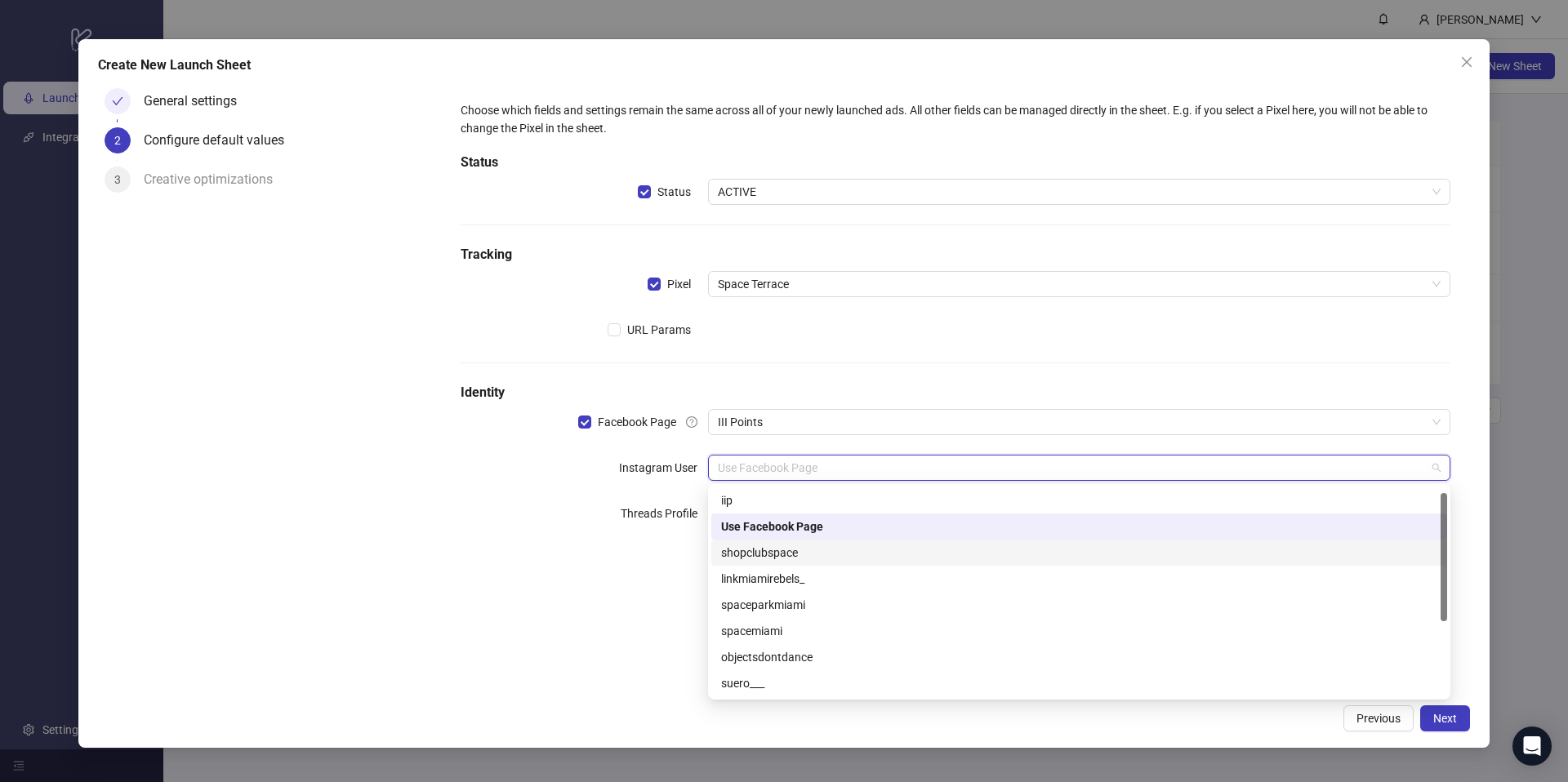
scroll to position [130, 0]
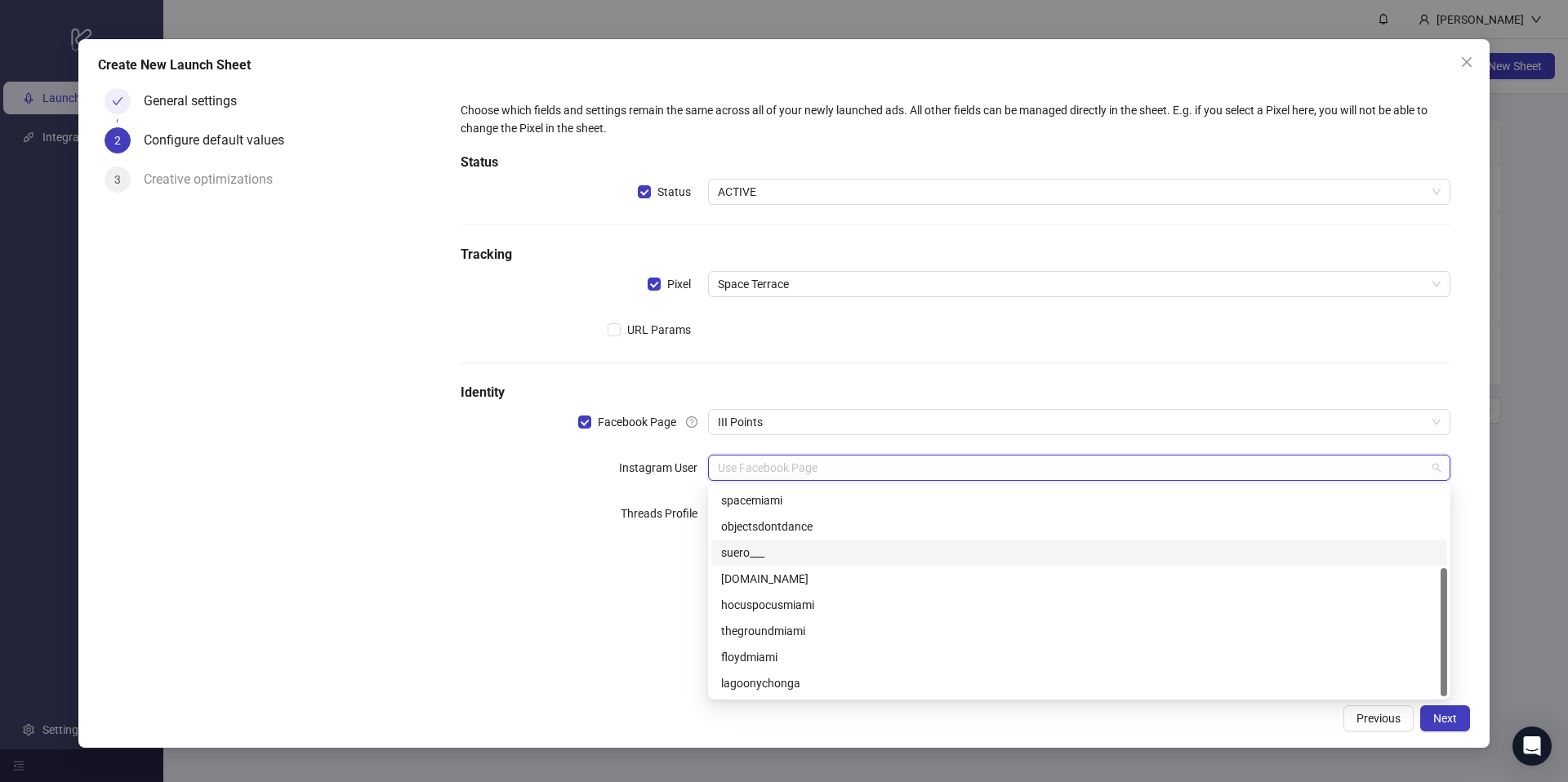
click at [623, 564] on form "Choose which fields and settings remain the same across all of your newly launc…" at bounding box center [956, 324] width 1029 height 484
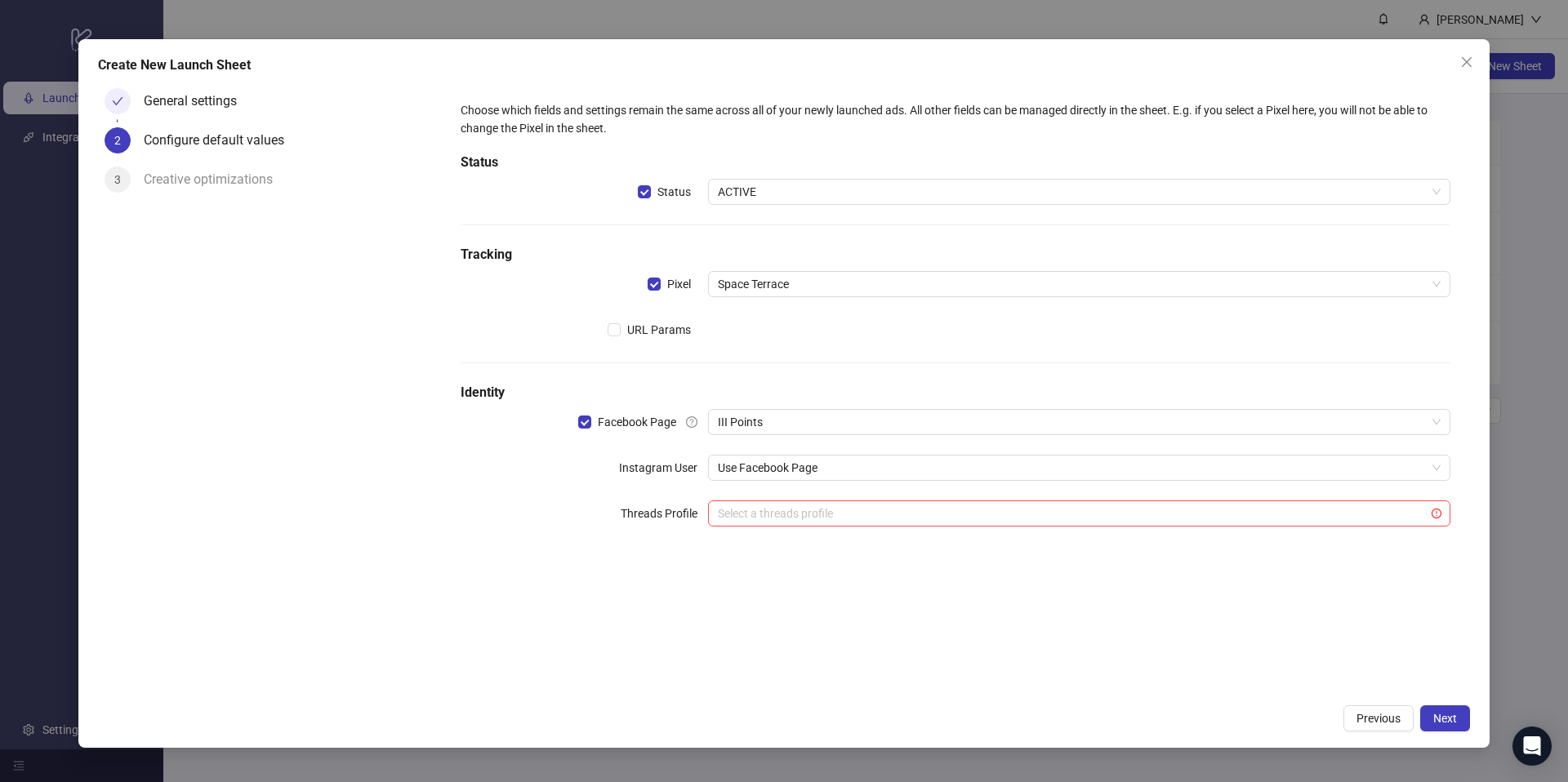
click at [1443, 704] on div "Create New Launch Sheet General settings 2 Configure default values 3 Creative …" at bounding box center [784, 394] width 1412 height 709
click at [1443, 724] on span "Next" at bounding box center [1446, 718] width 23 height 13
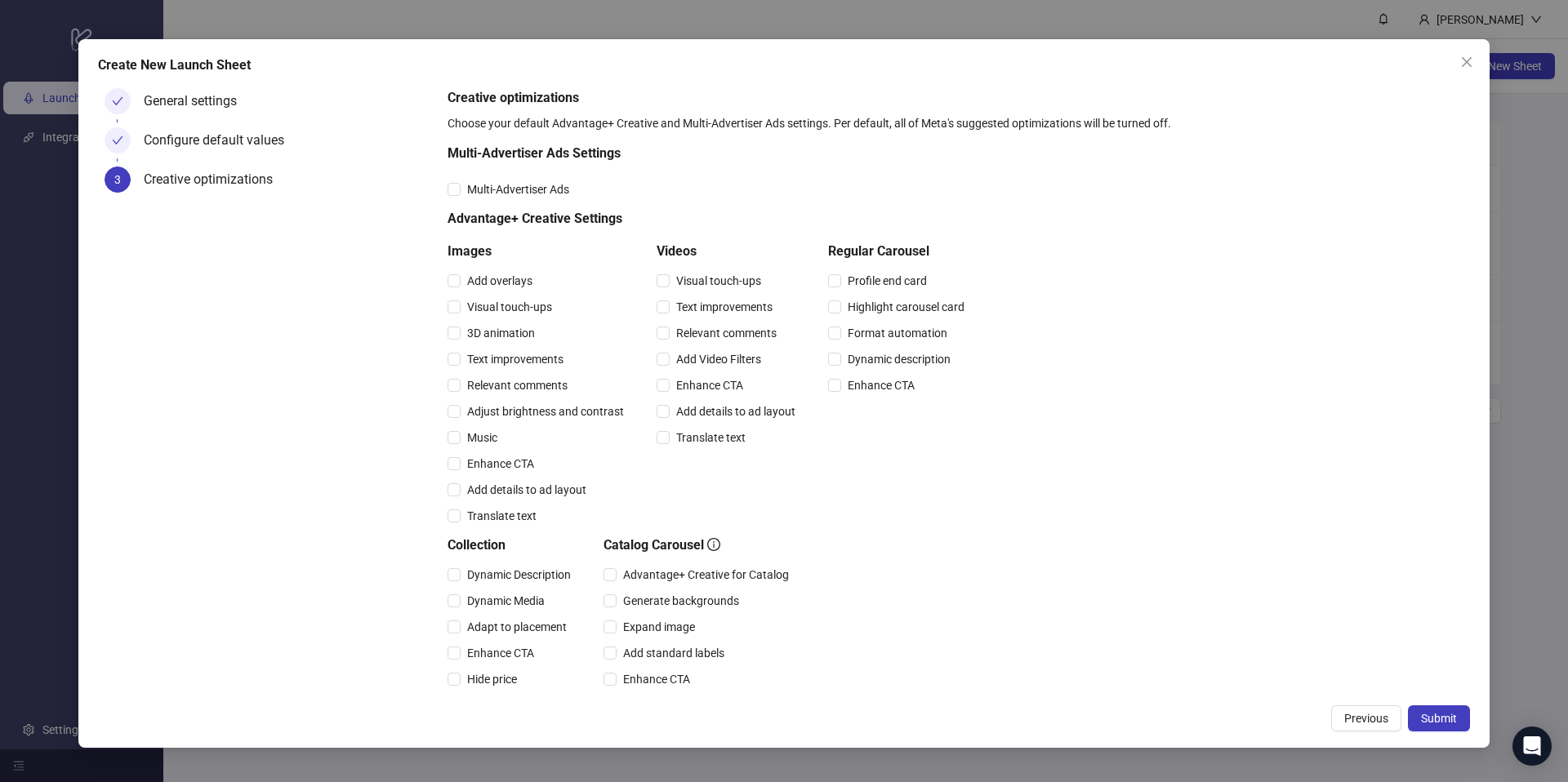
click at [228, 124] on div "General settings" at bounding box center [289, 108] width 290 height 40
click at [1345, 717] on span "Previous" at bounding box center [1367, 718] width 44 height 13
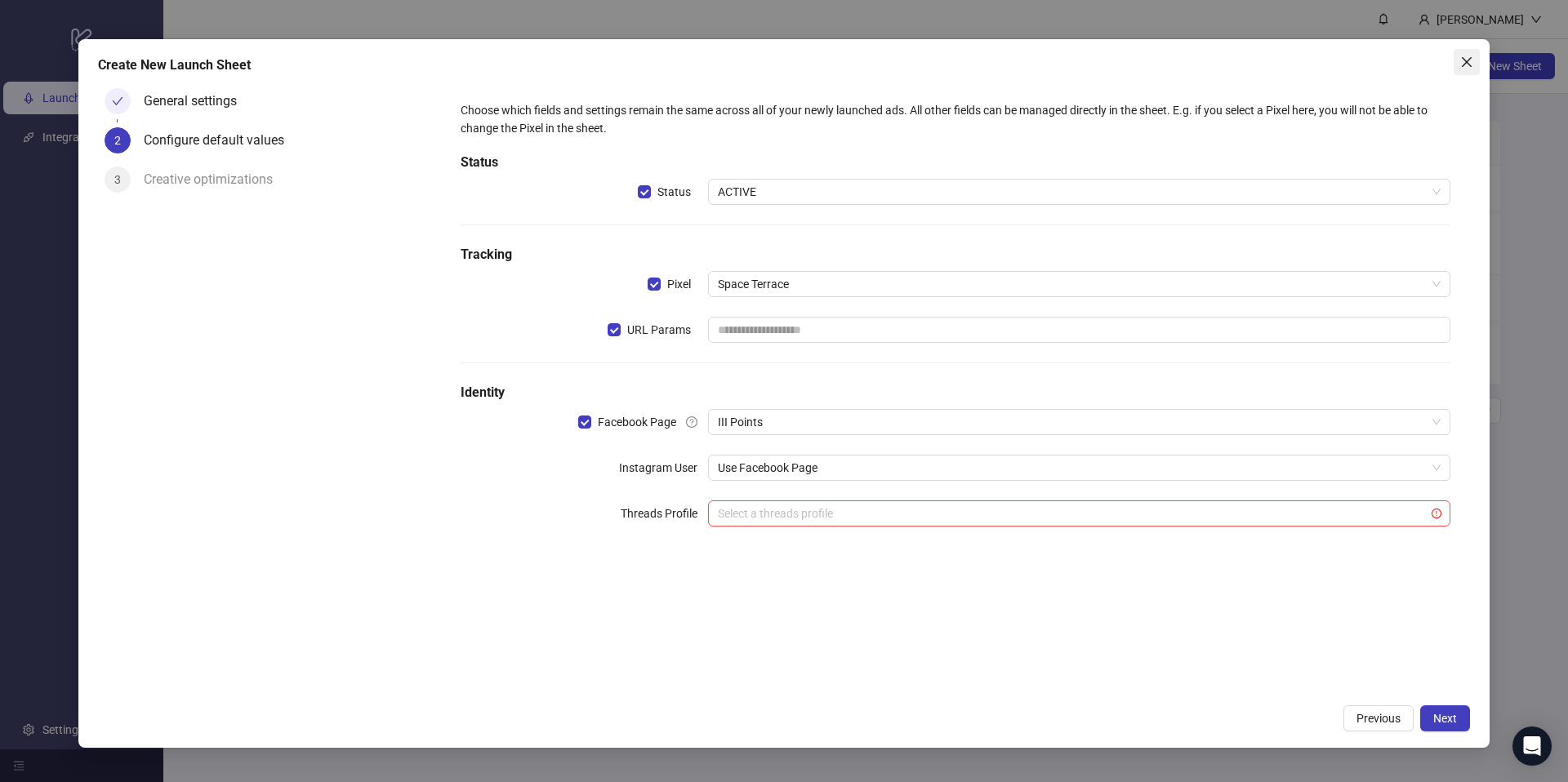
click at [1463, 68] on button "Close" at bounding box center [1466, 62] width 26 height 26
